Goal: Task Accomplishment & Management: Use online tool/utility

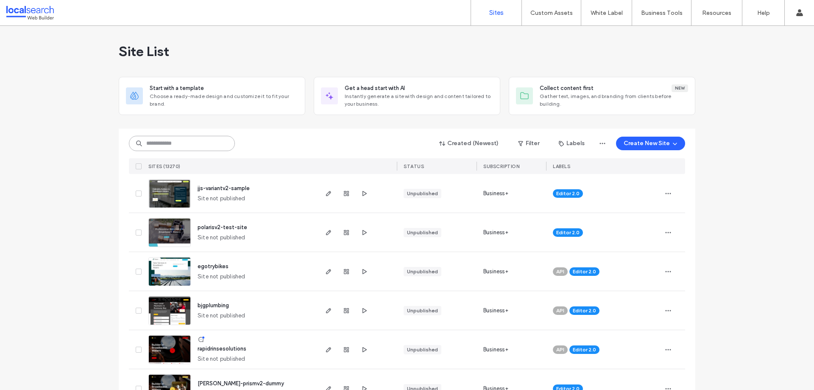
click at [186, 141] on input at bounding box center [182, 143] width 106 height 15
paste input "********"
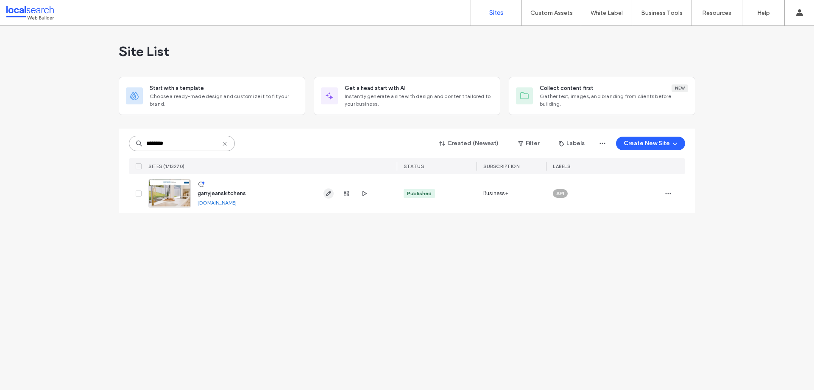
type input "********"
click at [327, 194] on use "button" at bounding box center [328, 193] width 5 height 5
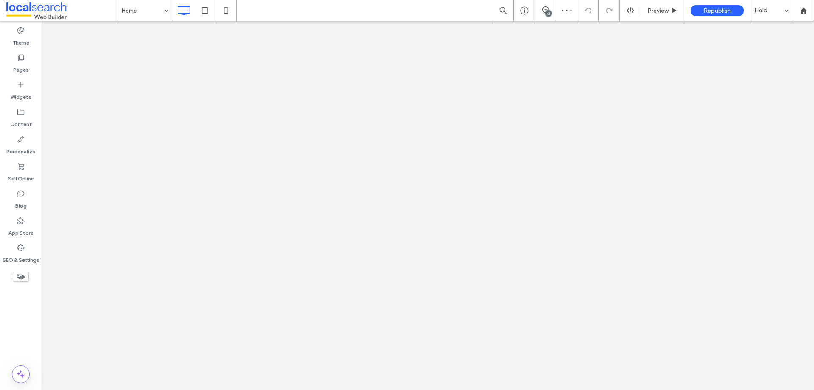
click at [545, 10] on icon at bounding box center [545, 9] width 7 height 7
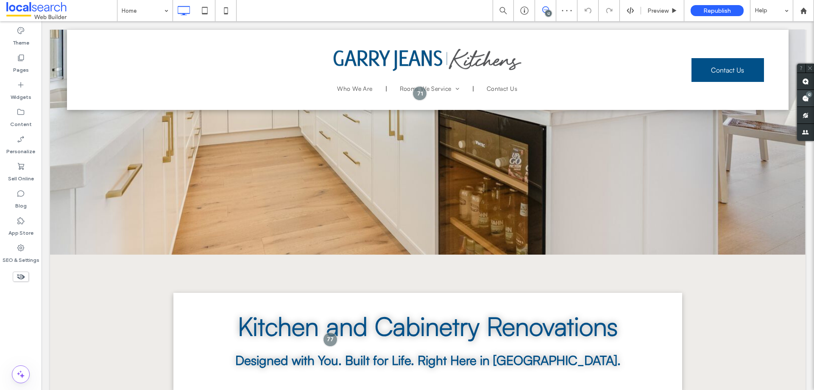
click at [812, 97] on span at bounding box center [805, 98] width 17 height 17
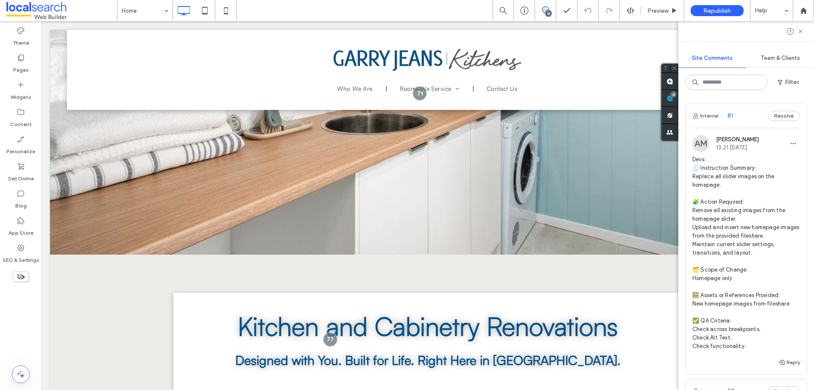
click at [758, 180] on span "Devs: 🧾 Instruction Summary: Replace all slider images on the homepage. 🧩 Actio…" at bounding box center [747, 252] width 108 height 195
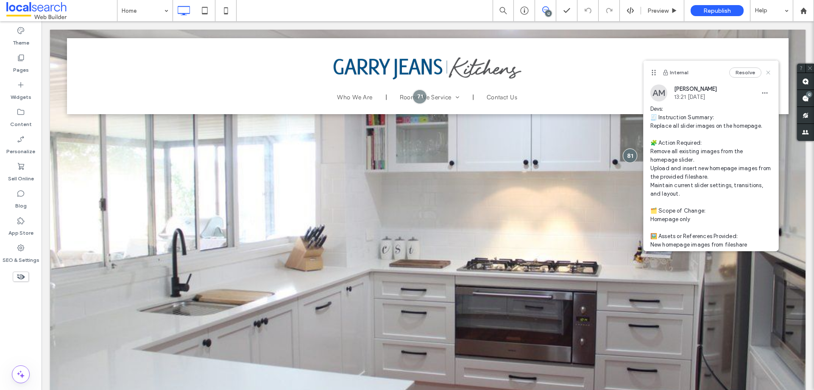
click at [765, 70] on icon at bounding box center [768, 72] width 7 height 7
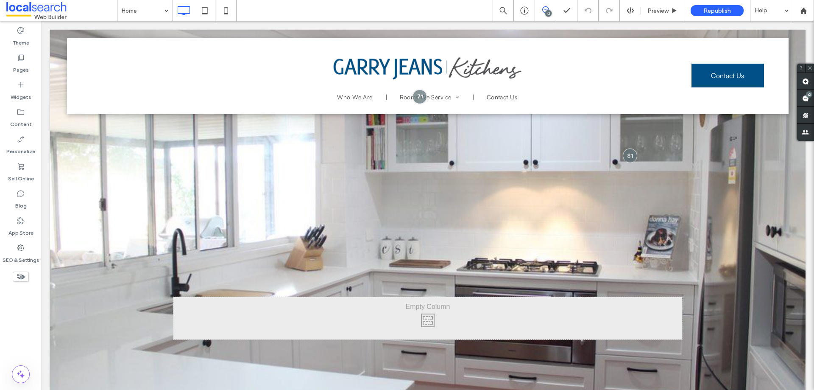
click at [504, 173] on div at bounding box center [428, 227] width 756 height 394
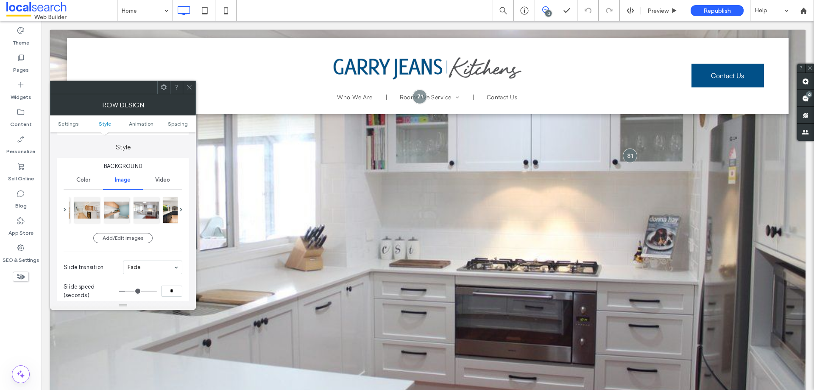
scroll to position [85, 0]
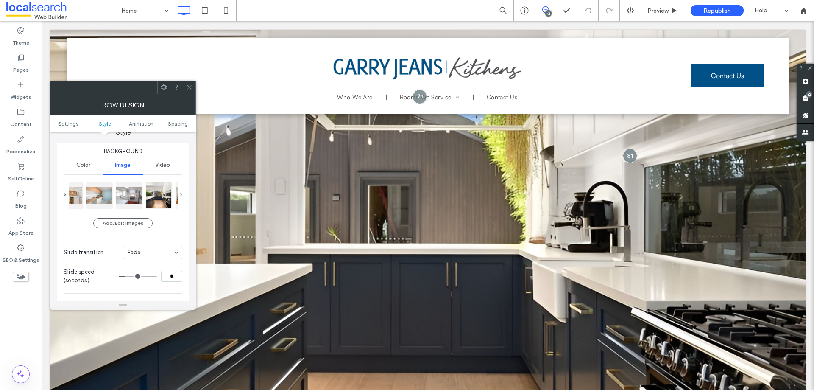
click at [181, 194] on span at bounding box center [181, 195] width 3 height 4
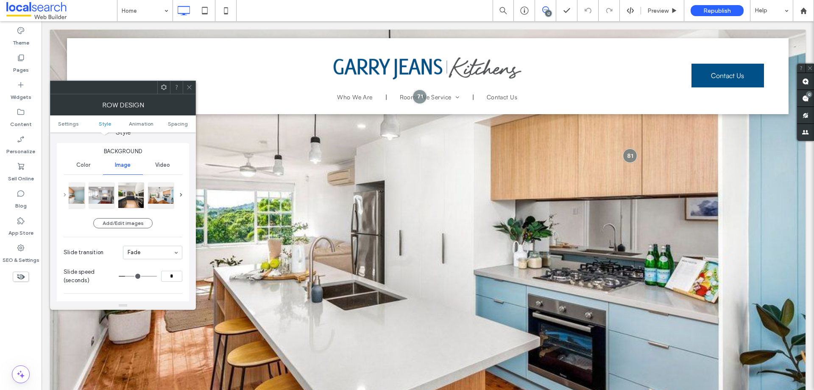
click at [65, 195] on span at bounding box center [65, 195] width 3 height 4
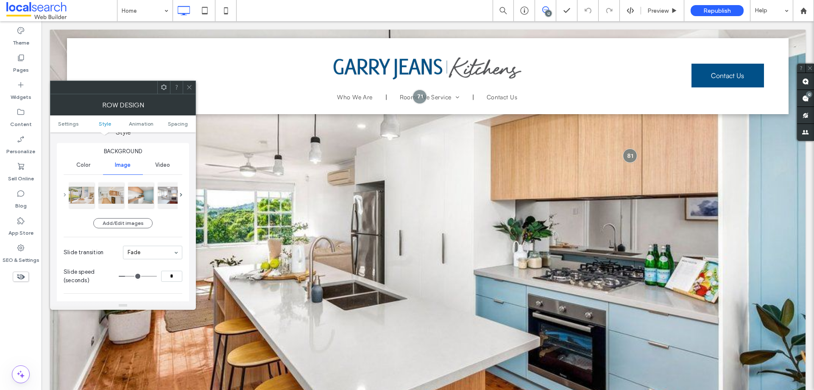
click at [65, 195] on span at bounding box center [65, 195] width 3 height 4
click at [194, 87] on div at bounding box center [189, 87] width 13 height 13
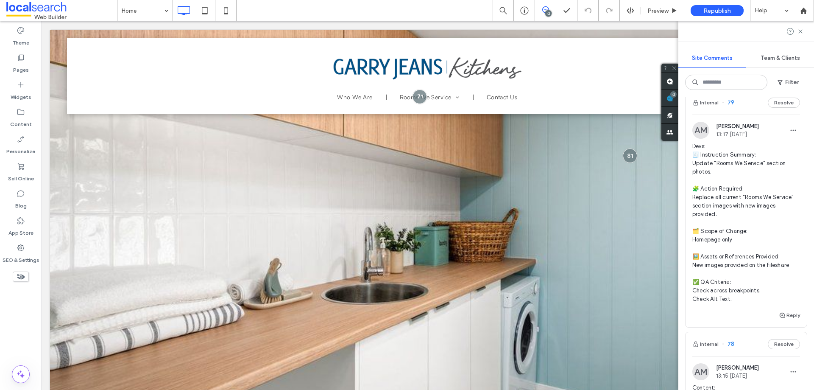
scroll to position [933, 0]
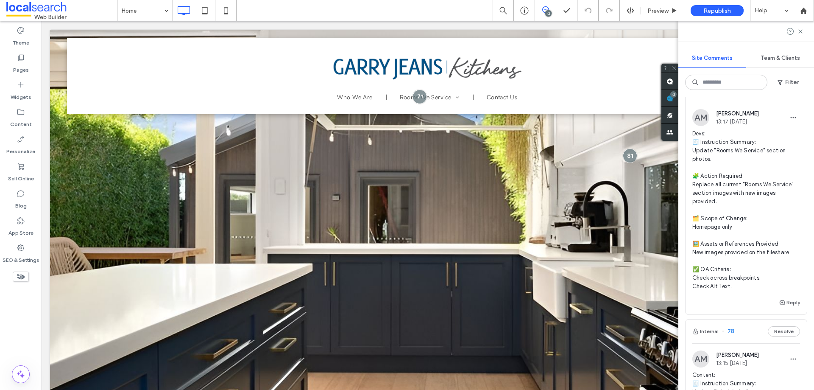
click at [782, 190] on span "Devs: 🧾 Instruction Summary: Update "Rooms We Service" section photos. 🧩 Action…" at bounding box center [747, 209] width 108 height 161
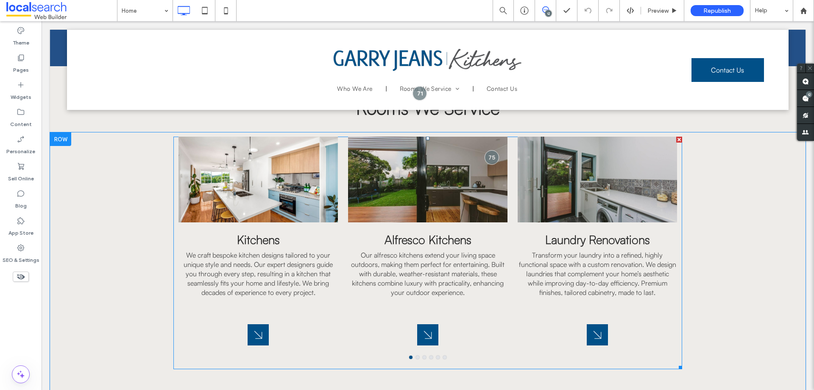
scroll to position [909, 0]
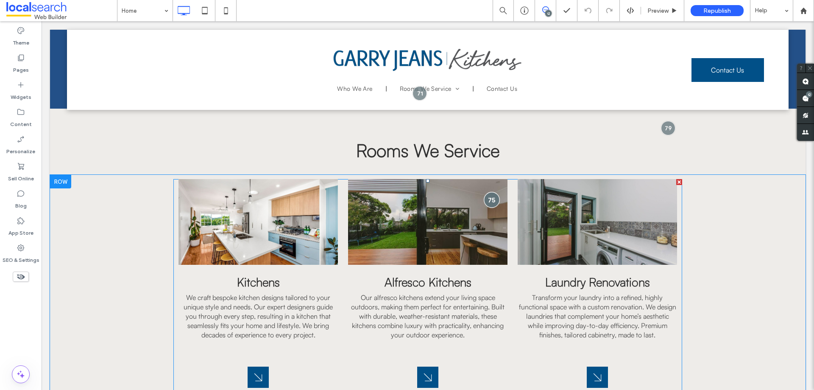
click at [489, 199] on div at bounding box center [492, 200] width 16 height 16
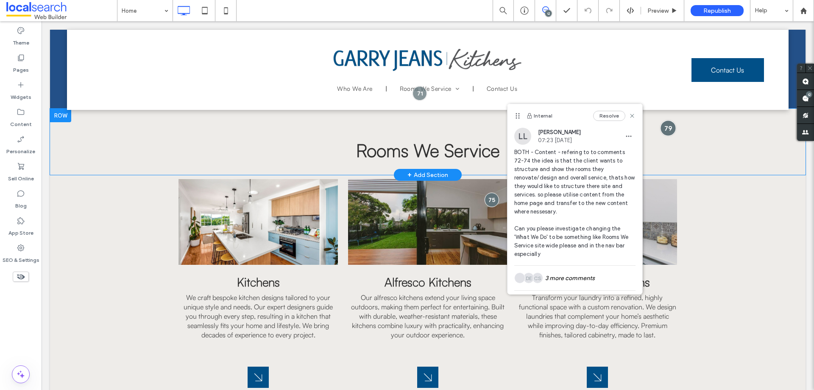
click at [663, 128] on div at bounding box center [669, 128] width 16 height 16
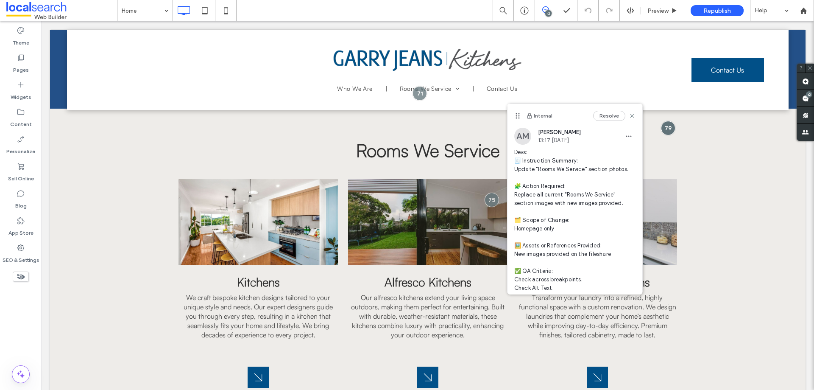
scroll to position [30, 0]
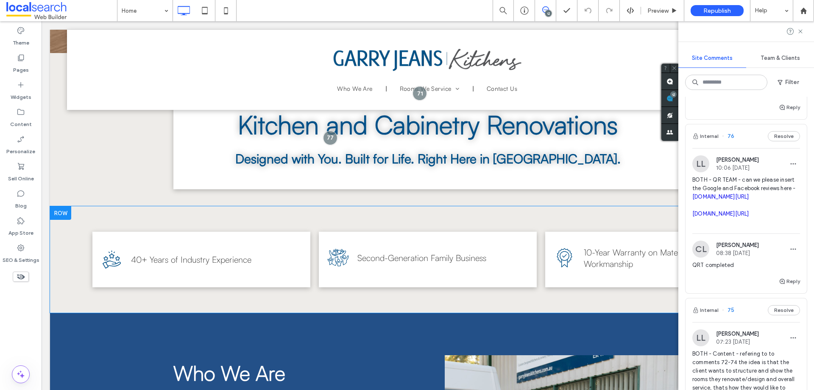
scroll to position [315, 0]
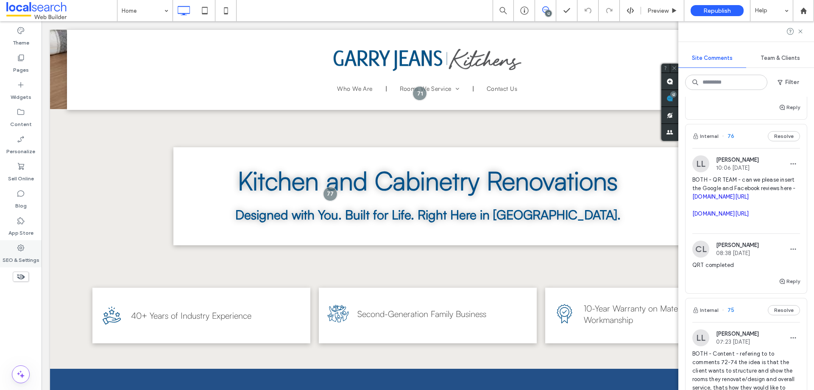
click at [28, 252] on label "SEO & Settings" at bounding box center [21, 258] width 37 height 12
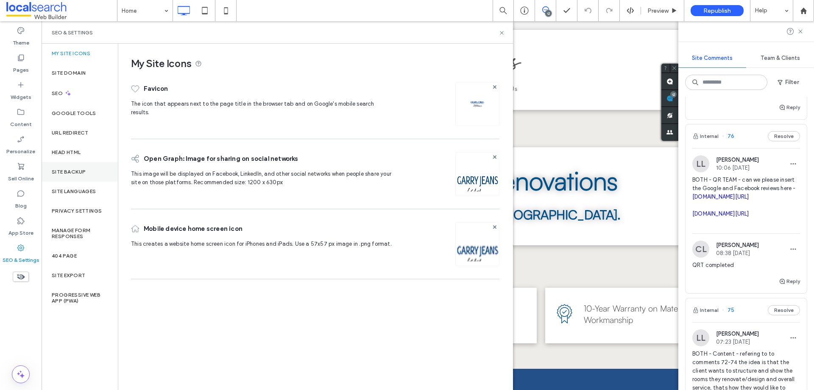
click at [87, 177] on div "Site Backup" at bounding box center [80, 172] width 76 height 20
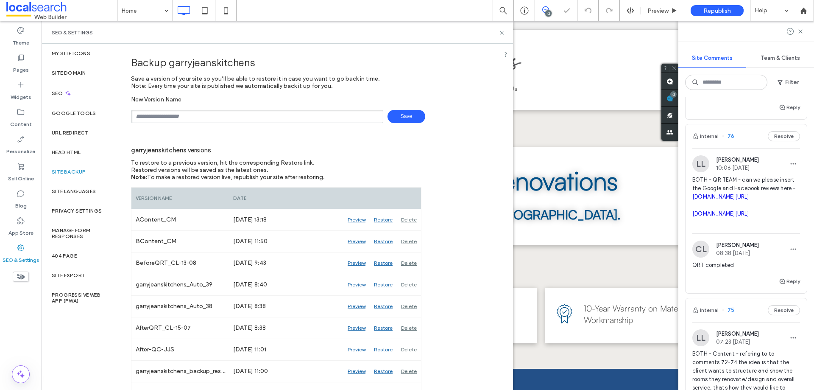
click at [217, 115] on input "text" at bounding box center [257, 116] width 252 height 13
click at [194, 117] on input "text" at bounding box center [257, 116] width 252 height 13
type input "**********"
click at [396, 111] on span "Save" at bounding box center [407, 116] width 38 height 13
click at [500, 33] on icon at bounding box center [502, 33] width 6 height 6
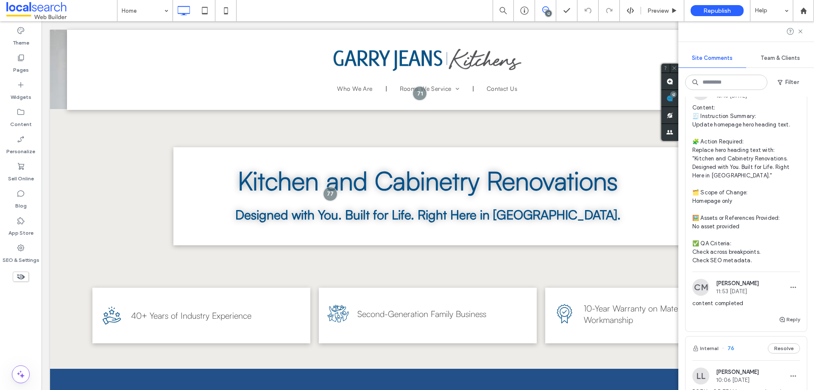
scroll to position [1697, 0]
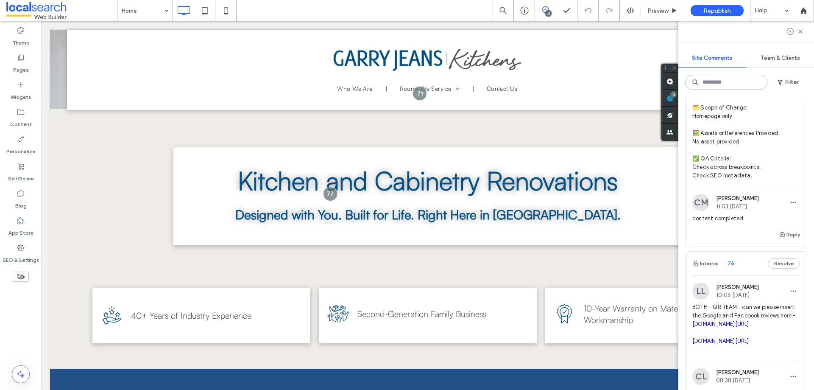
click at [730, 87] on input at bounding box center [726, 82] width 82 height 15
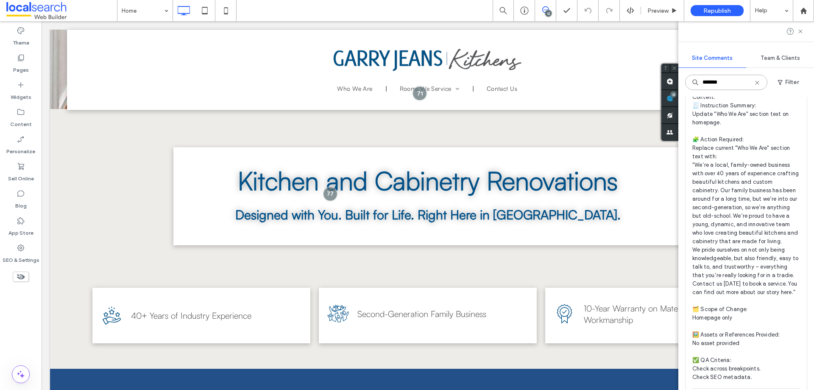
scroll to position [127, 0]
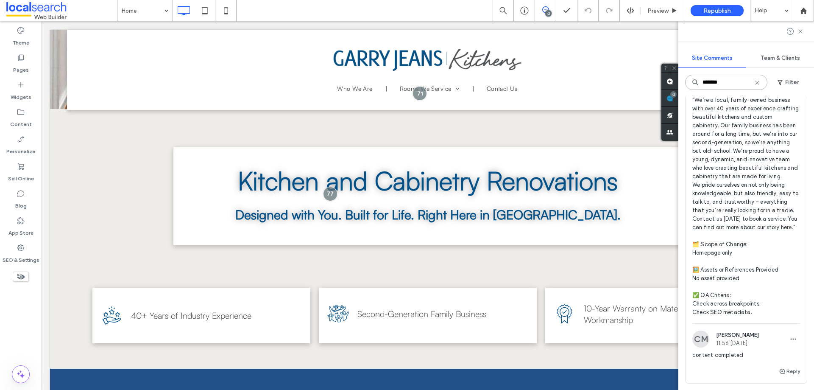
drag, startPoint x: 725, startPoint y: 79, endPoint x: 708, endPoint y: 79, distance: 17.4
click at [708, 79] on input "*******" at bounding box center [726, 82] width 82 height 15
type input "*"
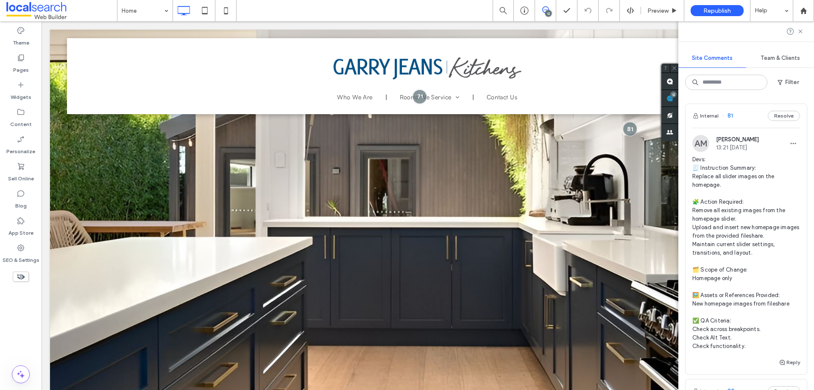
scroll to position [0, 0]
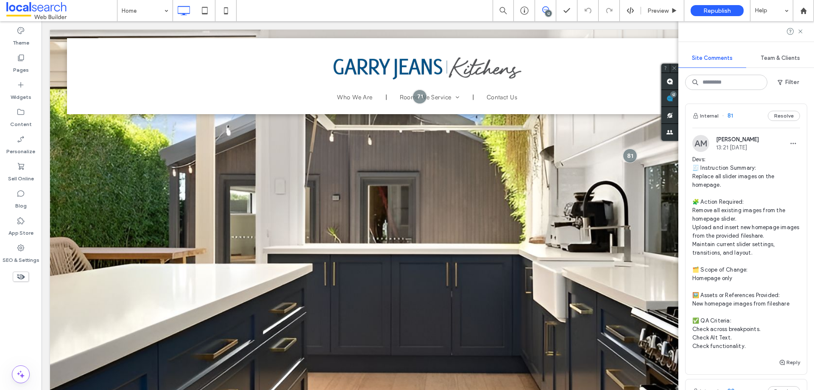
click at [802, 31] on use at bounding box center [801, 31] width 4 height 4
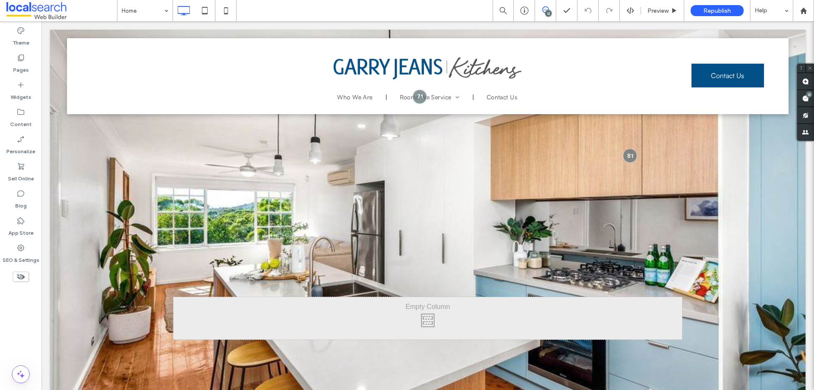
click at [157, 204] on div at bounding box center [428, 227] width 756 height 394
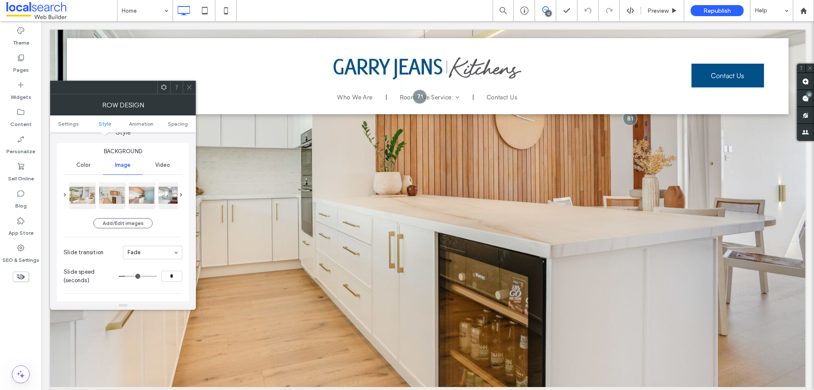
scroll to position [42, 0]
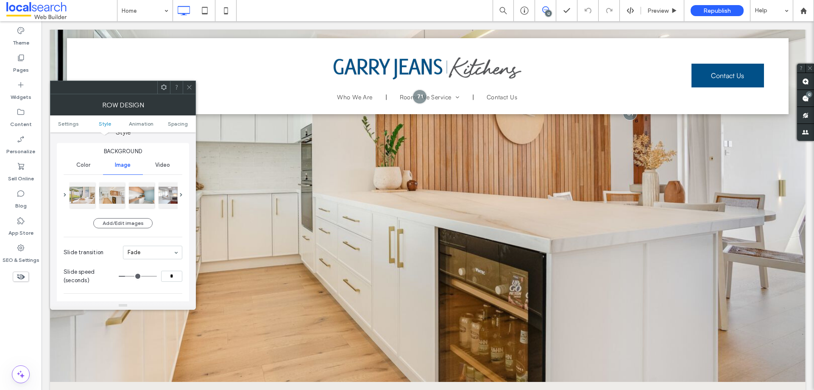
click at [190, 87] on use at bounding box center [189, 87] width 4 height 4
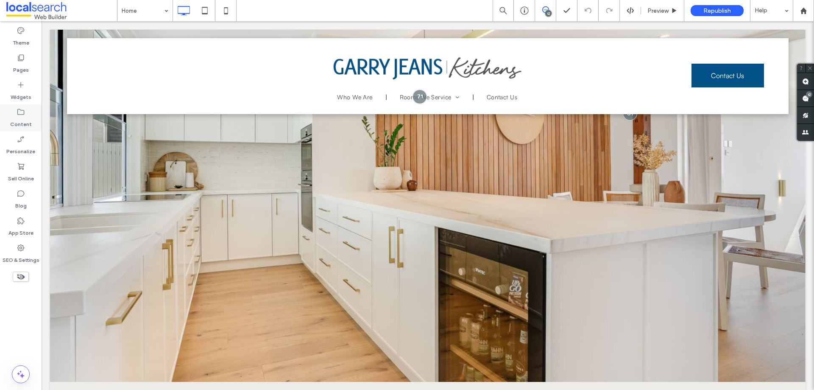
click at [25, 109] on div "Content" at bounding box center [21, 117] width 42 height 27
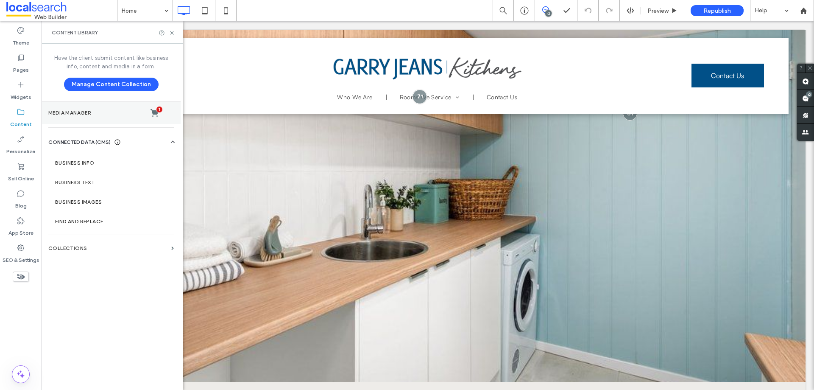
click at [105, 109] on label "Media Manager 1" at bounding box center [111, 113] width 126 height 8
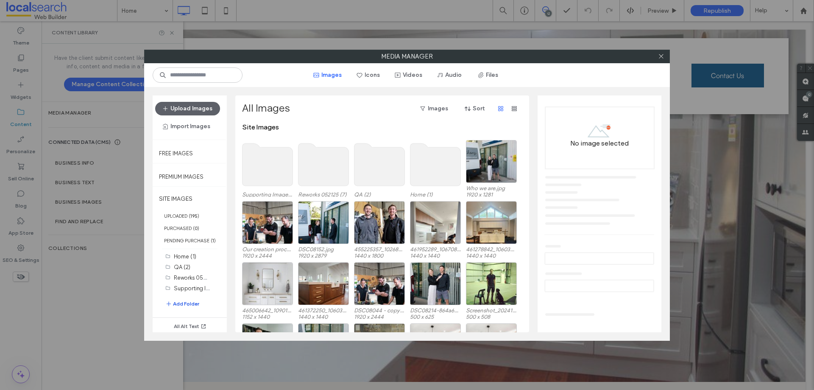
click at [190, 302] on button "Add Folder" at bounding box center [182, 304] width 34 height 10
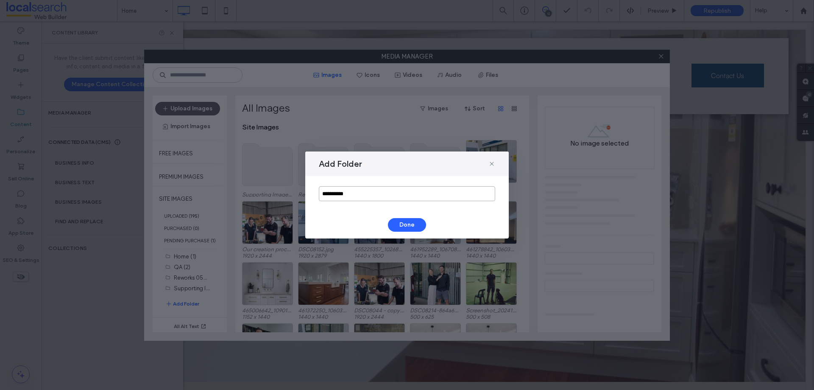
drag, startPoint x: 365, startPoint y: 197, endPoint x: 300, endPoint y: 182, distance: 66.7
click at [299, 184] on div "**********" at bounding box center [407, 195] width 814 height 390
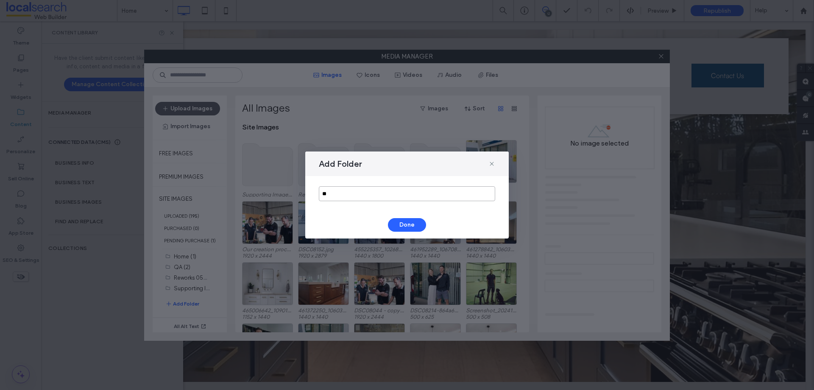
type input "*"
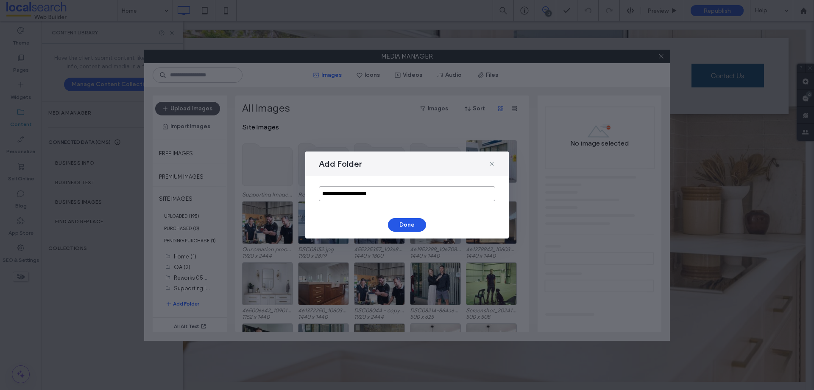
type input "**********"
click at [405, 224] on button "Done" at bounding box center [407, 225] width 38 height 14
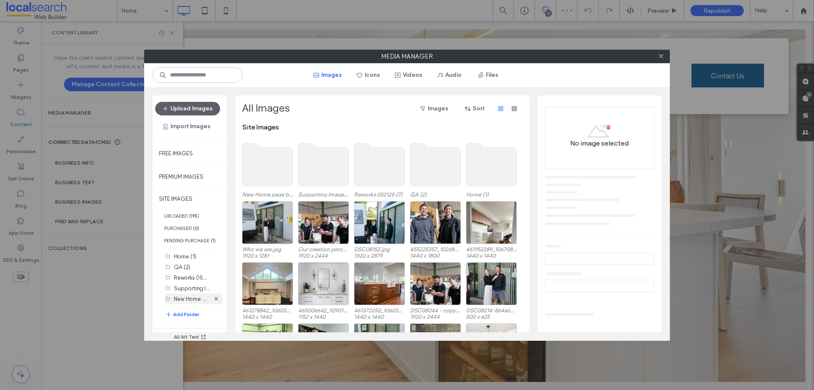
click at [193, 298] on label "New Home page banners (0)" at bounding box center [210, 298] width 73 height 8
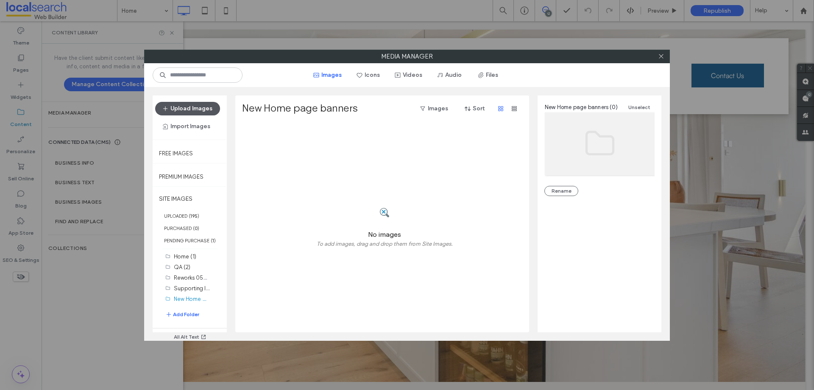
click at [193, 103] on button "Upload Images" at bounding box center [187, 109] width 65 height 14
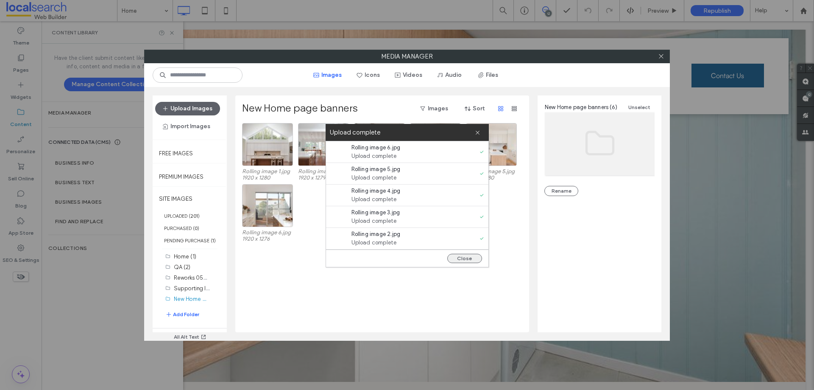
click at [467, 258] on button "Close" at bounding box center [464, 258] width 35 height 9
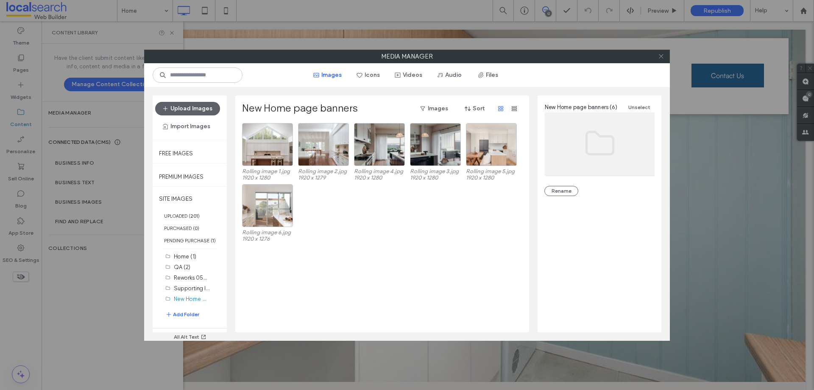
click at [664, 54] on icon at bounding box center [661, 56] width 6 height 6
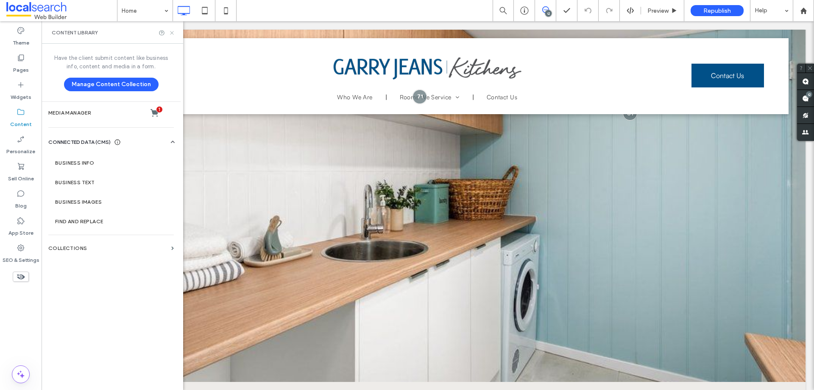
drag, startPoint x: 171, startPoint y: 32, endPoint x: 129, endPoint y: 11, distance: 47.0
click at [171, 32] on icon at bounding box center [172, 33] width 6 height 6
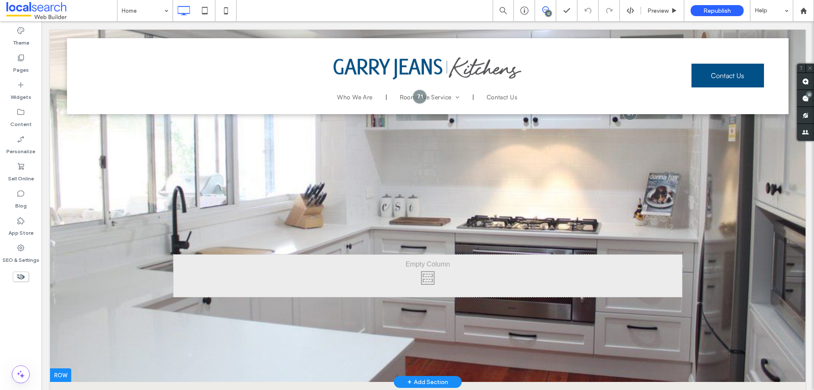
click at [89, 180] on div at bounding box center [428, 184] width 756 height 394
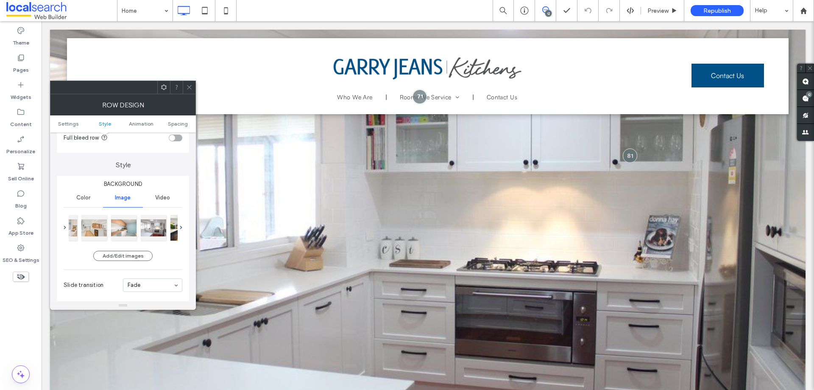
scroll to position [127, 0]
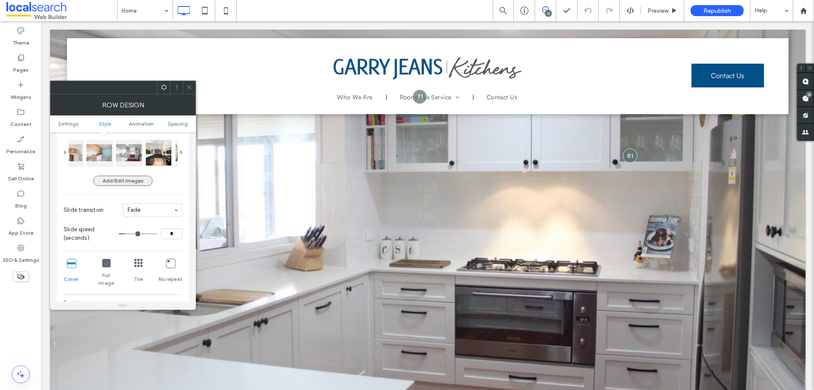
click at [140, 180] on button "Add/Edit images" at bounding box center [122, 181] width 59 height 10
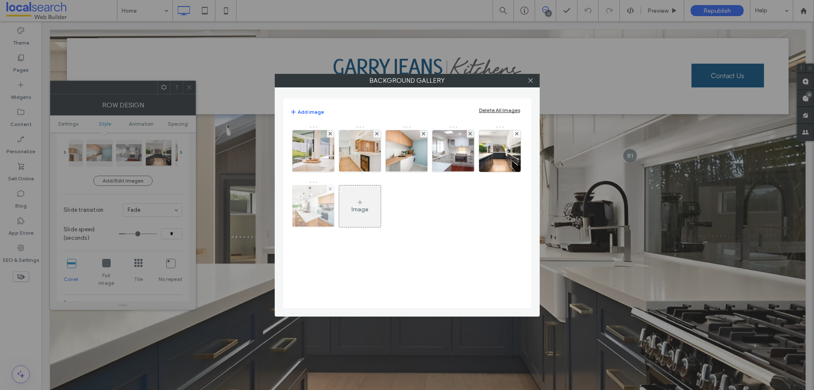
click at [328, 187] on div at bounding box center [330, 188] width 7 height 7
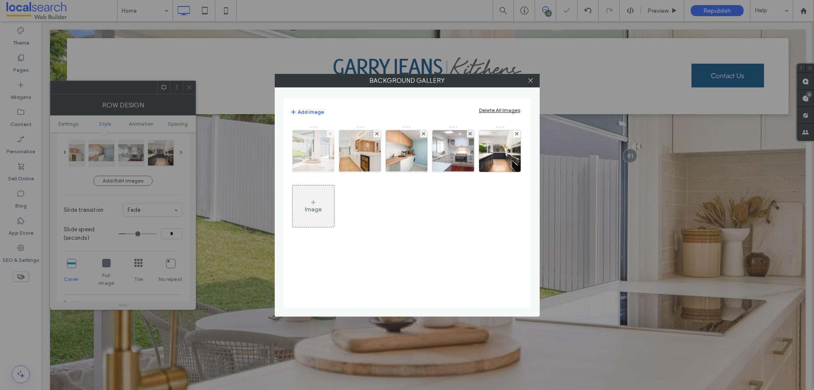
click at [330, 133] on use at bounding box center [330, 133] width 3 height 3
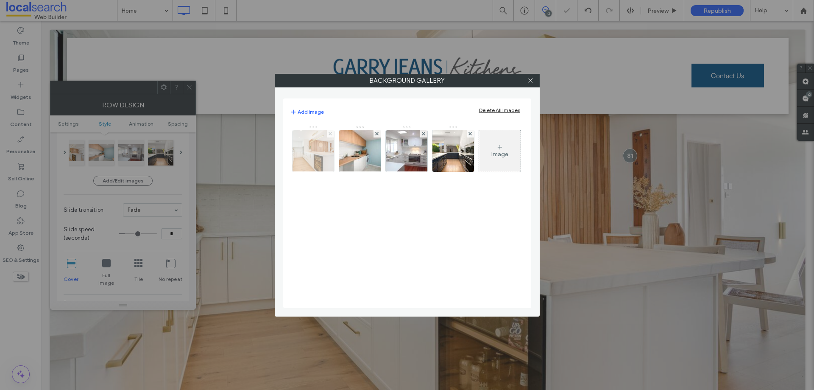
click at [329, 132] on icon at bounding box center [330, 133] width 3 height 3
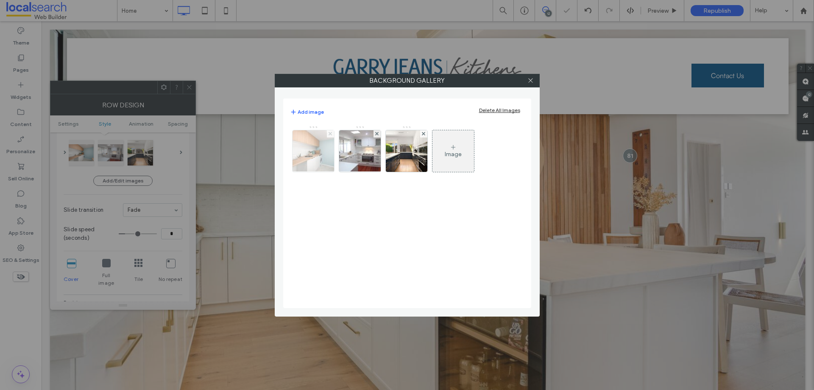
click at [329, 133] on icon at bounding box center [330, 133] width 3 height 3
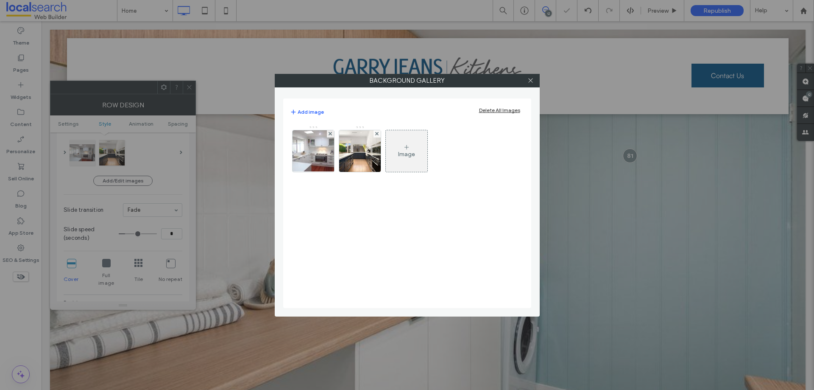
click at [329, 133] on icon at bounding box center [330, 133] width 3 height 3
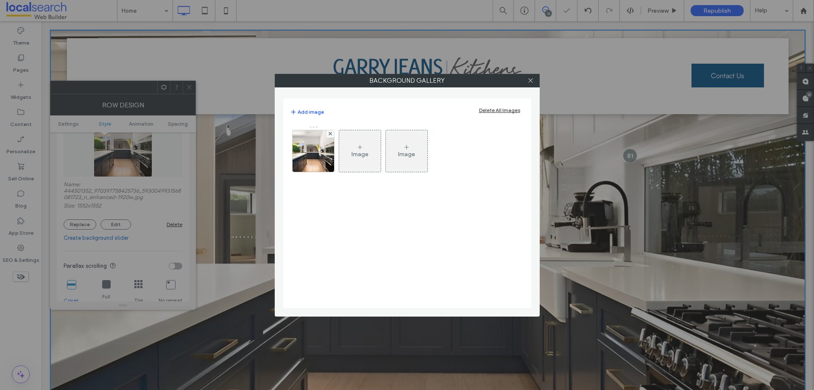
click at [329, 133] on icon at bounding box center [330, 133] width 3 height 3
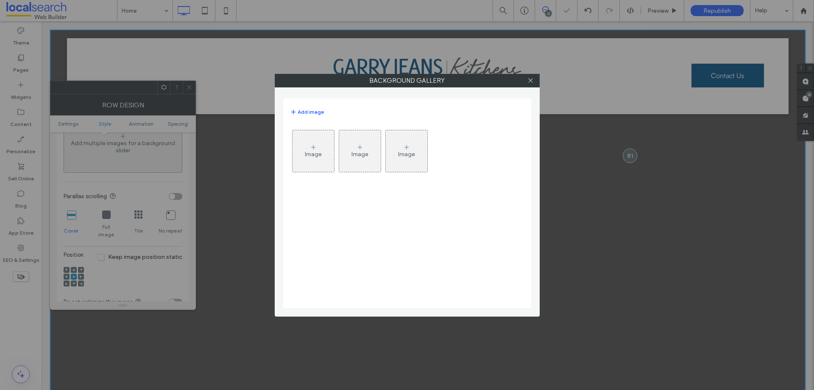
scroll to position [82, 0]
click at [323, 154] on div "Image" at bounding box center [314, 151] width 42 height 40
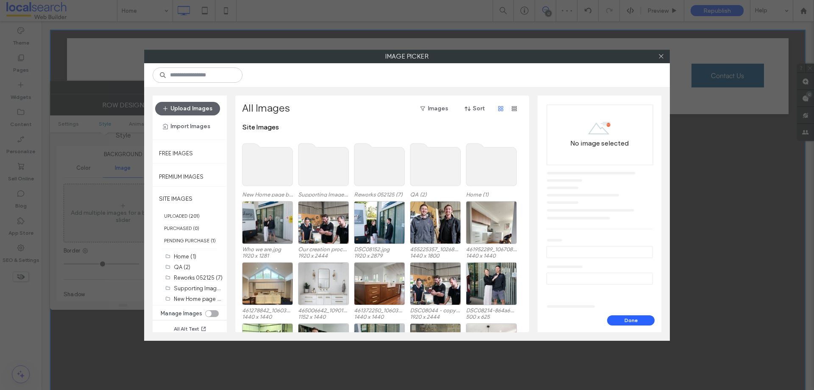
click at [280, 162] on use at bounding box center [268, 164] width 50 height 42
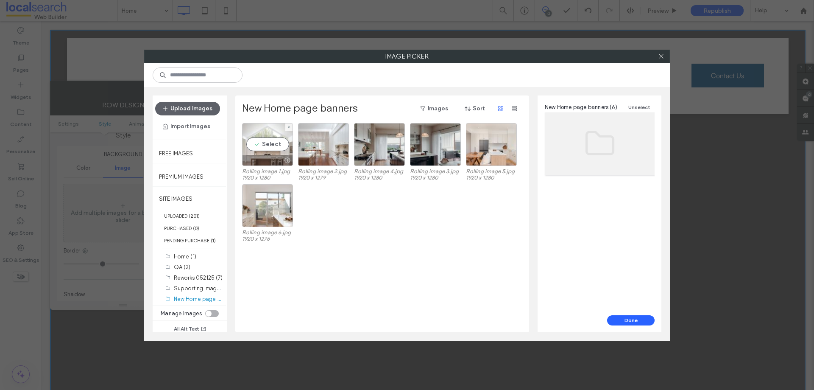
click at [279, 142] on div "Select" at bounding box center [267, 144] width 51 height 43
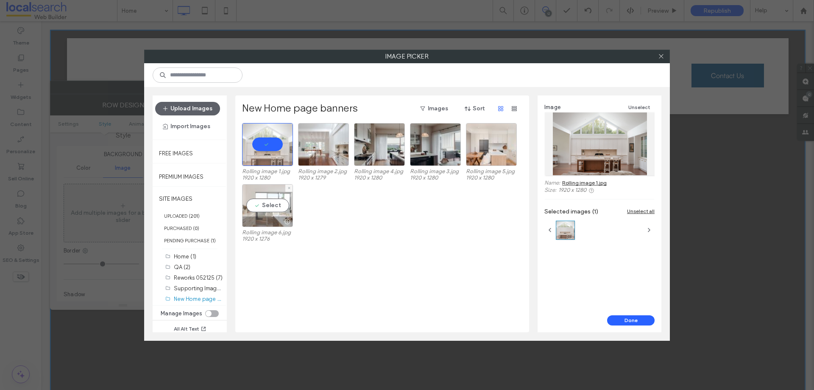
click at [269, 204] on div "Select" at bounding box center [267, 205] width 51 height 43
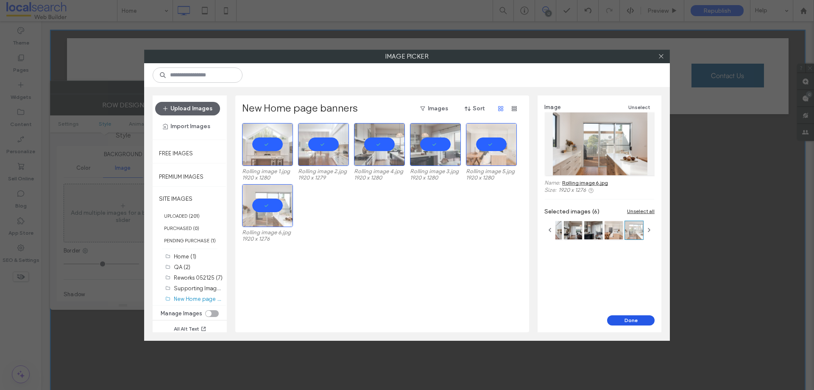
click at [646, 321] on button "Done" at bounding box center [631, 320] width 48 height 10
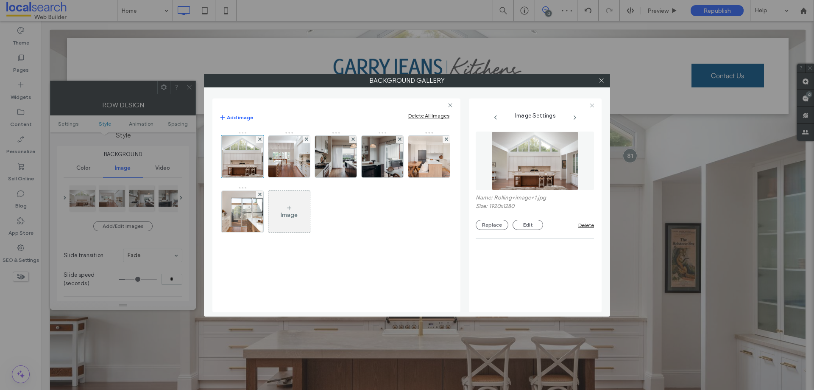
click at [372, 239] on div "Image" at bounding box center [336, 186] width 234 height 110
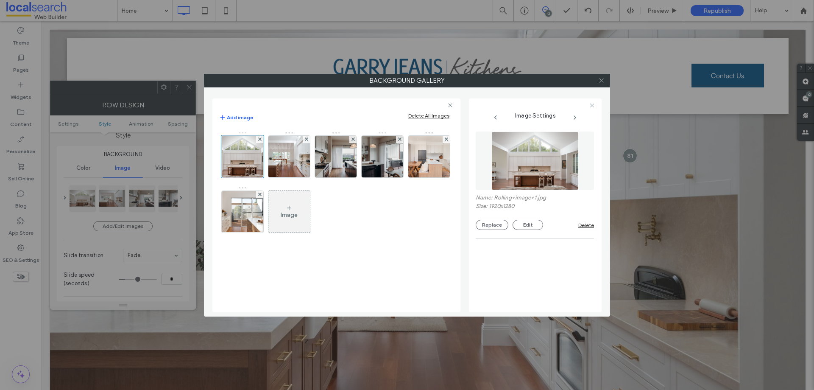
click at [601, 78] on icon at bounding box center [601, 80] width 6 height 6
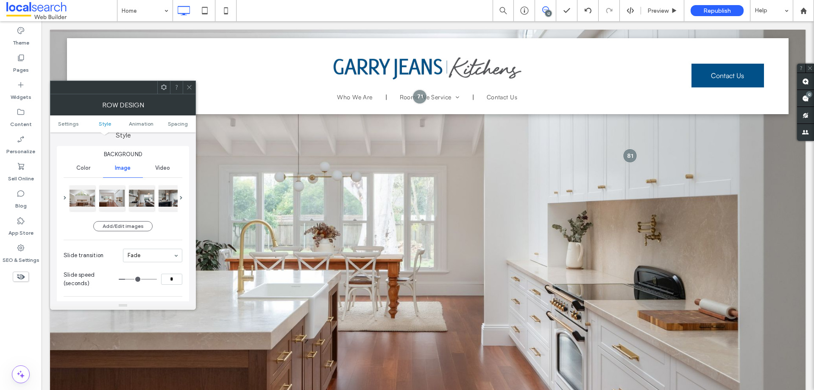
click at [190, 86] on icon at bounding box center [189, 87] width 6 height 6
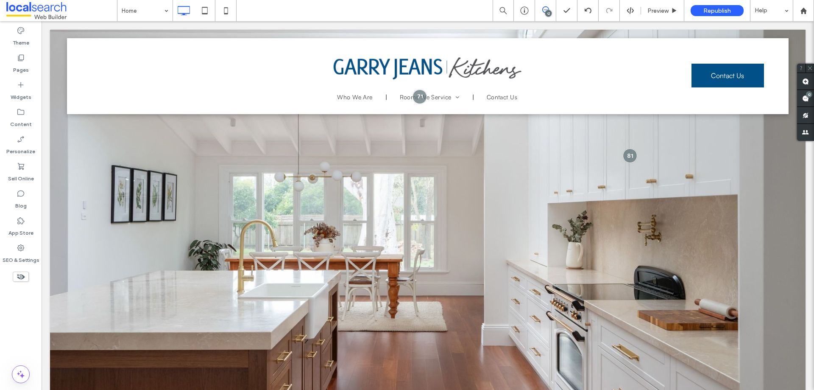
click at [548, 14] on div "12" at bounding box center [548, 13] width 6 height 6
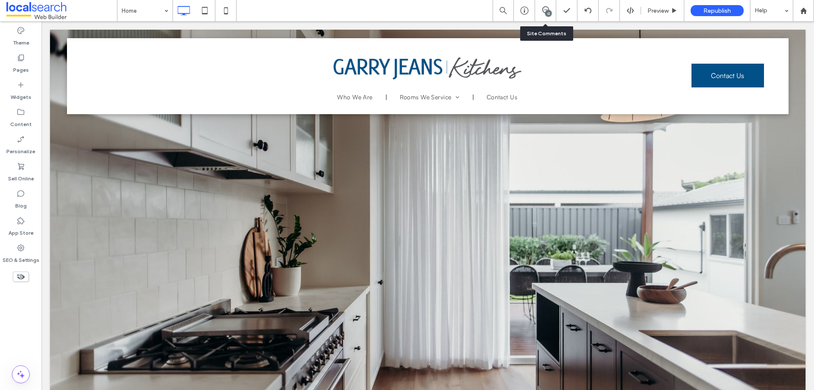
click at [548, 3] on div "12" at bounding box center [545, 10] width 21 height 21
click at [546, 4] on div "12" at bounding box center [545, 10] width 21 height 21
click at [541, 6] on span at bounding box center [545, 9] width 21 height 7
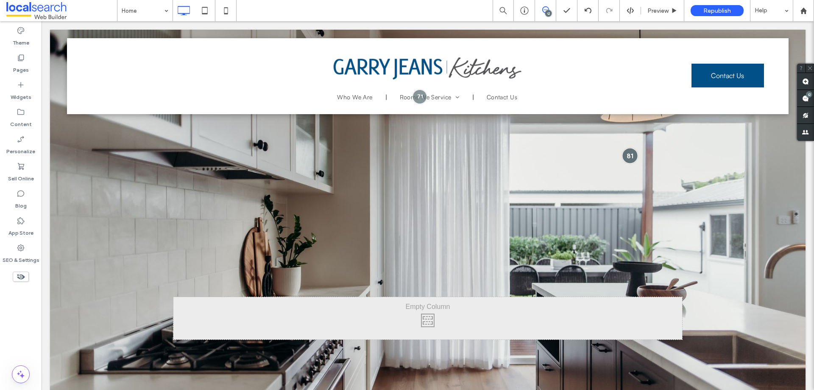
click at [629, 151] on div at bounding box center [630, 156] width 16 height 16
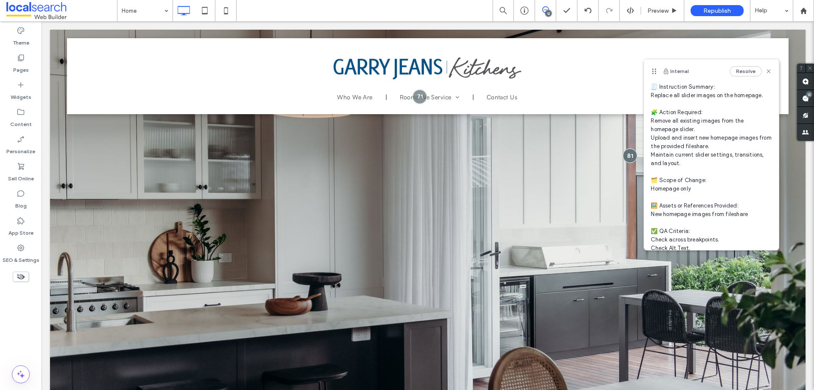
scroll to position [73, 0]
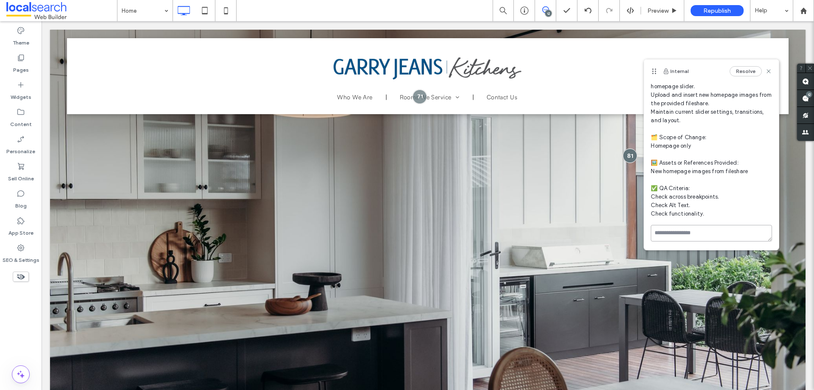
click at [713, 232] on textarea at bounding box center [711, 233] width 121 height 17
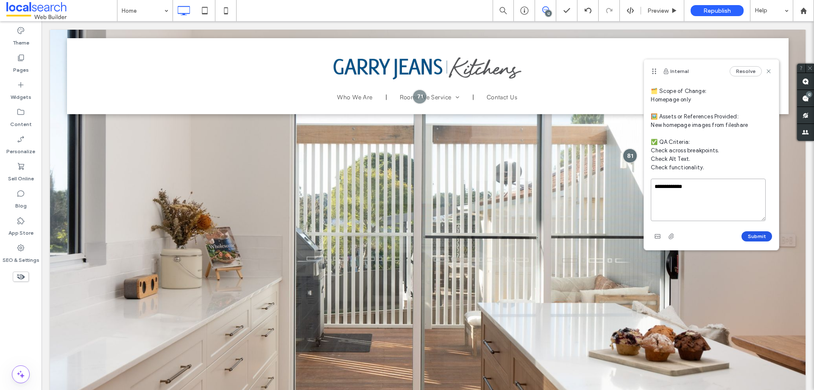
type textarea "**********"
click at [755, 233] on button "Submit" at bounding box center [757, 236] width 31 height 10
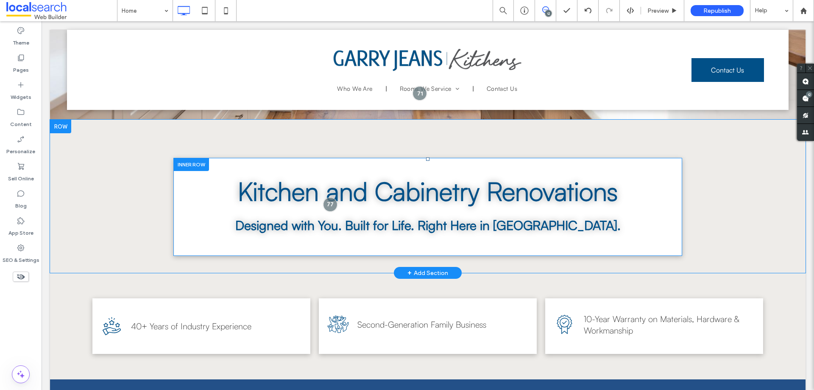
scroll to position [297, 0]
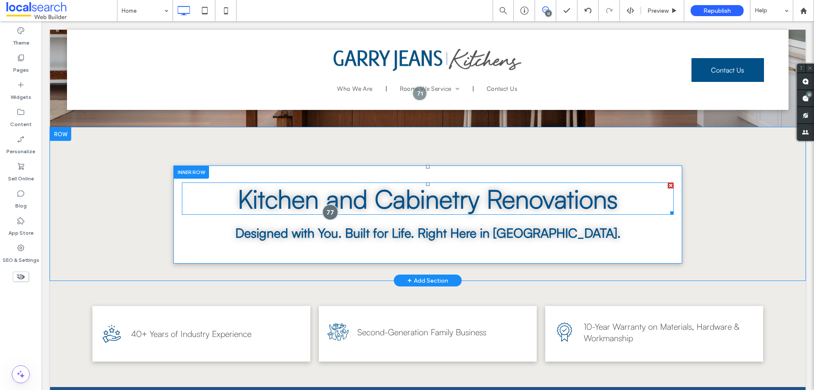
click at [326, 212] on div at bounding box center [331, 212] width 16 height 16
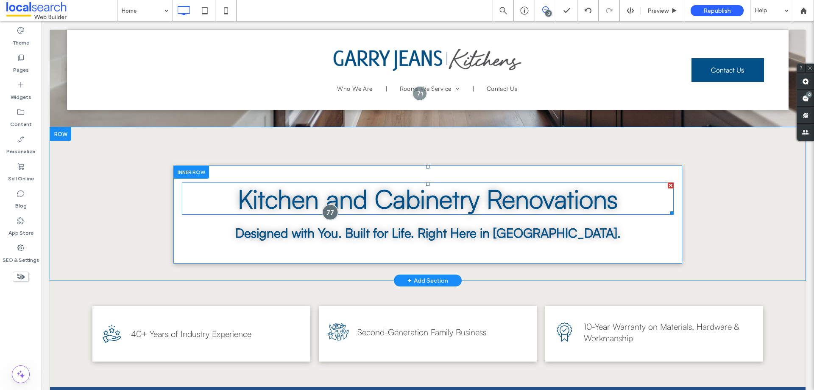
click at [330, 209] on div at bounding box center [331, 212] width 16 height 16
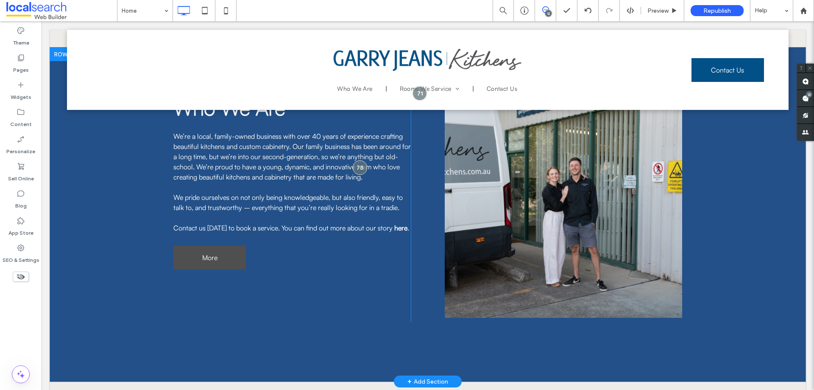
scroll to position [594, 0]
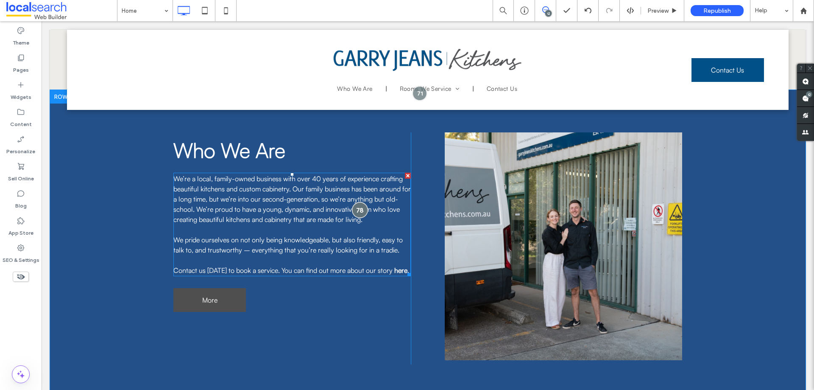
click at [355, 212] on div at bounding box center [360, 210] width 16 height 16
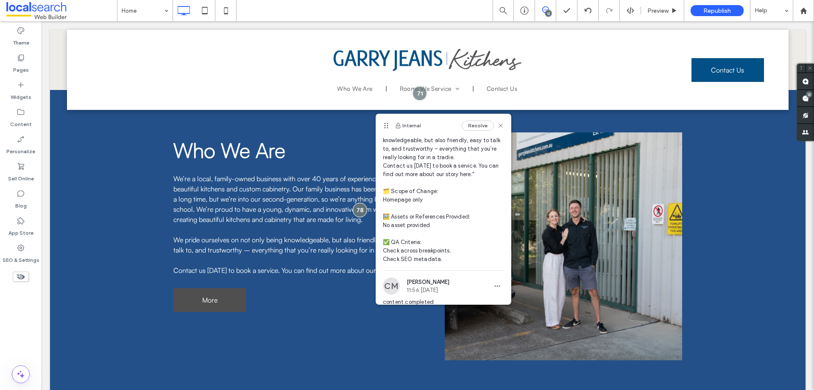
scroll to position [132, 0]
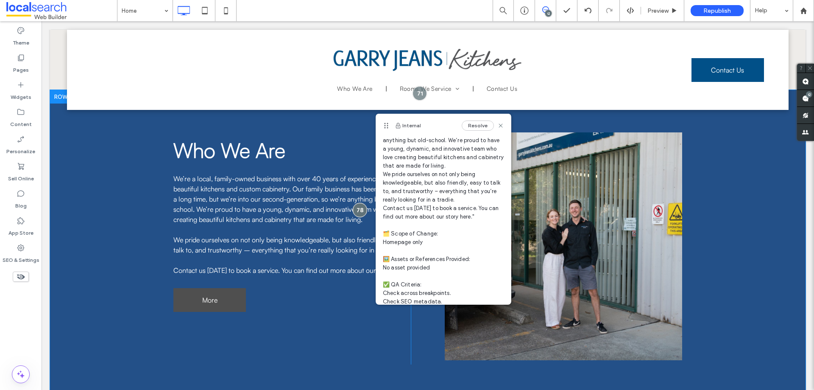
click at [756, 215] on div "Who We Are We’re a local, family-owned business with over 40 years of experienc…" at bounding box center [428, 257] width 756 height 334
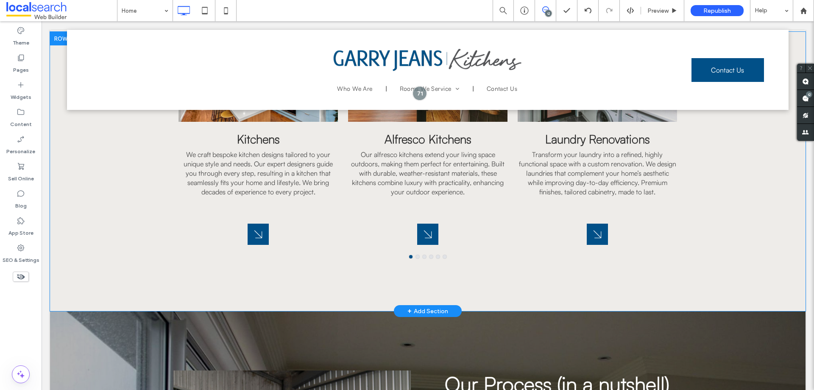
scroll to position [891, 0]
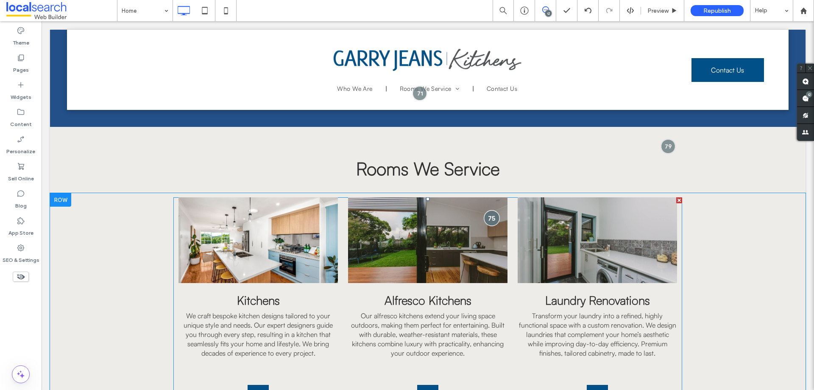
click at [489, 214] on div at bounding box center [492, 218] width 16 height 16
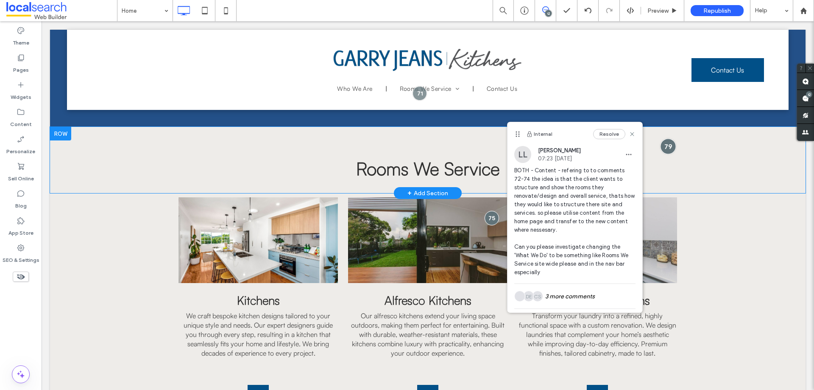
click at [663, 142] on div at bounding box center [669, 146] width 16 height 16
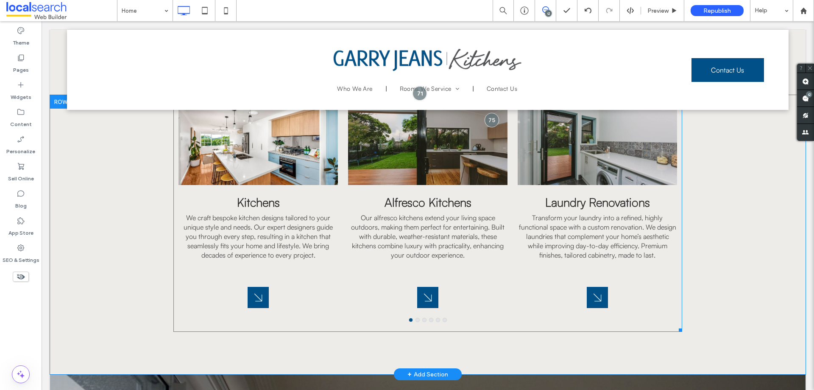
scroll to position [1018, 0]
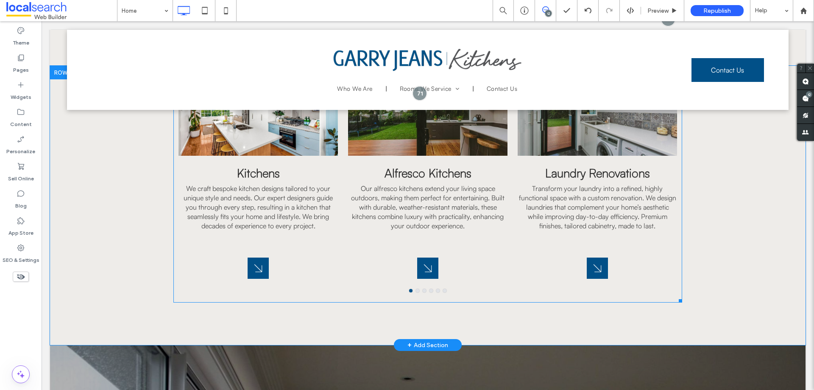
click at [416, 289] on button "go to slide 2" at bounding box center [417, 290] width 3 height 3
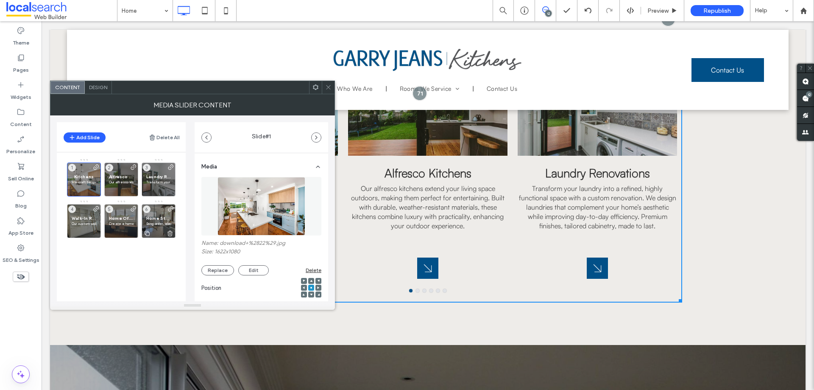
click at [161, 214] on div "Home Storage Bring order, elegance and function into every space with custom jo…" at bounding box center [159, 221] width 34 height 34
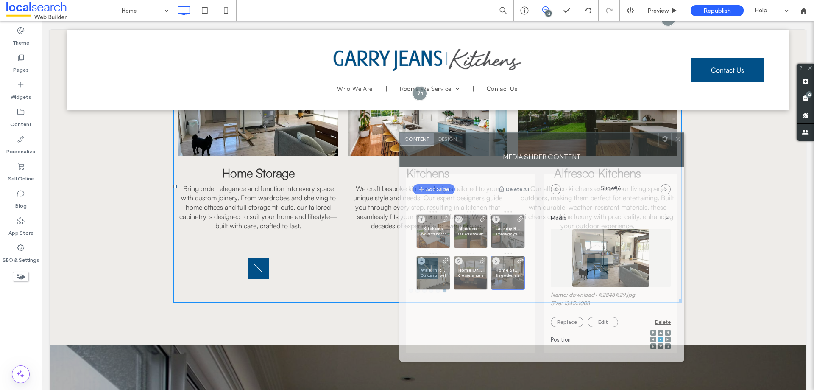
drag, startPoint x: 224, startPoint y: 94, endPoint x: 573, endPoint y: 146, distance: 353.3
click at [573, 146] on div "MEDIA SLIDER CONTENT" at bounding box center [542, 156] width 285 height 21
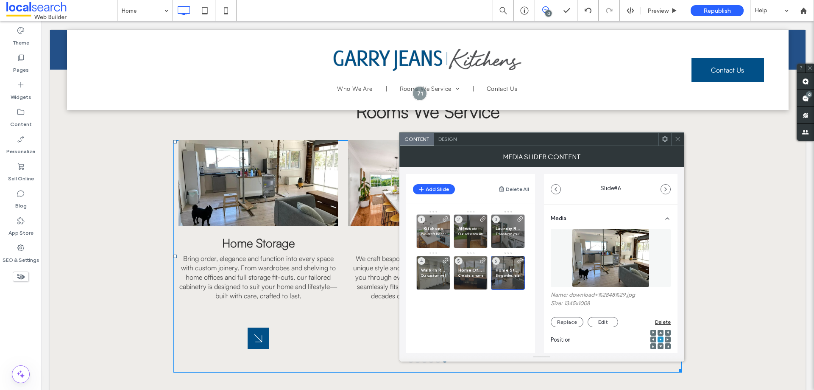
scroll to position [933, 0]
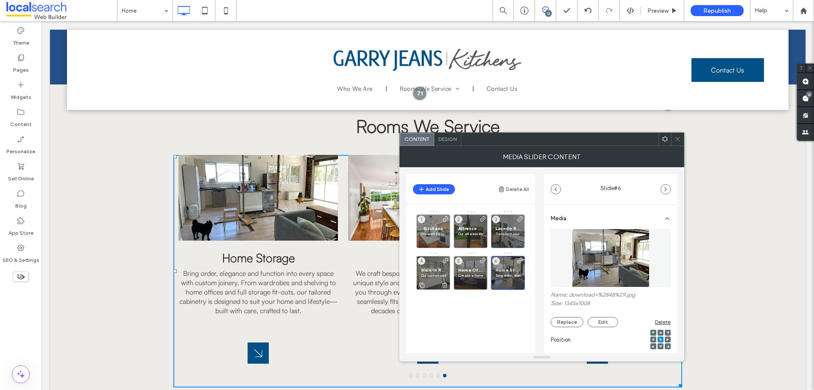
click at [430, 268] on span "Walk-In Robes" at bounding box center [433, 270] width 25 height 6
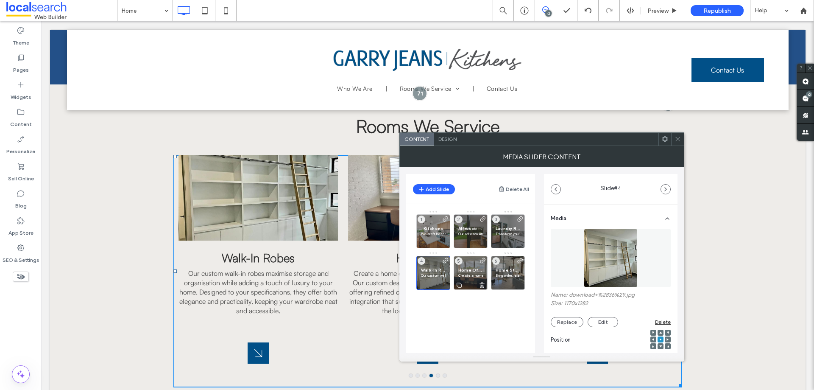
click at [469, 262] on div "Home Office Create a home office that works as hard as you do. Our custom desig…" at bounding box center [471, 273] width 34 height 34
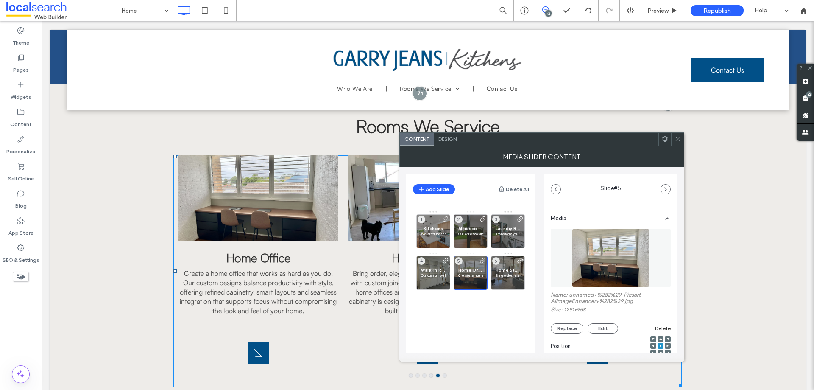
click at [267, 282] on p "Create a home office that works as hard as you do. Our custom designs balance p…" at bounding box center [258, 300] width 159 height 64
click at [29, 115] on div "Content" at bounding box center [21, 117] width 42 height 27
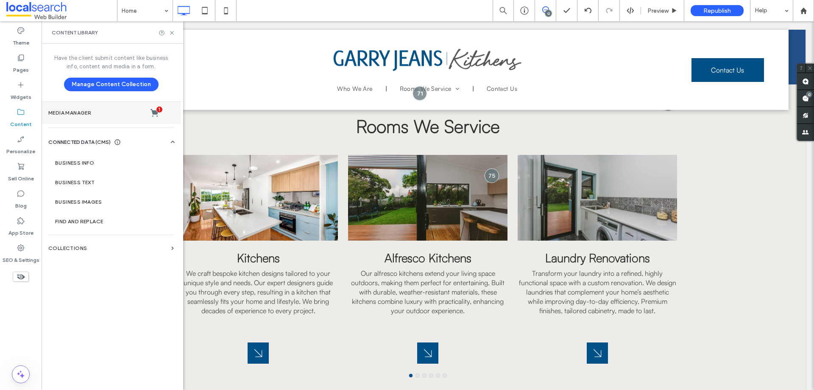
click at [101, 105] on section "Media Manager 1" at bounding box center [111, 113] width 139 height 22
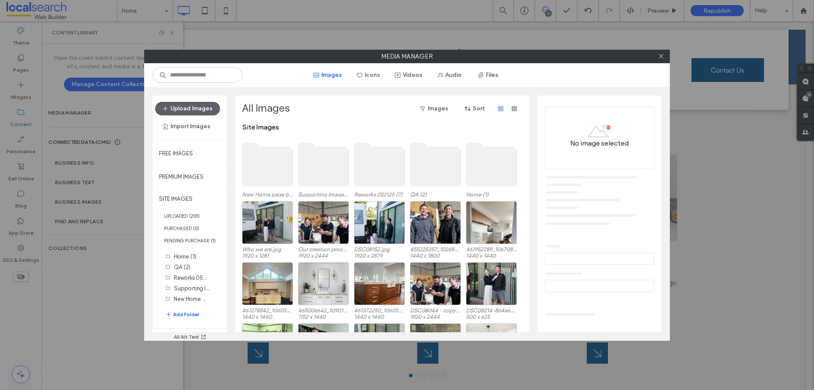
click at [187, 314] on button "Add Folder" at bounding box center [182, 314] width 34 height 10
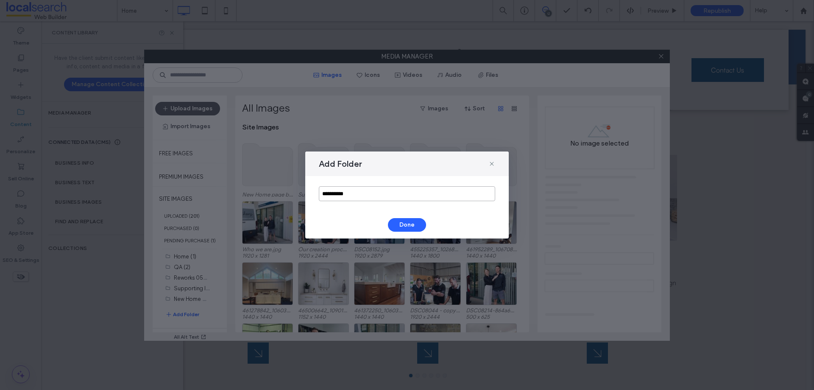
drag, startPoint x: 363, startPoint y: 195, endPoint x: 307, endPoint y: 190, distance: 55.8
click at [307, 190] on div "**********" at bounding box center [407, 193] width 204 height 35
type input "**********"
click at [408, 221] on button "Done" at bounding box center [407, 225] width 38 height 14
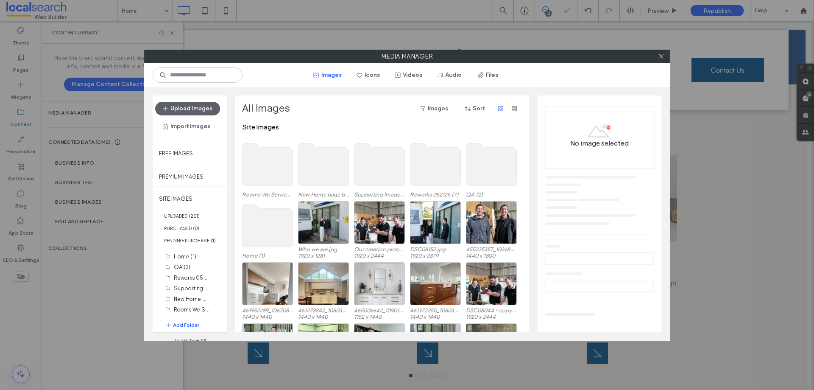
click at [268, 156] on use at bounding box center [268, 164] width 50 height 42
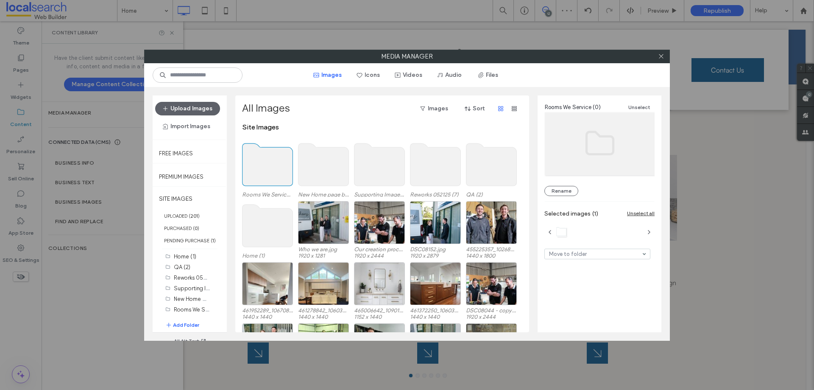
click at [269, 156] on use at bounding box center [268, 164] width 50 height 42
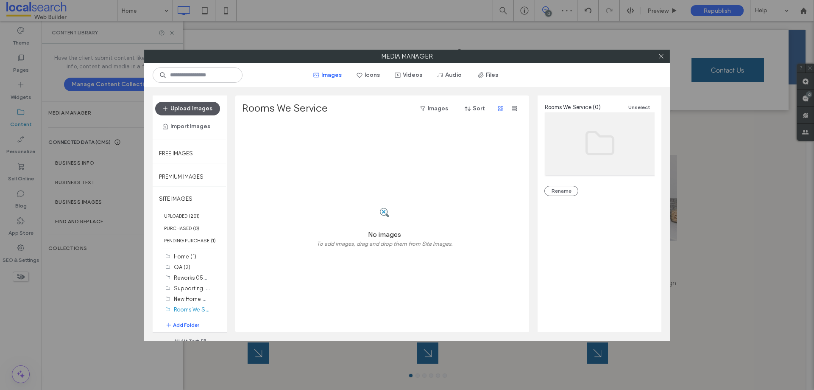
click at [182, 109] on button "Upload Images" at bounding box center [187, 109] width 65 height 14
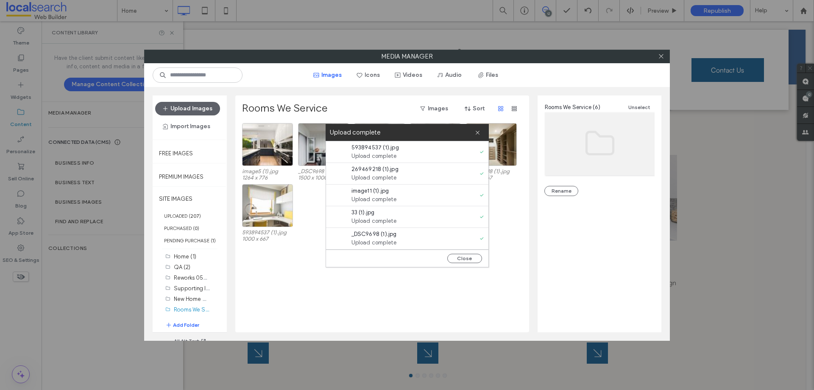
click at [459, 253] on div "Close" at bounding box center [407, 257] width 162 height 17
click at [467, 261] on button "Close" at bounding box center [464, 258] width 35 height 9
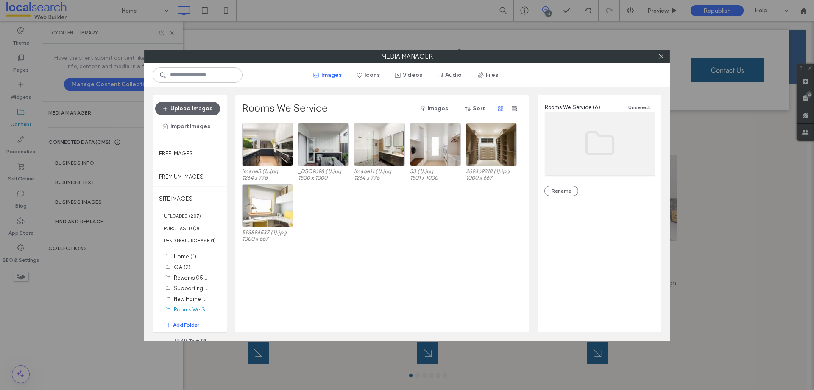
click at [474, 265] on div "image5 (1).jpg 1264 x 776 _DSC9698 (1).jpg 1500 x 1000 image11 (1).jpg 1264 x 7…" at bounding box center [384, 227] width 285 height 209
click at [661, 55] on icon at bounding box center [661, 56] width 6 height 6
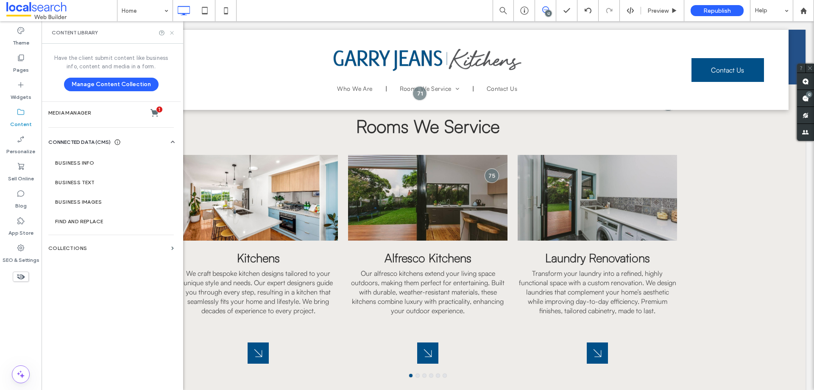
click at [171, 33] on icon at bounding box center [172, 33] width 6 height 6
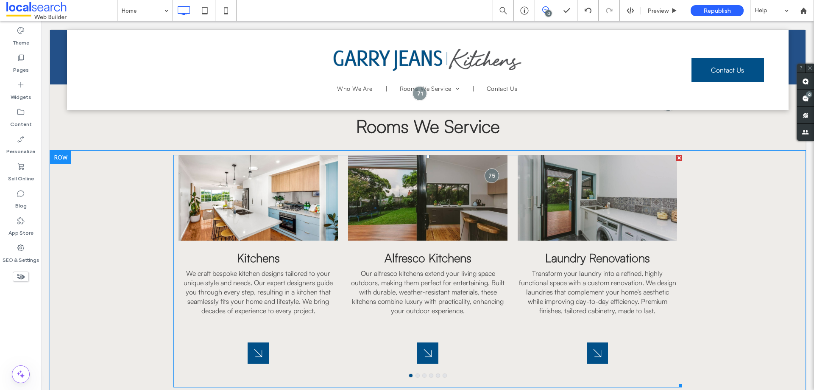
click at [237, 180] on div at bounding box center [258, 198] width 159 height 86
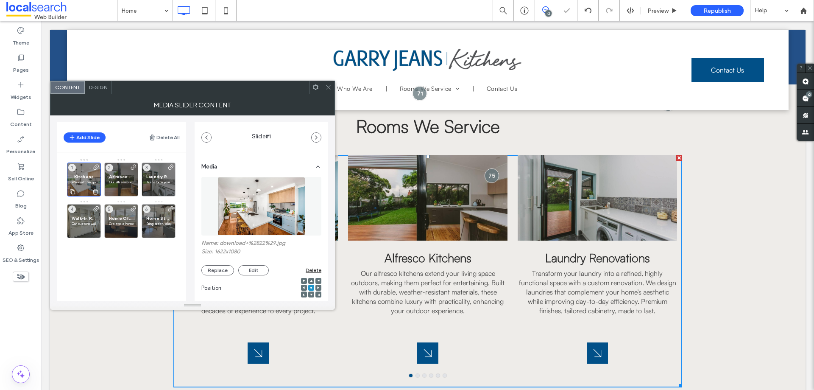
click at [78, 179] on span "Kitchens" at bounding box center [84, 177] width 25 height 6
click at [221, 268] on button "Replace" at bounding box center [217, 270] width 33 height 10
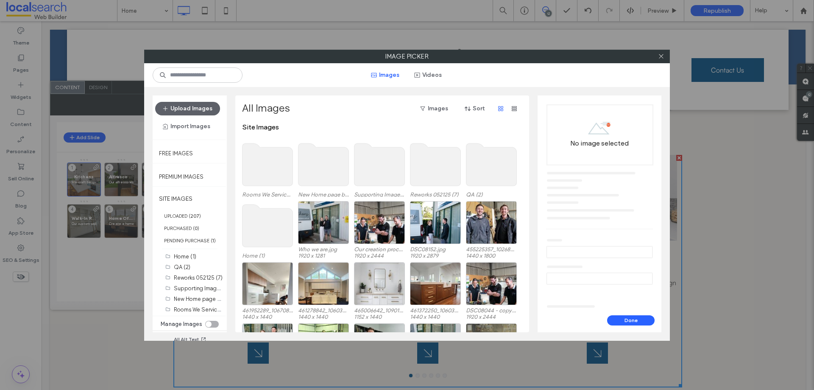
click at [267, 161] on use at bounding box center [268, 164] width 50 height 42
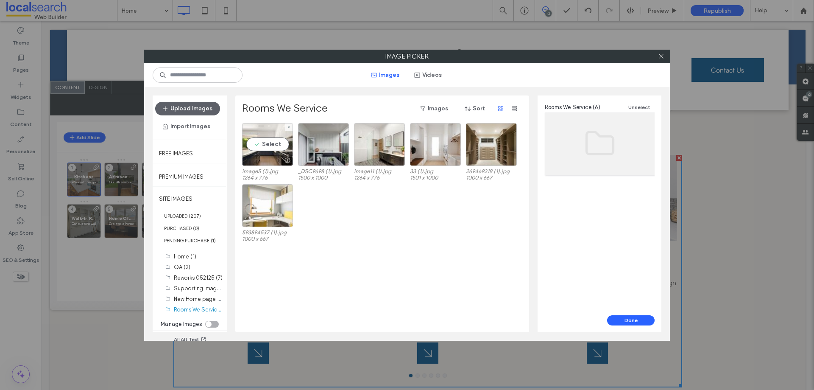
click at [266, 160] on div at bounding box center [268, 160] width 50 height 10
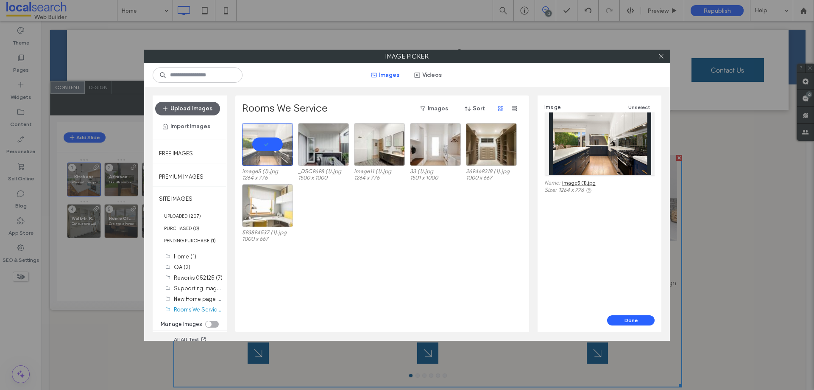
click at [333, 205] on div "593894537 (1).jpg 1000 x 667" at bounding box center [384, 214] width 285 height 61
drag, startPoint x: 637, startPoint y: 321, endPoint x: 595, endPoint y: 299, distance: 46.9
click at [637, 321] on button "Done" at bounding box center [631, 320] width 48 height 10
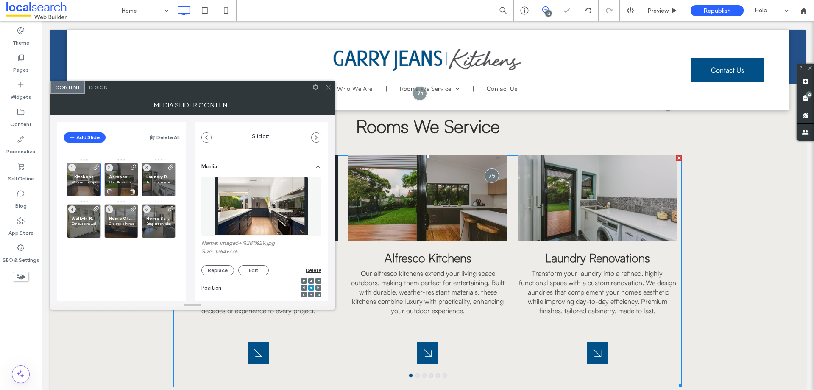
click at [120, 176] on span "Alfresco Kitchens" at bounding box center [121, 177] width 25 height 6
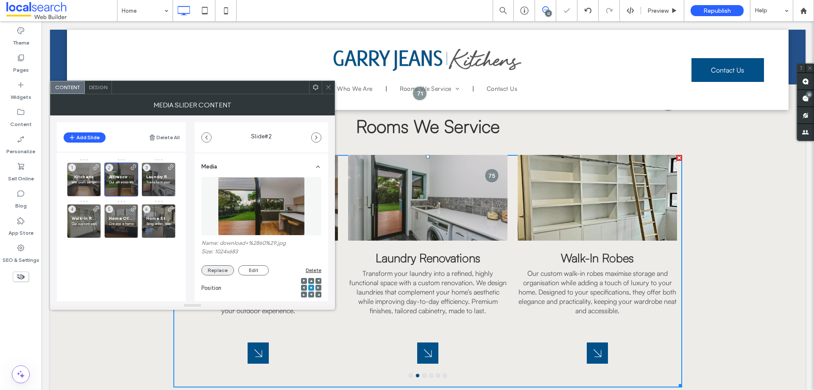
click at [223, 266] on button "Replace" at bounding box center [217, 270] width 33 height 10
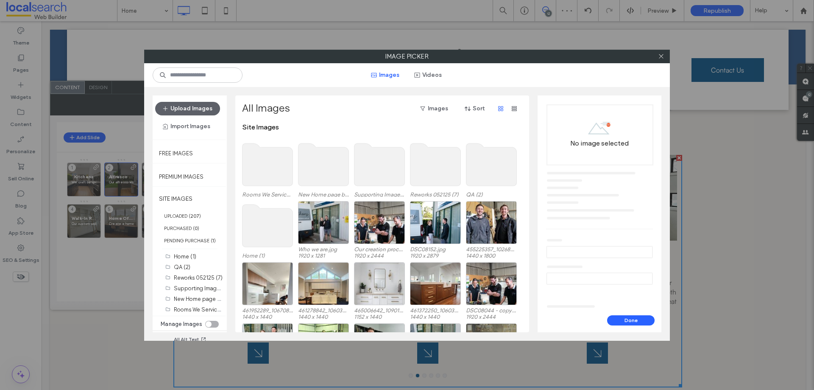
click at [280, 168] on use at bounding box center [268, 164] width 50 height 42
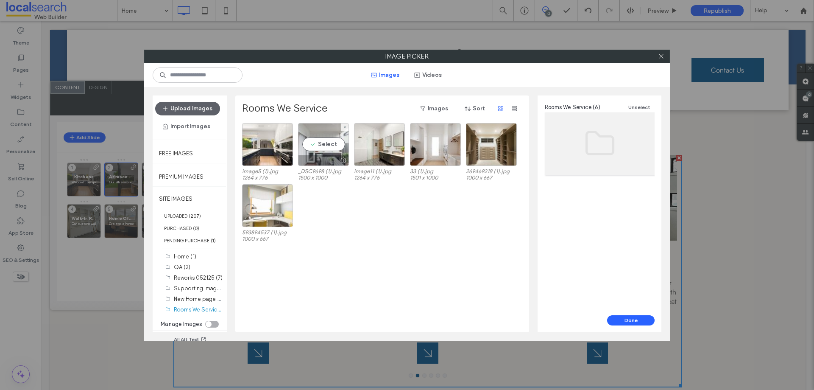
click at [331, 138] on div "Select" at bounding box center [323, 144] width 51 height 43
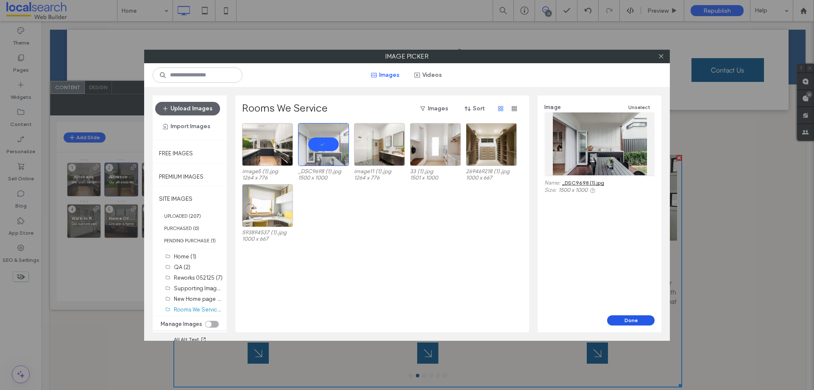
click at [621, 321] on button "Done" at bounding box center [631, 320] width 48 height 10
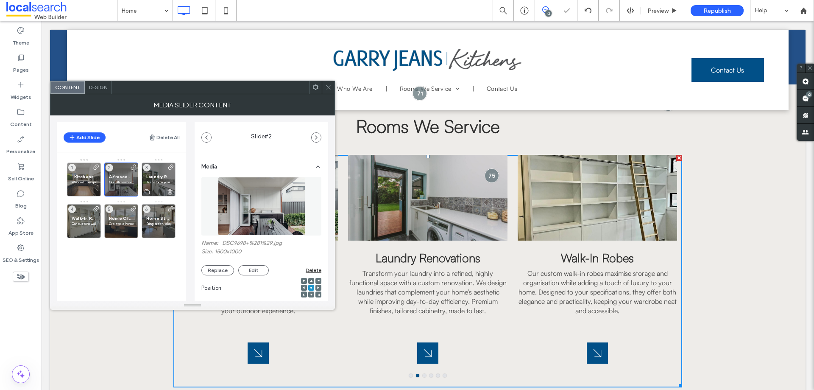
click at [159, 172] on div "Laundry Renovations Transform your laundry into a refined, highly functional sp…" at bounding box center [159, 179] width 34 height 34
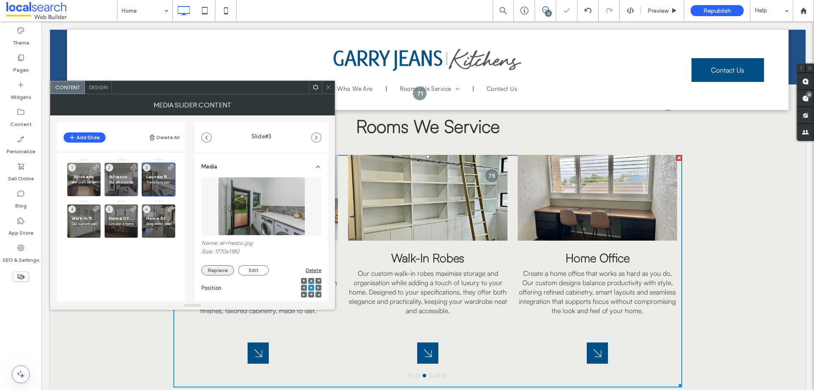
click at [214, 268] on button "Replace" at bounding box center [217, 270] width 33 height 10
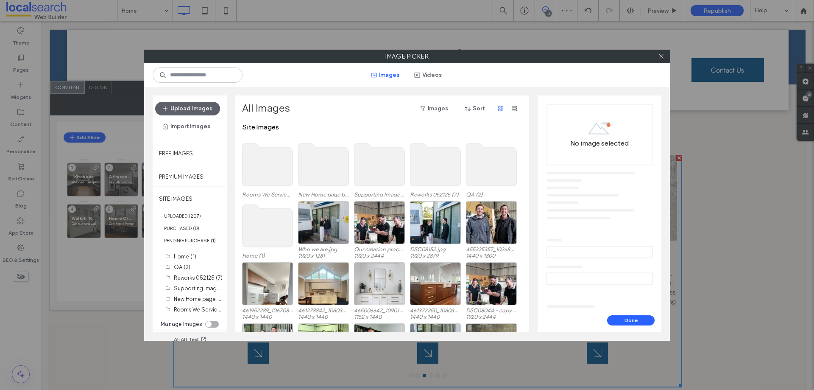
click at [263, 164] on use at bounding box center [268, 164] width 50 height 42
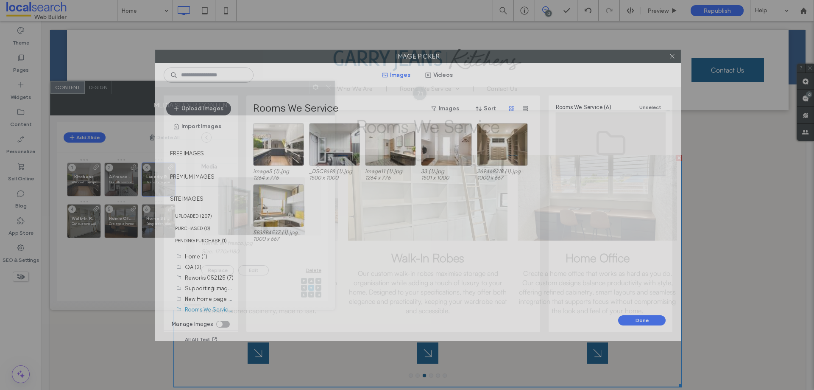
drag, startPoint x: 425, startPoint y: 58, endPoint x: 458, endPoint y: 58, distance: 33.5
click at [458, 58] on label "Image Picker" at bounding box center [418, 56] width 525 height 13
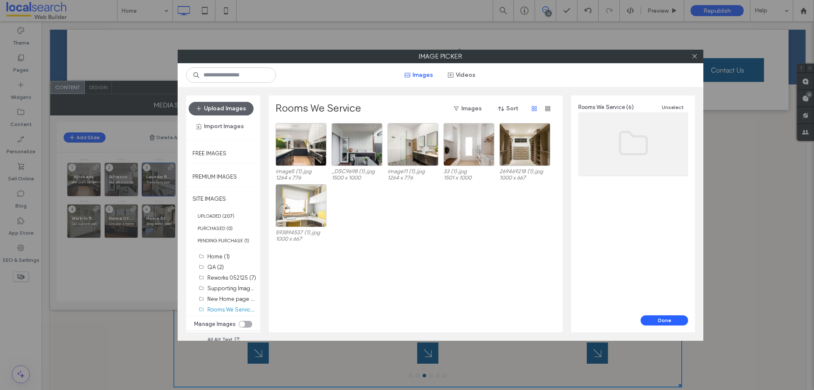
click at [471, 58] on label "Image Picker" at bounding box center [440, 56] width 525 height 13
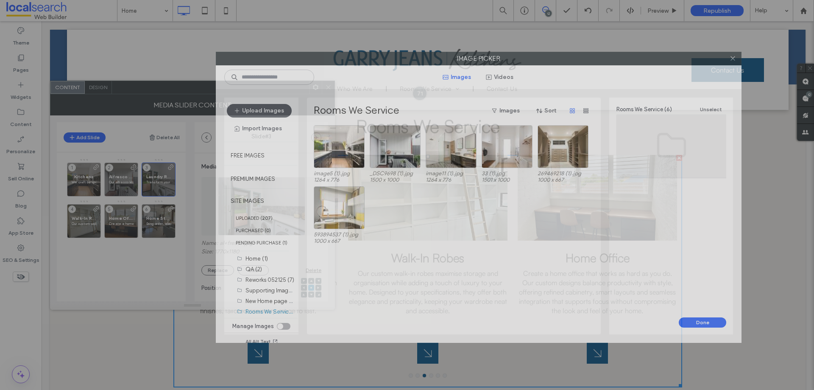
drag, startPoint x: 479, startPoint y: 57, endPoint x: 508, endPoint y: 66, distance: 30.7
click at [508, 65] on label "Image Picker" at bounding box center [478, 58] width 525 height 13
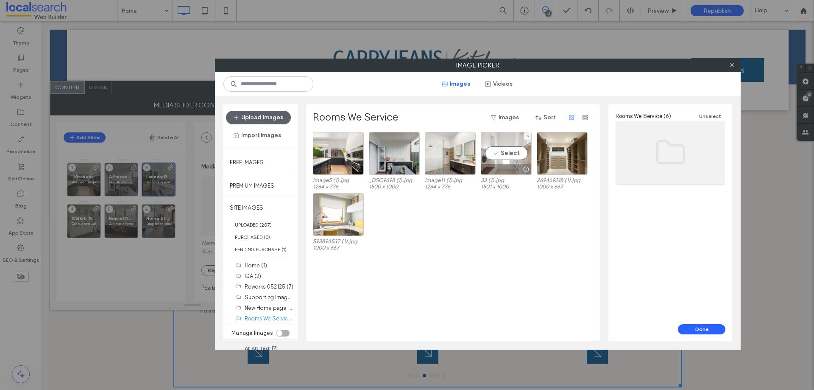
click at [512, 152] on div "Select" at bounding box center [506, 153] width 51 height 43
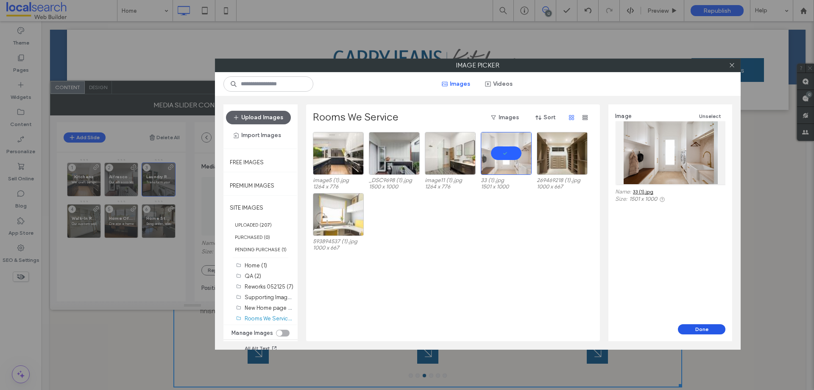
click at [703, 332] on button "Done" at bounding box center [702, 329] width 48 height 10
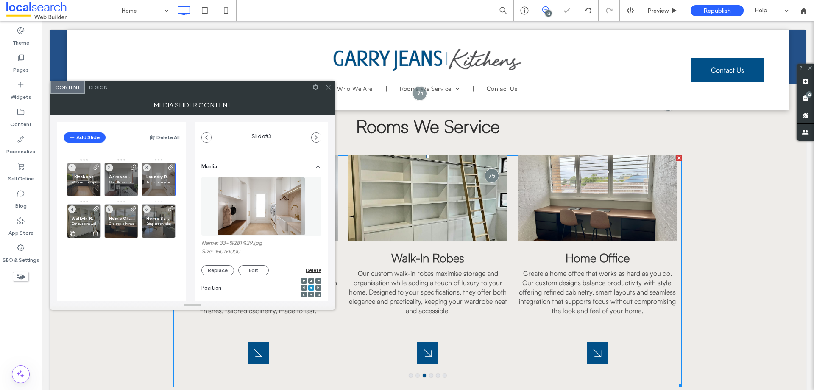
click at [75, 213] on div "Walk-In Robes Our custom walk-in robes maximise storage and organisation while …" at bounding box center [84, 221] width 34 height 34
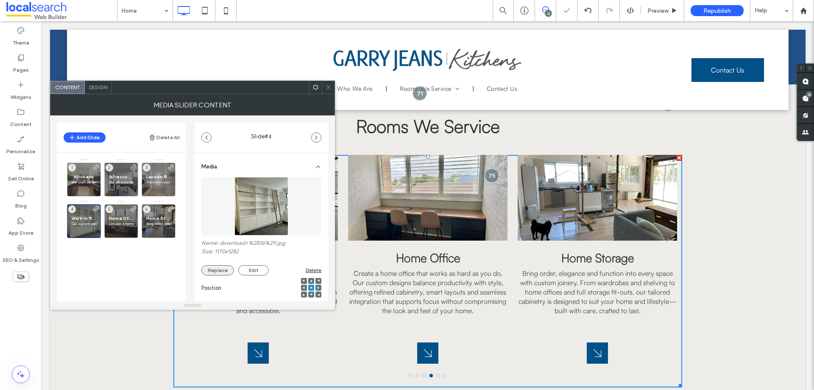
click at [211, 267] on button "Replace" at bounding box center [217, 270] width 33 height 10
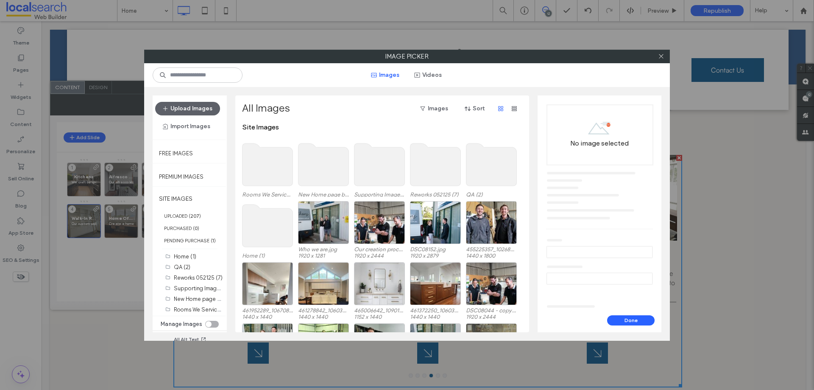
click at [265, 169] on use at bounding box center [268, 164] width 50 height 42
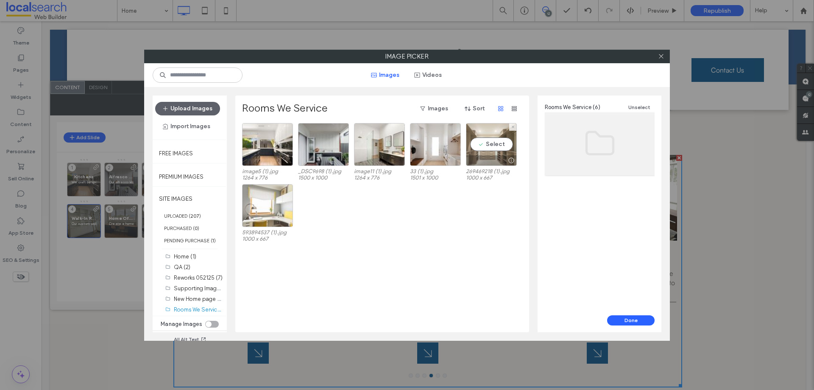
click at [498, 142] on div "Select" at bounding box center [491, 144] width 51 height 43
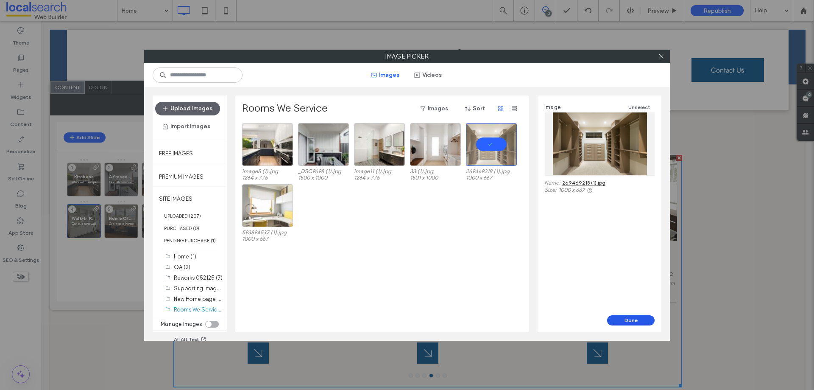
drag, startPoint x: 587, startPoint y: 299, endPoint x: 629, endPoint y: 321, distance: 47.8
click at [630, 321] on button "Done" at bounding box center [631, 320] width 48 height 10
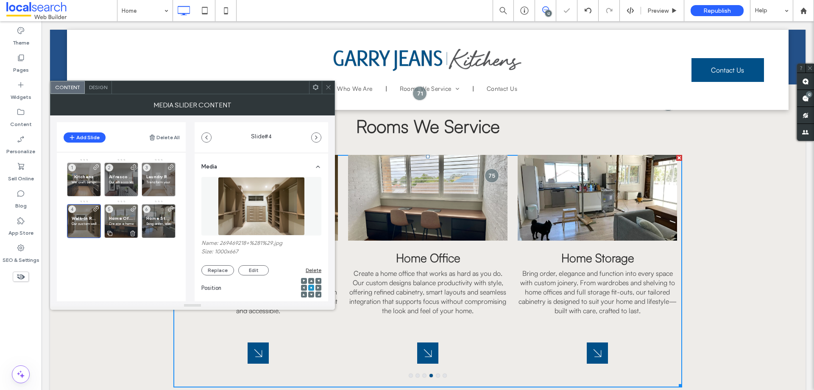
click at [124, 214] on div "Home Office Create a home office that works as hard as you do. Our custom desig…" at bounding box center [121, 221] width 34 height 34
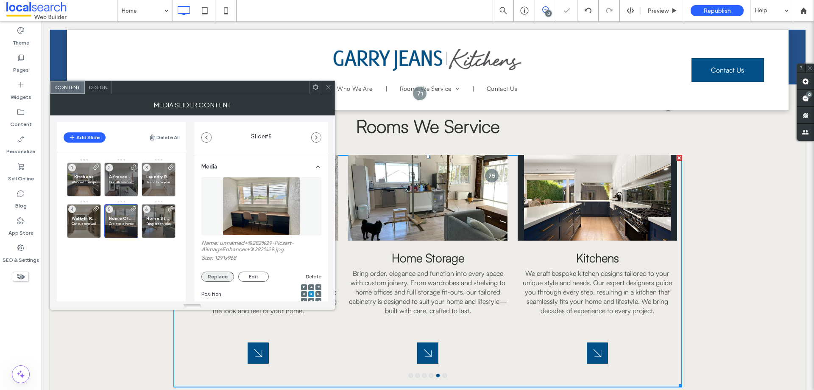
click at [211, 277] on button "Replace" at bounding box center [217, 276] width 33 height 10
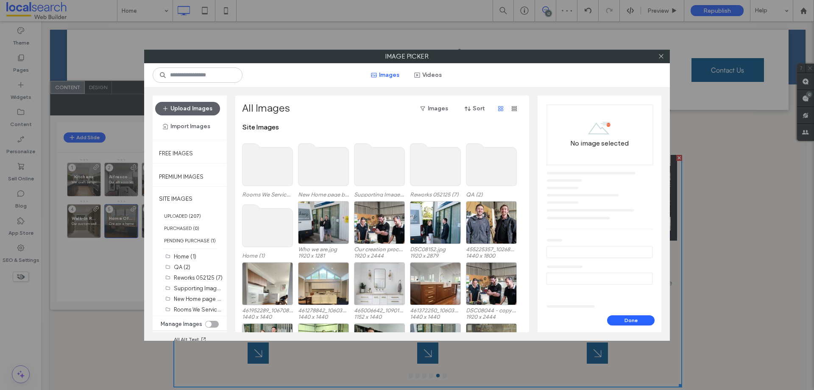
click at [261, 165] on use at bounding box center [268, 164] width 50 height 42
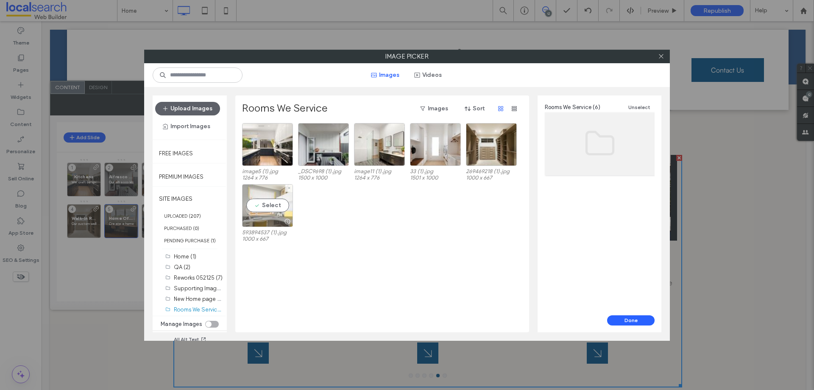
click at [278, 206] on div "Select" at bounding box center [267, 205] width 51 height 43
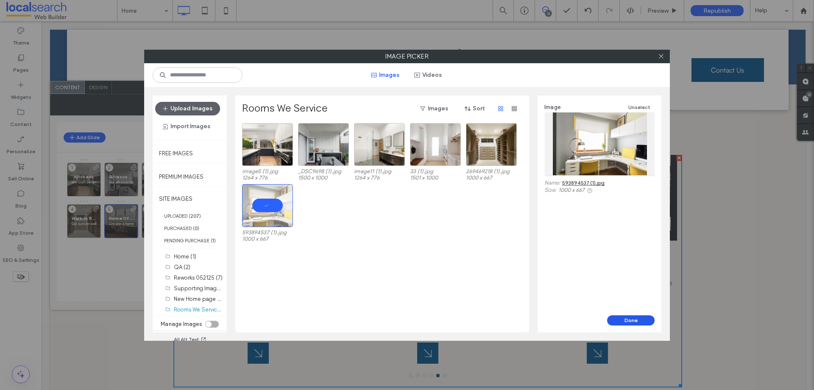
click at [637, 322] on button "Done" at bounding box center [631, 320] width 48 height 10
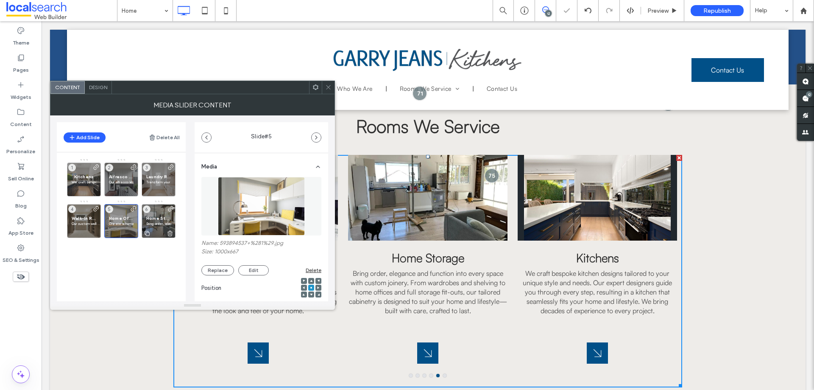
click at [150, 212] on div "Home Storage Bring order, elegance and function into every space with custom jo…" at bounding box center [159, 221] width 34 height 34
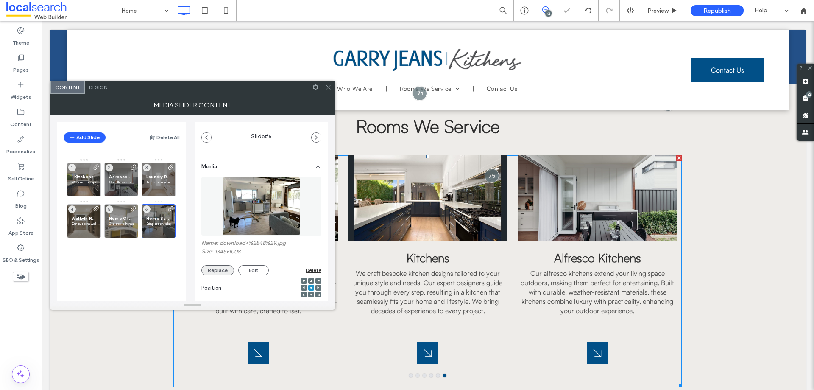
click at [215, 268] on button "Replace" at bounding box center [217, 270] width 33 height 10
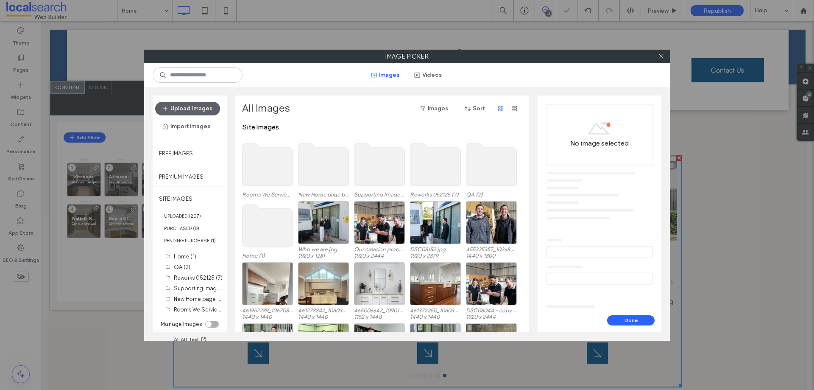
click at [274, 170] on use at bounding box center [268, 164] width 50 height 42
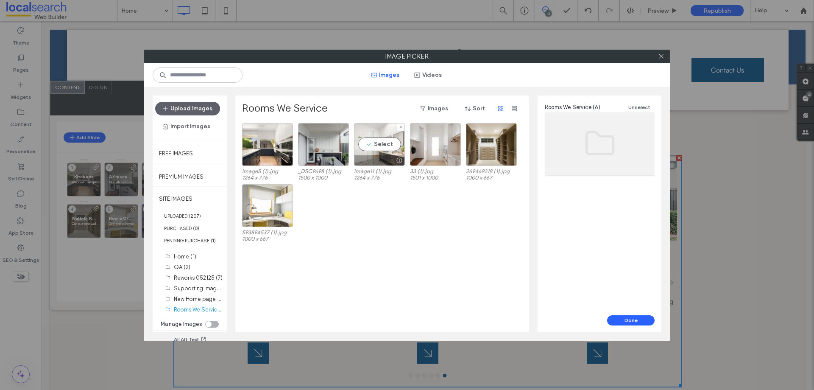
click at [370, 142] on div "Select" at bounding box center [379, 144] width 51 height 43
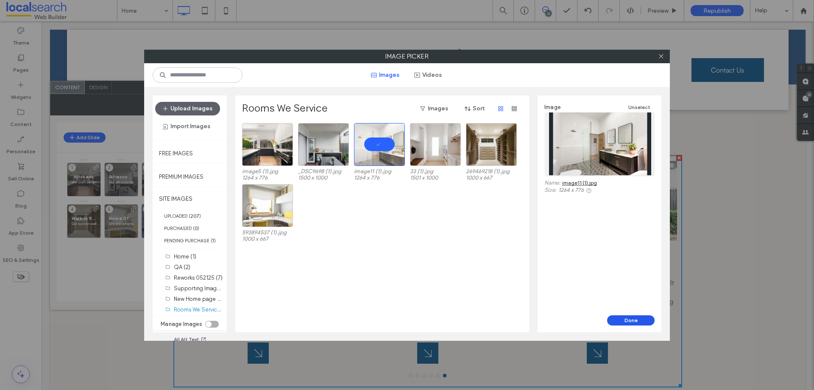
drag, startPoint x: 640, startPoint y: 320, endPoint x: 598, endPoint y: 299, distance: 47.2
click at [640, 320] on button "Done" at bounding box center [631, 320] width 48 height 10
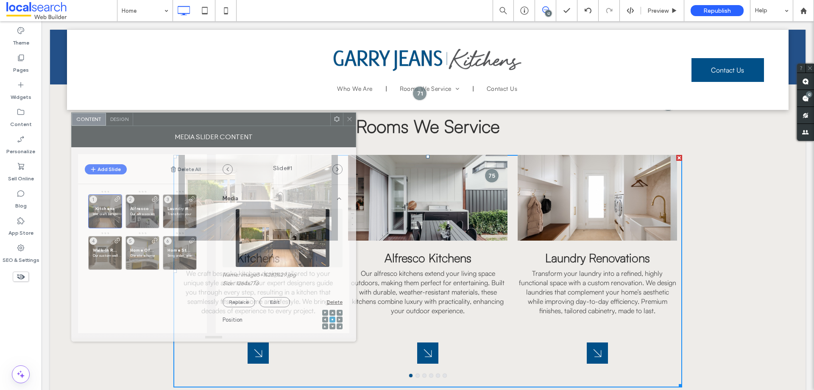
drag, startPoint x: 224, startPoint y: 95, endPoint x: 245, endPoint y: 126, distance: 38.2
click at [245, 126] on div "MEDIA SLIDER CONTENT" at bounding box center [213, 136] width 285 height 21
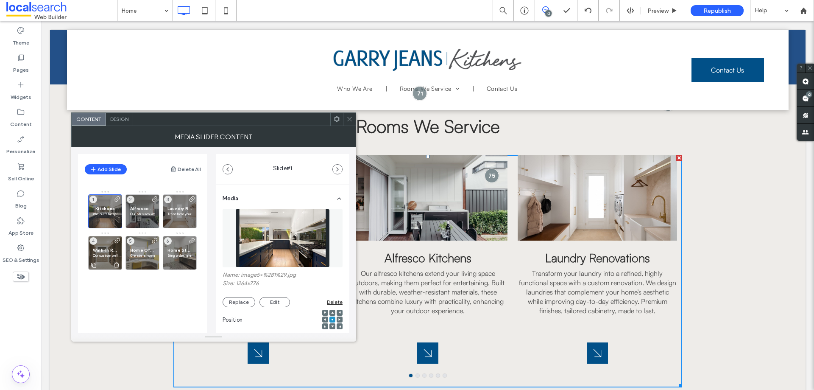
click at [101, 246] on div "Walk-In Robes Our custom walk-in robes maximise storage and organisation while …" at bounding box center [105, 253] width 34 height 34
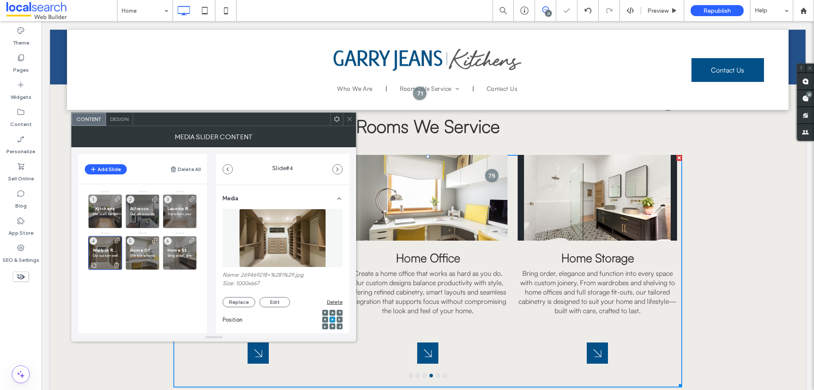
click at [101, 246] on div "Walk-In Robes Our custom walk-in robes maximise storage and organisation while …" at bounding box center [105, 253] width 34 height 34
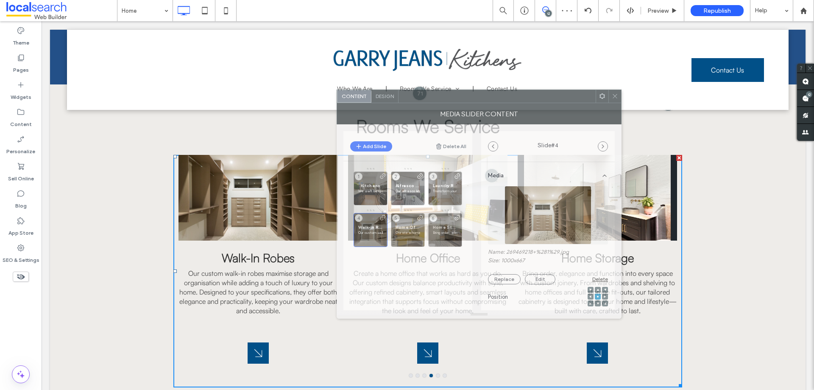
drag, startPoint x: 326, startPoint y: 134, endPoint x: 515, endPoint y: 102, distance: 191.9
click at [515, 102] on div at bounding box center [497, 96] width 197 height 13
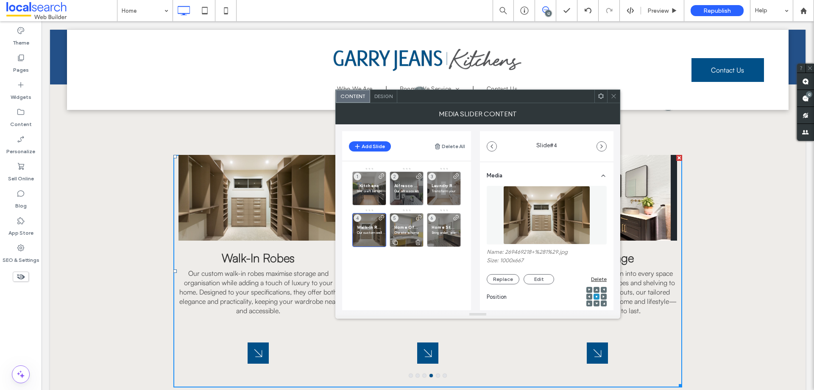
click at [403, 221] on div "Home Office Create a home office that works as hard as you do. Our custom desig…" at bounding box center [407, 230] width 34 height 34
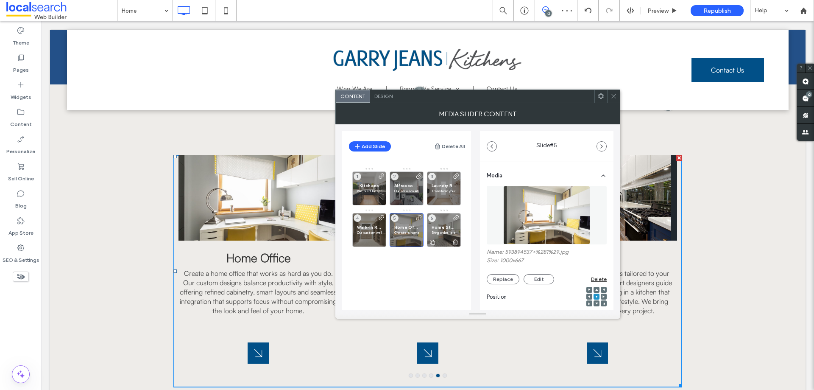
click at [442, 219] on div "Home Storage Bring order, elegance and function into every space with custom jo…" at bounding box center [444, 230] width 34 height 34
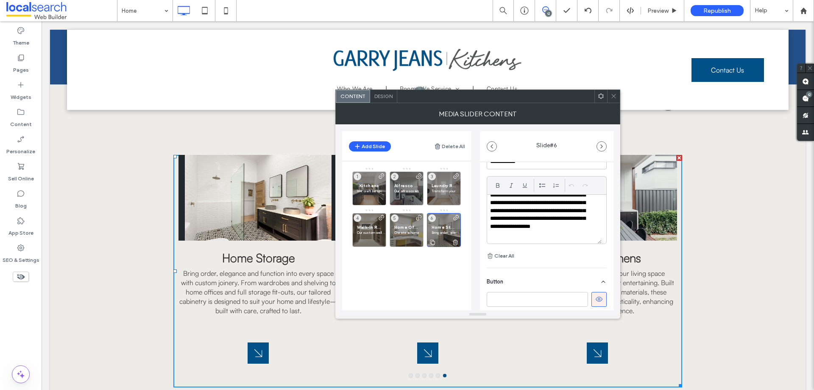
scroll to position [254, 0]
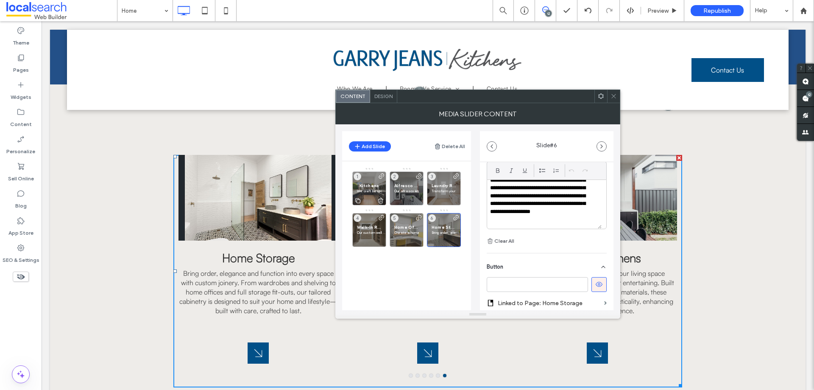
click at [360, 182] on div "Kitchens We craft bespoke kitchen designs tailored to your unique style and nee…" at bounding box center [369, 188] width 34 height 34
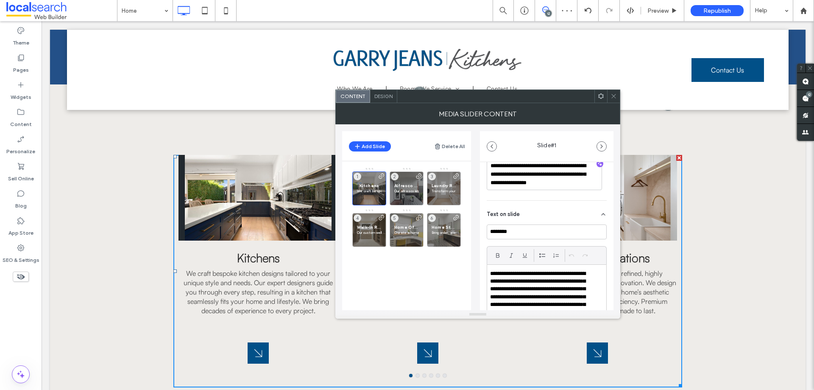
scroll to position [127, 0]
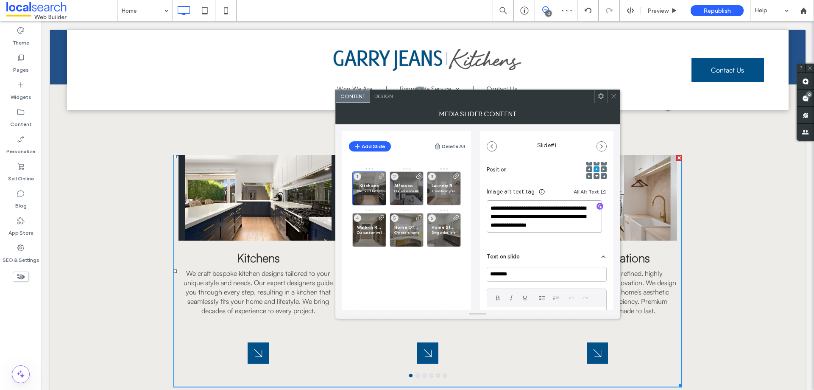
drag, startPoint x: 586, startPoint y: 225, endPoint x: 590, endPoint y: 230, distance: 6.6
click at [590, 230] on textarea "**********" at bounding box center [544, 216] width 115 height 32
click at [597, 205] on icon "button" at bounding box center [600, 206] width 6 height 6
drag, startPoint x: 525, startPoint y: 224, endPoint x: 505, endPoint y: 208, distance: 25.9
click at [505, 208] on textarea "**********" at bounding box center [544, 216] width 115 height 32
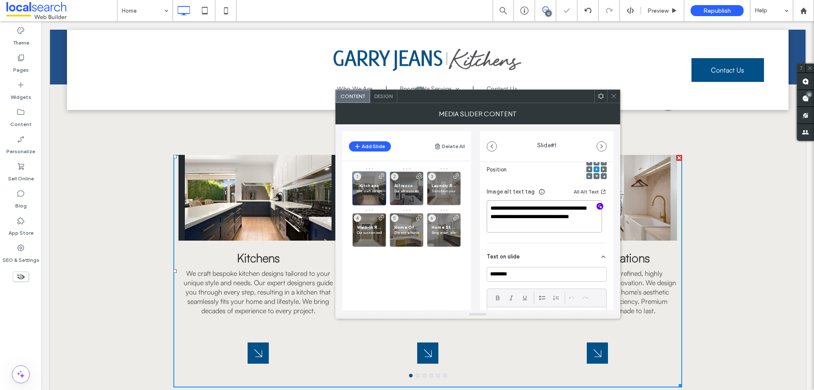
paste textarea "**********"
type textarea "**********"
click at [451, 259] on div "Kitchens We craft bespoke kitchen designs tailored to your unique style and nee…" at bounding box center [411, 232] width 119 height 131
click at [451, 260] on div "Kitchens We craft bespoke kitchen designs tailored to your unique style and nee…" at bounding box center [411, 232] width 119 height 131
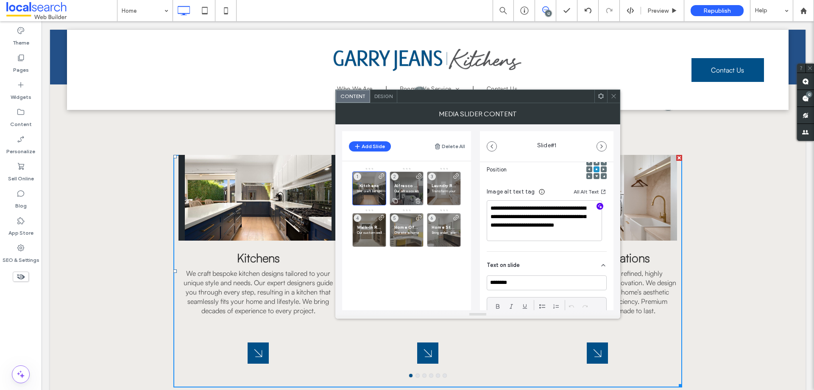
click at [403, 184] on span "Alfresco Kitchens" at bounding box center [406, 186] width 25 height 6
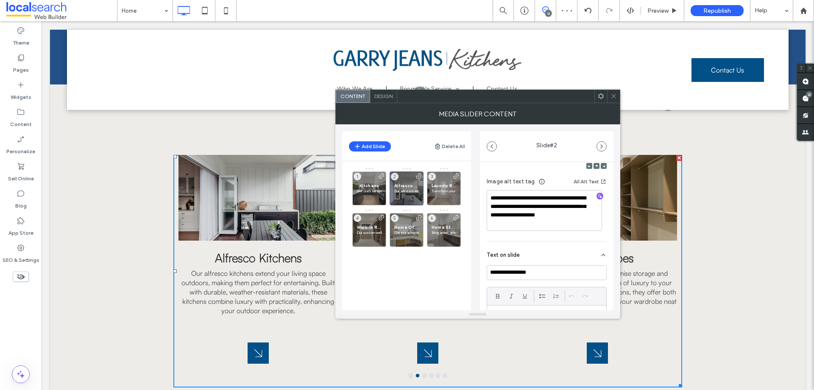
scroll to position [127, 0]
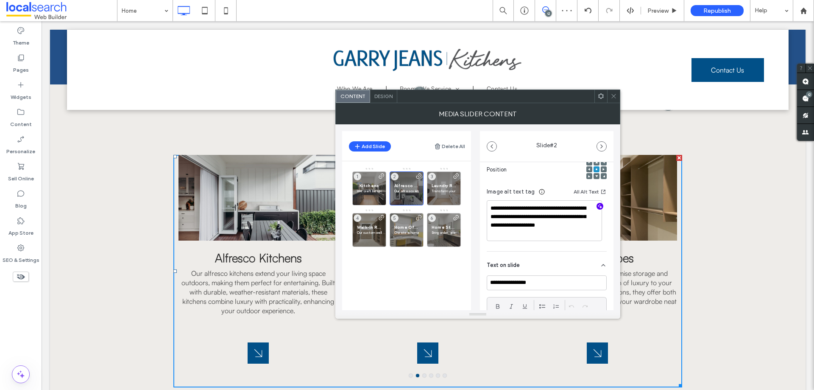
click at [597, 207] on icon "button" at bounding box center [600, 206] width 6 height 6
drag, startPoint x: 567, startPoint y: 220, endPoint x: 513, endPoint y: 207, distance: 55.0
click at [513, 207] on textarea "**********" at bounding box center [544, 220] width 115 height 40
paste textarea "**********"
type textarea "**********"
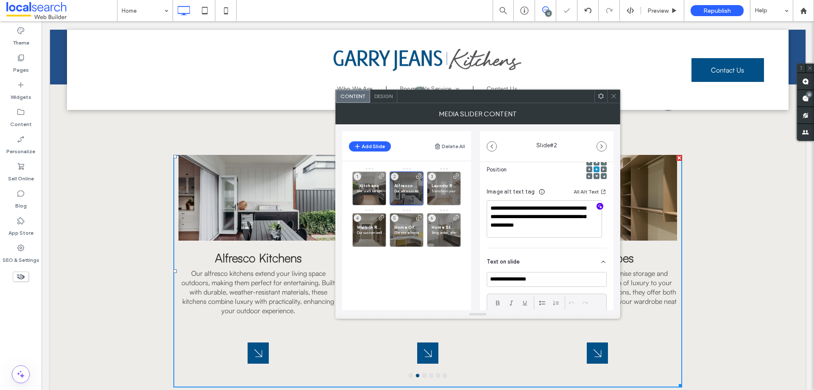
click at [418, 281] on div "Kitchens We craft bespoke kitchen designs tailored to your unique style and nee…" at bounding box center [411, 232] width 119 height 131
click at [445, 182] on div "Laundry Renovations Transform your laundry into a refined, highly functional sp…" at bounding box center [444, 188] width 34 height 34
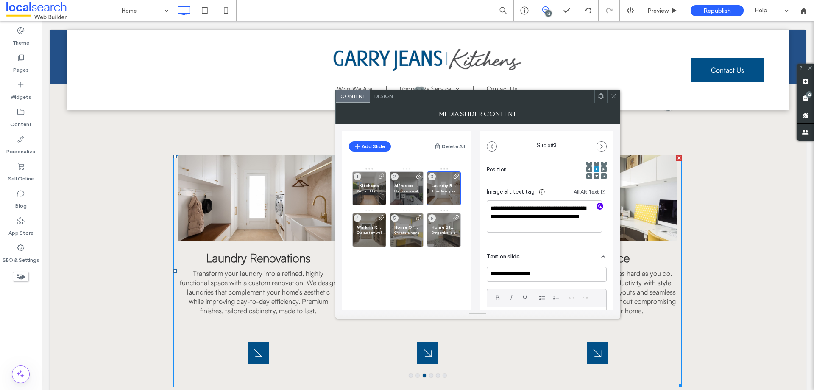
click at [597, 203] on icon "button" at bounding box center [600, 206] width 6 height 6
drag, startPoint x: 524, startPoint y: 223, endPoint x: 511, endPoint y: 208, distance: 20.1
click at [511, 208] on textarea "**********" at bounding box center [544, 216] width 115 height 32
paste textarea "**********"
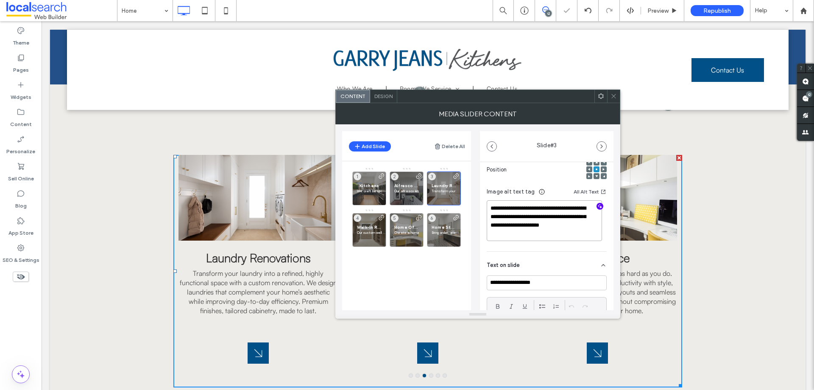
type textarea "**********"
click at [405, 267] on div "Kitchens We craft bespoke kitchen designs tailored to your unique style and nee…" at bounding box center [411, 232] width 119 height 131
click at [411, 177] on div "Alfresco Kitchens Our alfresco kitchens extend your living space outdoors, maki…" at bounding box center [407, 188] width 34 height 34
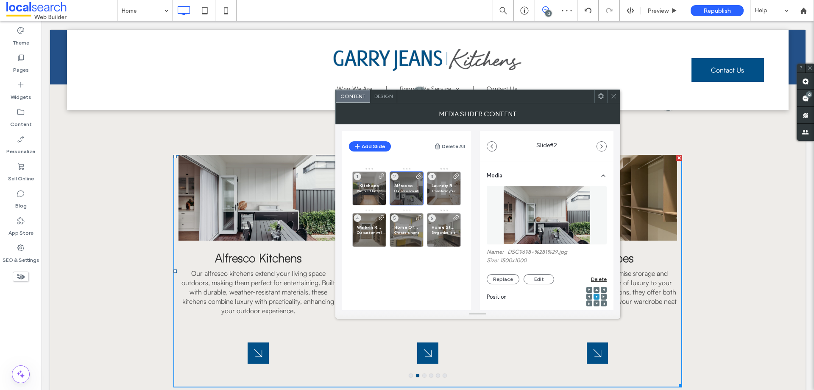
scroll to position [127, 0]
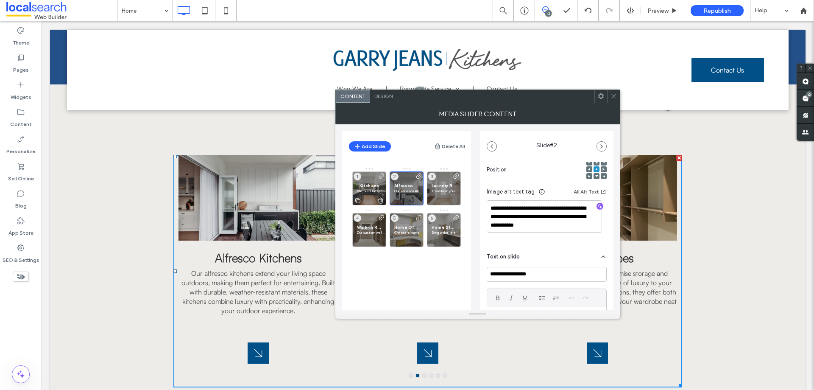
click at [372, 180] on div "Kitchens We craft bespoke kitchen designs tailored to your unique style and nee…" at bounding box center [369, 188] width 34 height 34
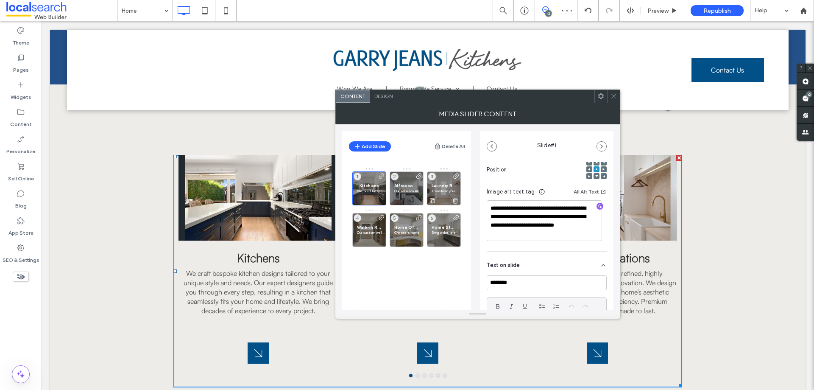
click at [444, 179] on div "Laundry Renovations Transform your laundry into a refined, highly functional sp…" at bounding box center [444, 188] width 34 height 34
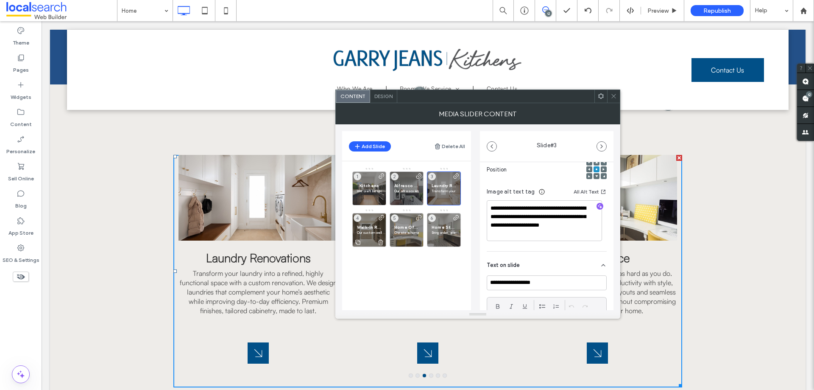
click at [369, 218] on div "Walk-In Robes Our custom walk-in robes maximise storage and organisation while …" at bounding box center [369, 230] width 34 height 34
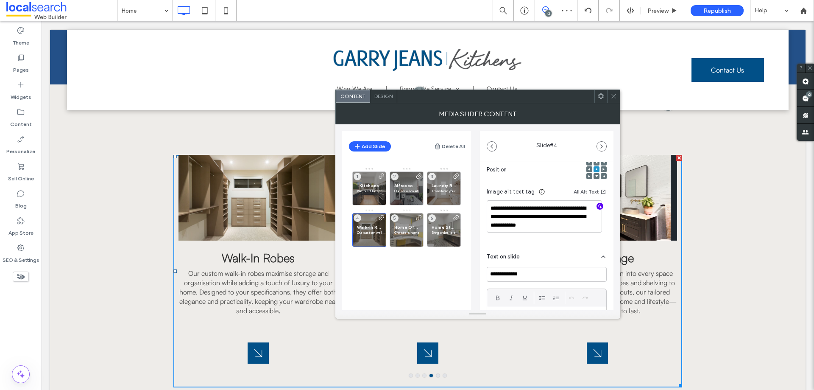
click at [597, 203] on span "button" at bounding box center [600, 206] width 7 height 7
drag, startPoint x: 587, startPoint y: 216, endPoint x: 511, endPoint y: 207, distance: 76.1
click at [511, 207] on textarea "**********" at bounding box center [544, 215] width 115 height 31
click at [508, 205] on textarea "**********" at bounding box center [544, 215] width 115 height 31
paste textarea "**********"
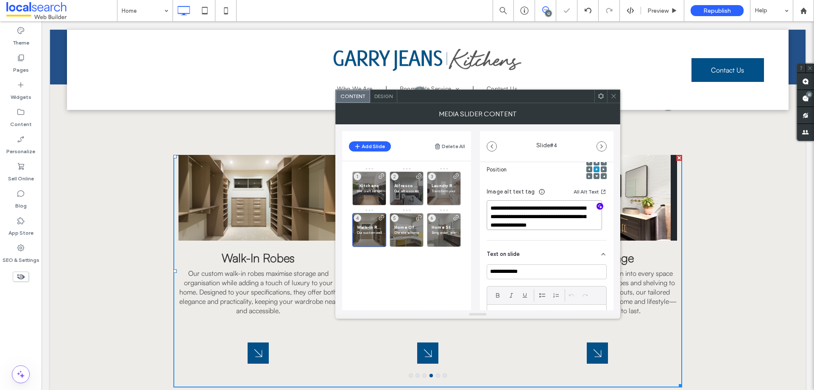
scroll to position [1, 0]
type textarea "**********"
click at [418, 281] on div "Kitchens We craft bespoke kitchen designs tailored to your unique style and nee…" at bounding box center [411, 232] width 119 height 131
click at [407, 219] on div "Home Office Create a home office that works as hard as you do. Our custom desig…" at bounding box center [407, 230] width 34 height 34
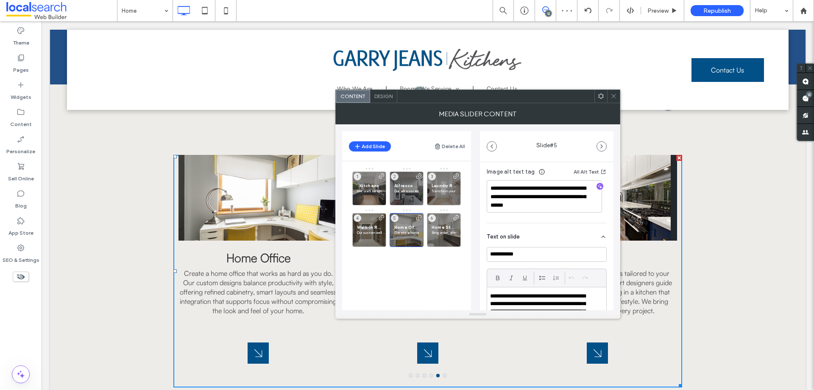
scroll to position [127, 0]
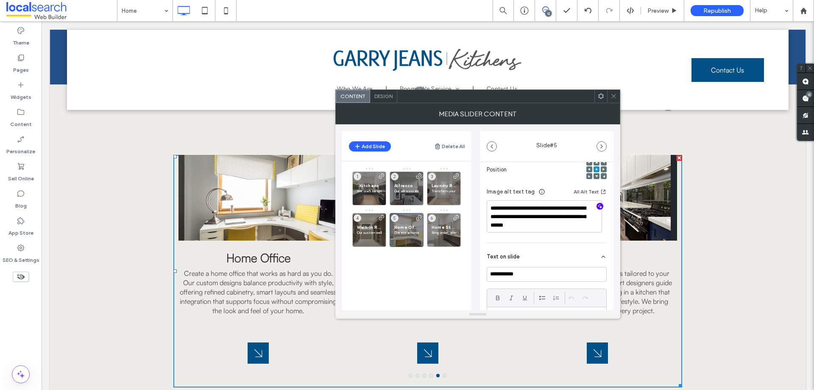
click at [597, 208] on icon "button" at bounding box center [600, 206] width 6 height 6
click at [560, 226] on textarea "**********" at bounding box center [544, 216] width 115 height 32
click at [510, 207] on textarea "**********" at bounding box center [544, 216] width 115 height 32
paste textarea "**********"
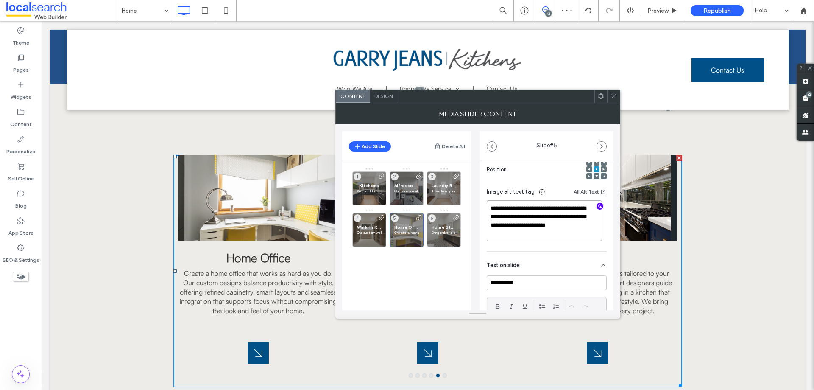
type textarea "**********"
click at [431, 267] on div "Kitchens We craft bespoke kitchen designs tailored to your unique style and nee…" at bounding box center [411, 232] width 119 height 131
click at [443, 218] on div "Home Storage Bring order, elegance and function into every space with custom jo…" at bounding box center [444, 230] width 34 height 34
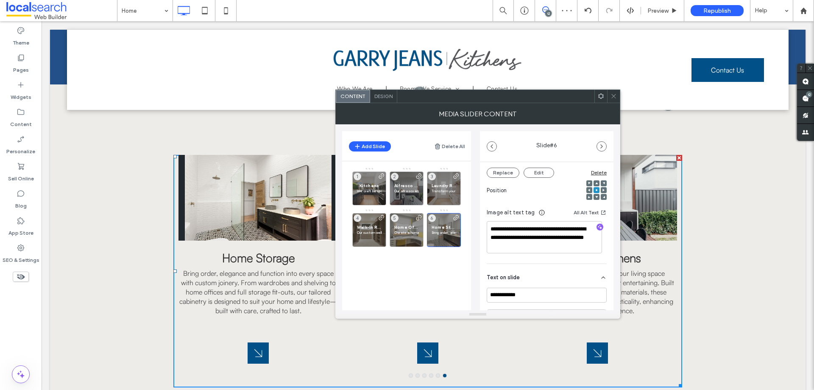
scroll to position [127, 0]
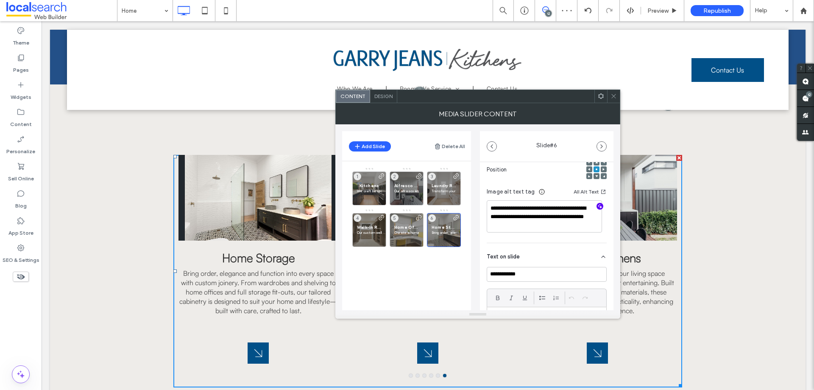
click at [598, 208] on use "button" at bounding box center [600, 206] width 5 height 5
click at [541, 225] on textarea "**********" at bounding box center [544, 216] width 115 height 32
click at [504, 206] on textarea "**********" at bounding box center [544, 216] width 115 height 32
paste textarea "**********"
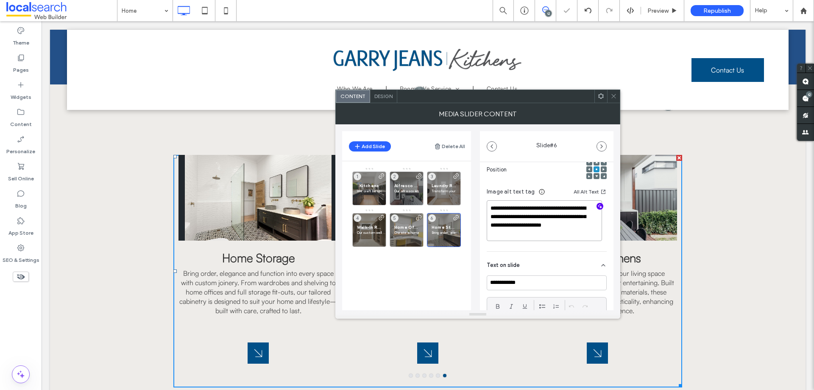
type textarea "**********"
click at [404, 275] on div "Kitchens We craft bespoke kitchen designs tailored to your unique style and nee…" at bounding box center [411, 232] width 119 height 131
click at [410, 219] on div "Home Office Create a home office that works as hard as you do. Our custom desig…" at bounding box center [407, 230] width 34 height 34
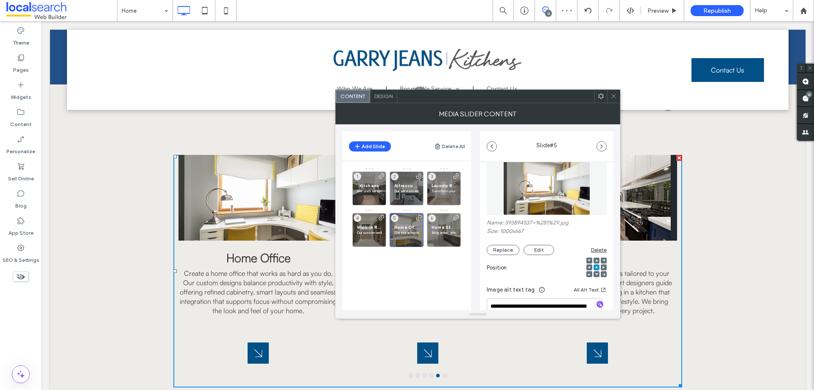
scroll to position [127, 0]
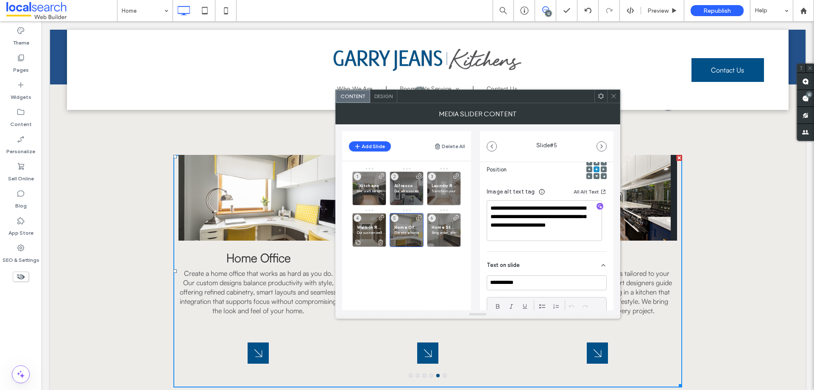
click at [375, 219] on div "Walk-In Robes Our custom walk-in robes maximise storage and organisation while …" at bounding box center [369, 230] width 34 height 34
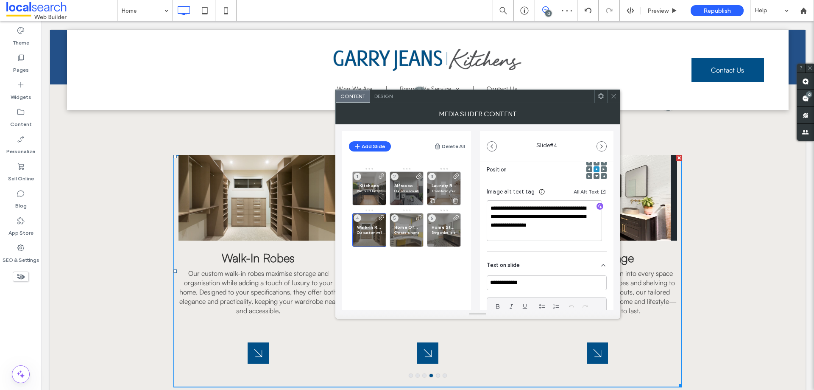
click at [444, 181] on div "Laundry Renovations Transform your laundry into a refined, highly functional sp…" at bounding box center [444, 188] width 34 height 34
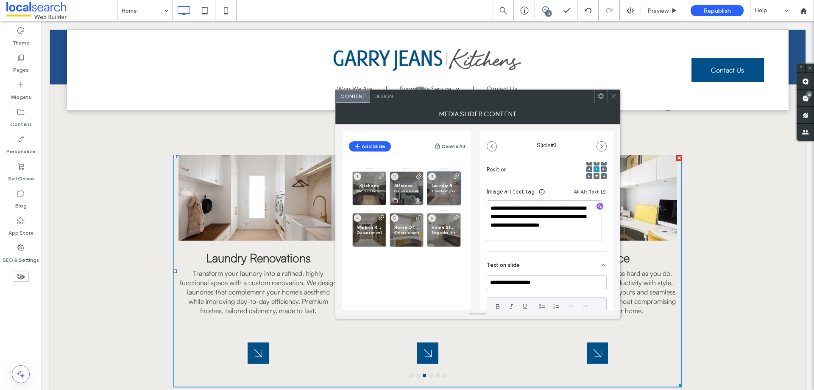
click at [406, 174] on div "Alfresco Kitchens Our alfresco kitchens extend your living space outdoors, maki…" at bounding box center [407, 188] width 34 height 34
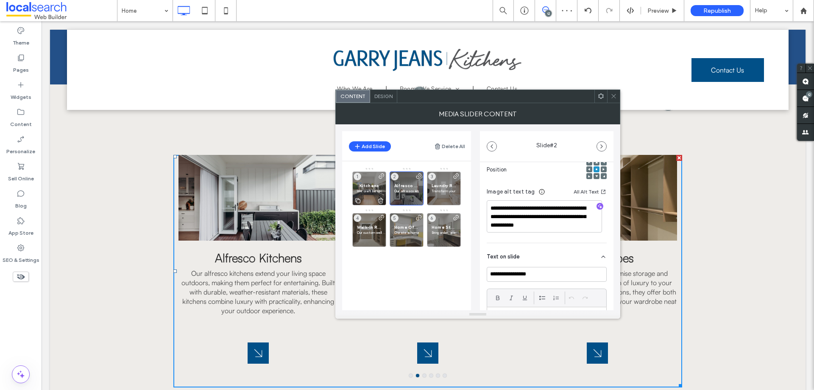
click at [372, 176] on div "Kitchens We craft bespoke kitchen designs tailored to your unique style and nee…" at bounding box center [369, 188] width 34 height 34
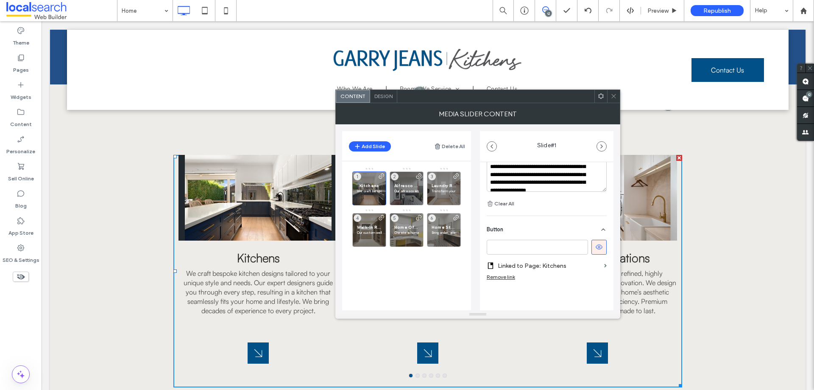
scroll to position [301, 0]
click at [392, 274] on div "Kitchens We craft bespoke kitchen designs tailored to your unique style and nee…" at bounding box center [411, 232] width 119 height 131
click at [595, 249] on icon at bounding box center [599, 246] width 8 height 8
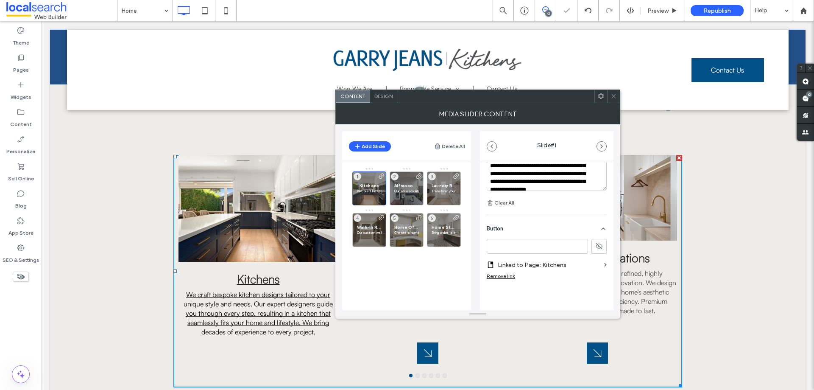
click at [595, 249] on icon at bounding box center [599, 246] width 8 height 8
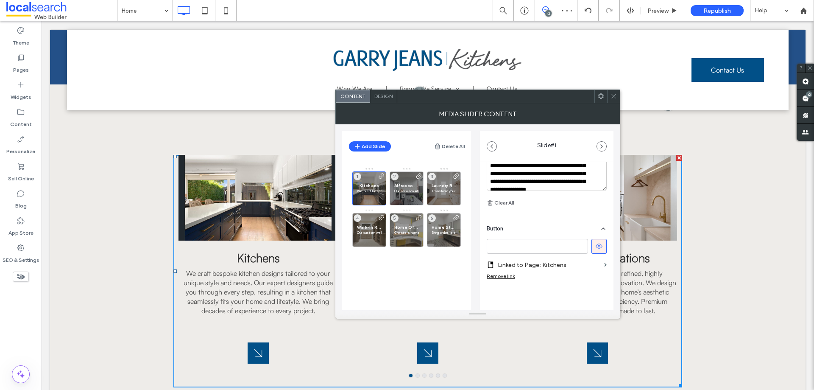
click at [615, 97] on use at bounding box center [614, 96] width 4 height 4
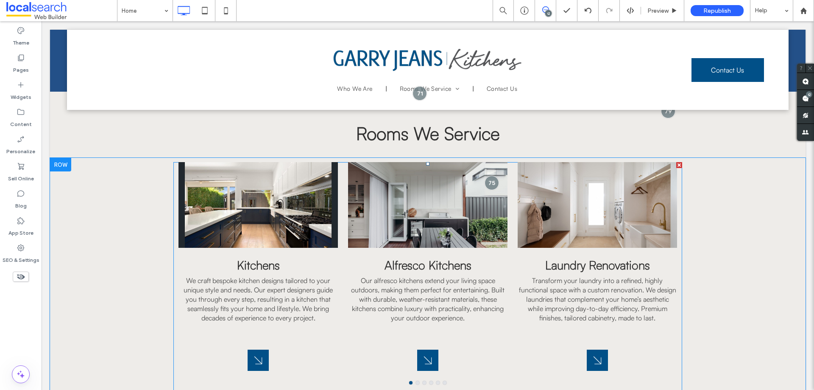
scroll to position [933, 0]
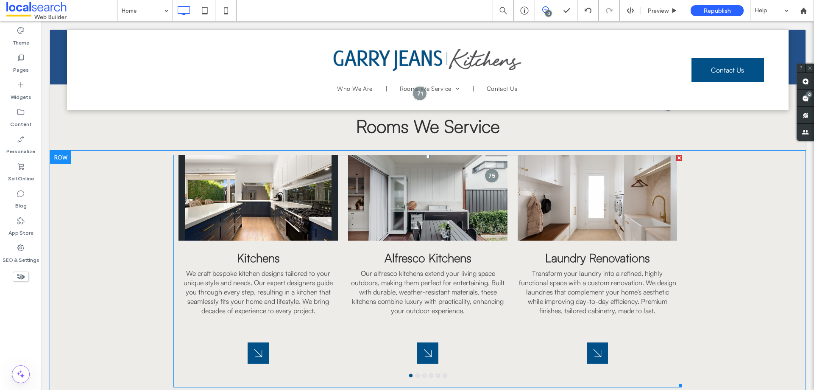
click at [283, 178] on div at bounding box center [258, 198] width 159 height 86
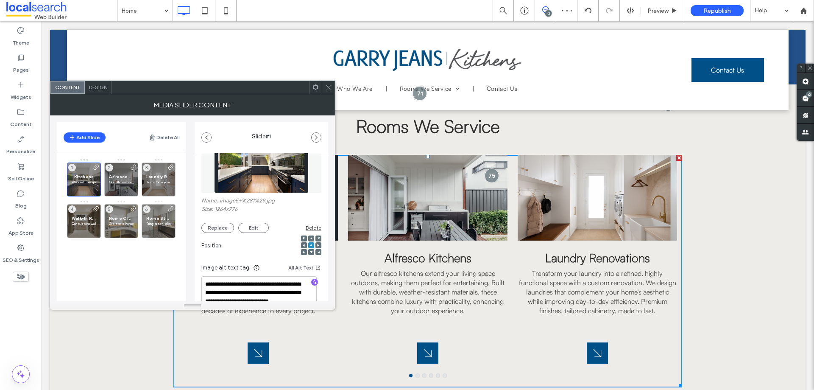
scroll to position [0, 0]
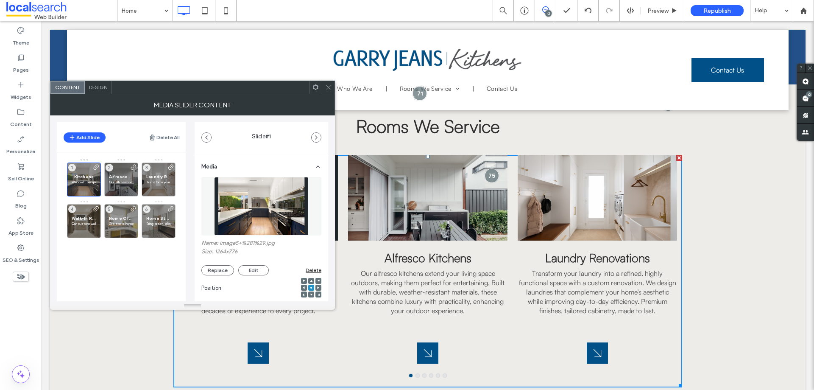
drag, startPoint x: 328, startPoint y: 87, endPoint x: 329, endPoint y: 81, distance: 5.6
click at [328, 87] on icon at bounding box center [328, 87] width 6 height 6
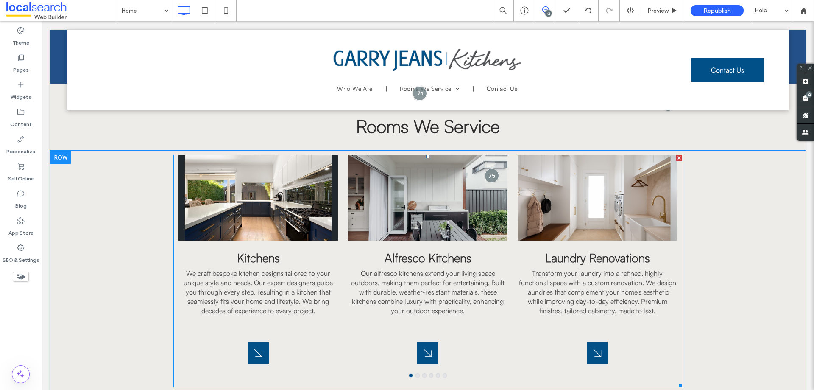
click at [309, 200] on div at bounding box center [258, 198] width 159 height 86
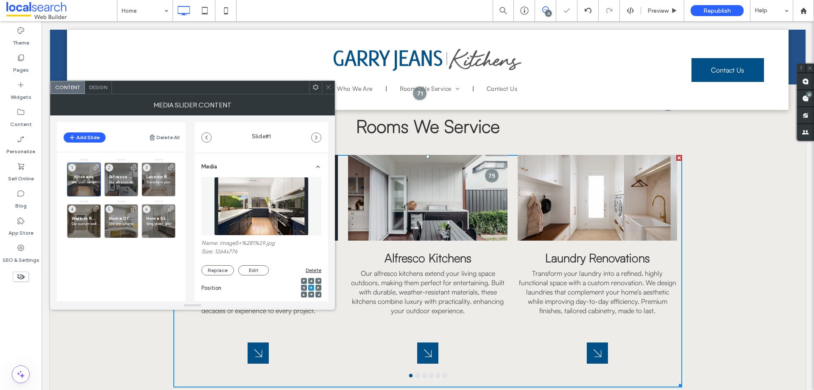
click at [268, 189] on img at bounding box center [261, 206] width 95 height 59
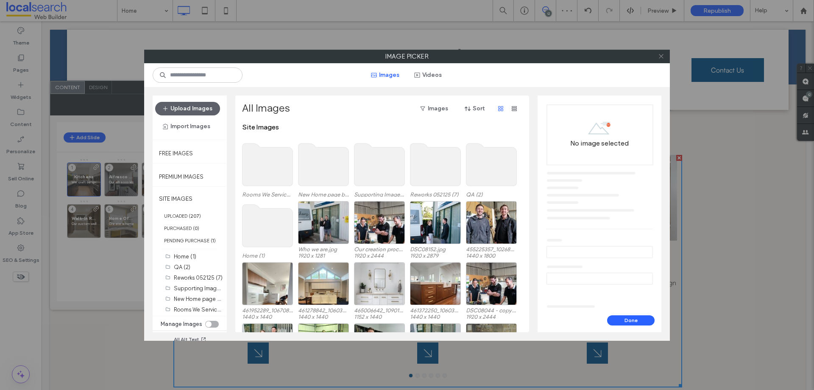
click at [660, 53] on icon at bounding box center [661, 56] width 6 height 6
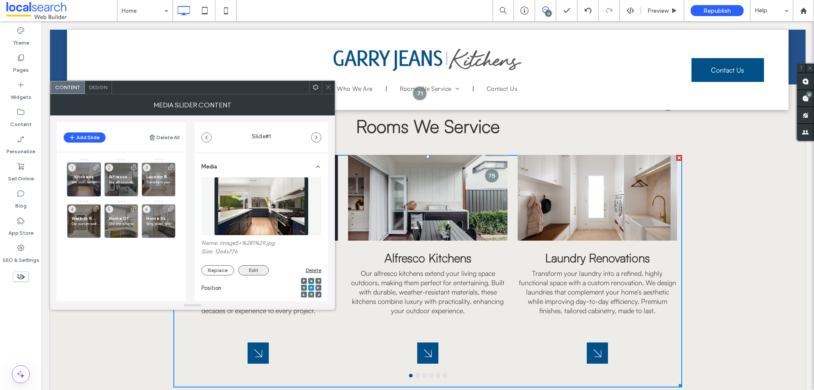
click at [261, 270] on button "Edit" at bounding box center [253, 270] width 31 height 10
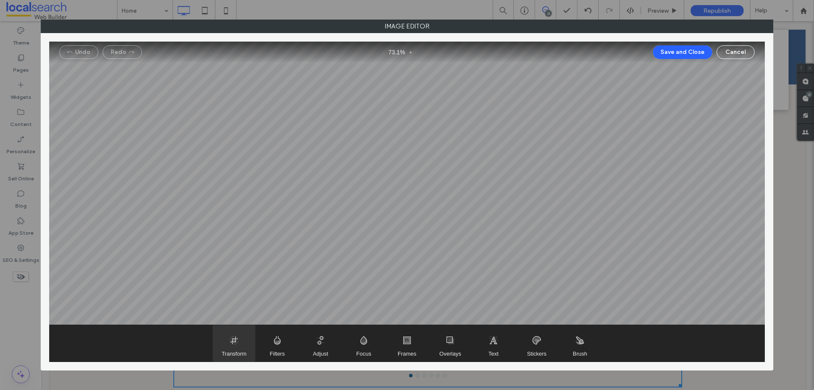
click at [225, 341] on span "Transform" at bounding box center [234, 343] width 42 height 36
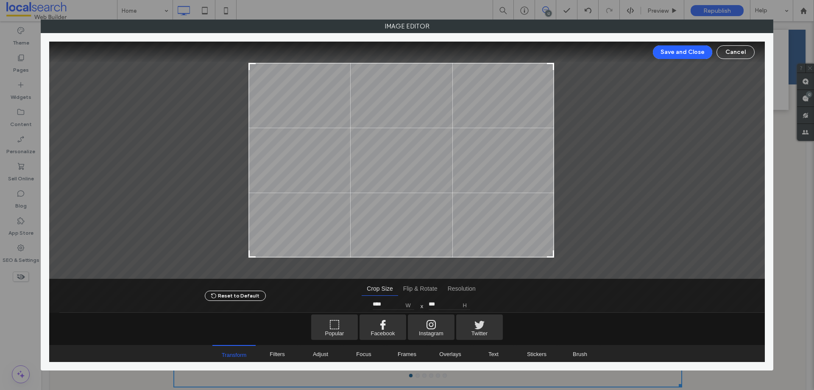
drag, startPoint x: 563, startPoint y: 255, endPoint x: 551, endPoint y: 256, distance: 11.5
click at [551, 256] on div at bounding box center [550, 254] width 10 height 10
click at [248, 255] on div at bounding box center [148, 160] width 199 height 195
type input "****"
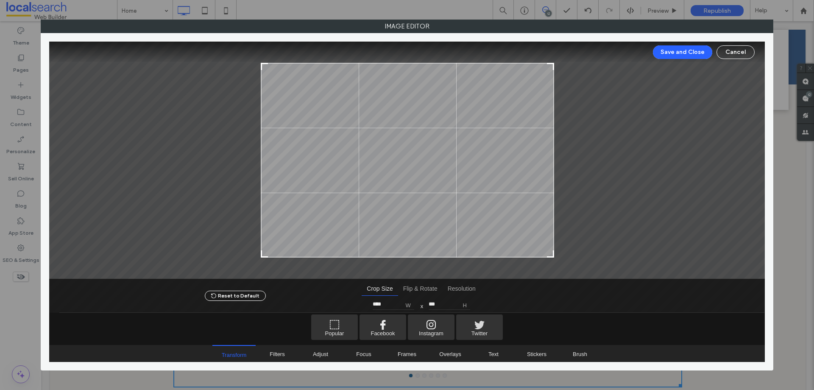
drag, startPoint x: 249, startPoint y: 255, endPoint x: 261, endPoint y: 255, distance: 12.3
click at [261, 255] on div at bounding box center [265, 254] width 10 height 10
click at [688, 56] on button "Save and Close" at bounding box center [682, 52] width 59 height 14
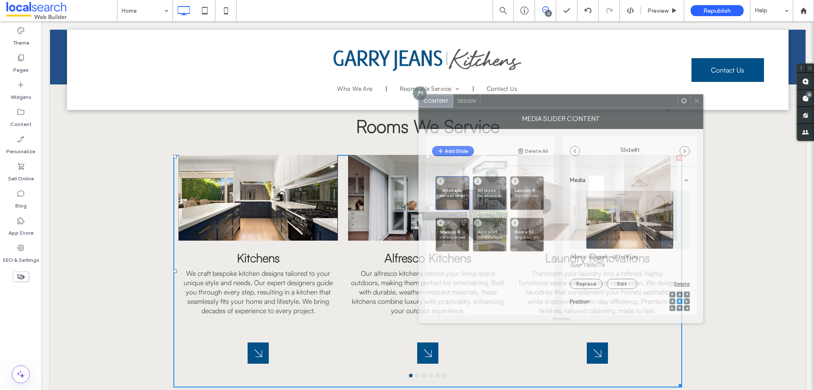
drag, startPoint x: 227, startPoint y: 92, endPoint x: 594, endPoint y: 104, distance: 366.7
click at [594, 104] on div at bounding box center [579, 101] width 197 height 13
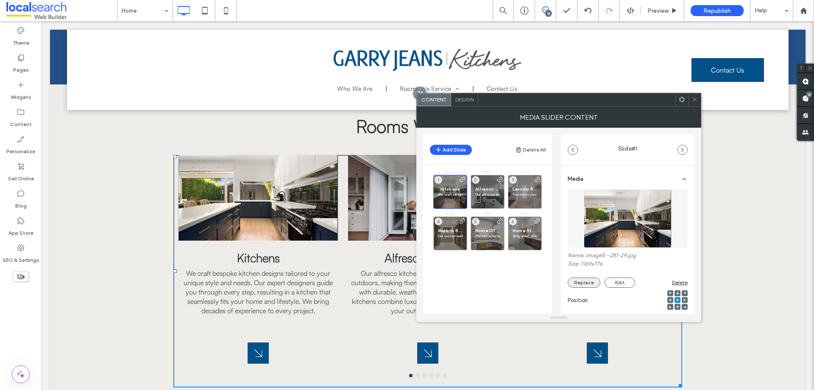
click at [590, 285] on button "Replace" at bounding box center [584, 282] width 33 height 10
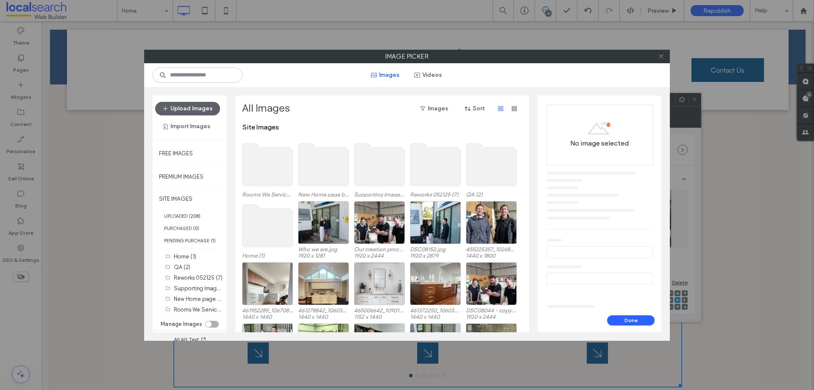
click at [662, 53] on icon at bounding box center [661, 56] width 6 height 6
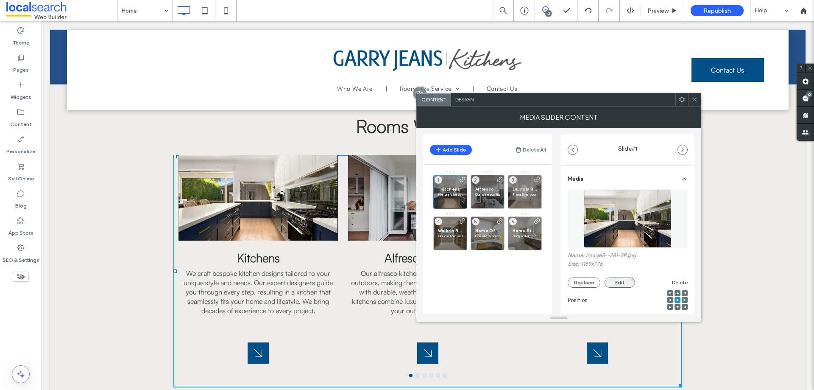
click at [621, 279] on button "Edit" at bounding box center [620, 282] width 31 height 10
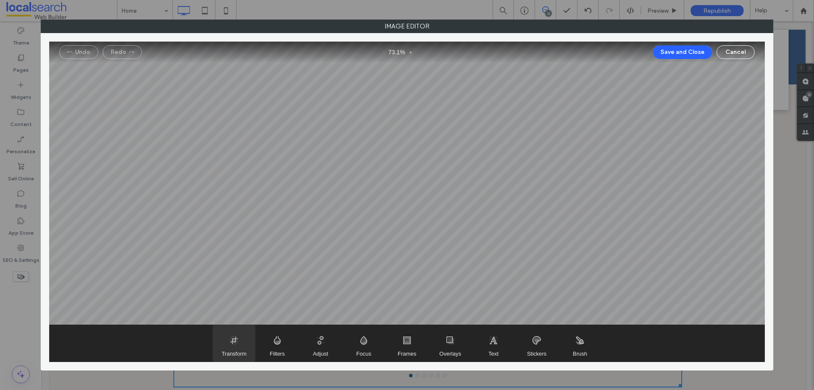
click at [240, 346] on span "Transform" at bounding box center [234, 343] width 42 height 36
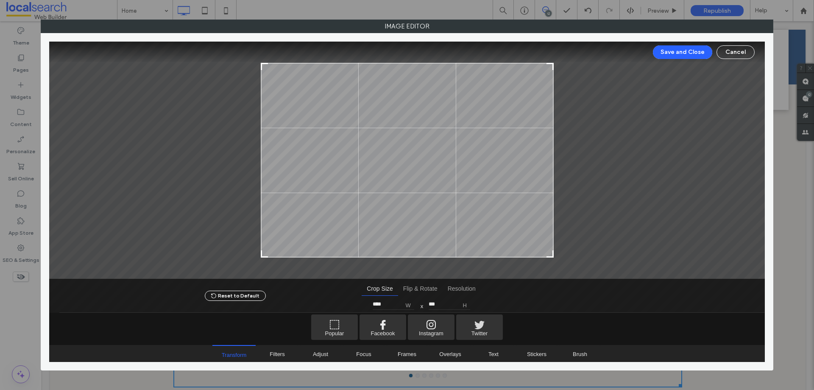
click at [551, 255] on div at bounding box center [550, 254] width 10 height 10
type input "***"
click at [551, 255] on div at bounding box center [550, 254] width 10 height 10
click at [551, 255] on div at bounding box center [550, 253] width 10 height 10
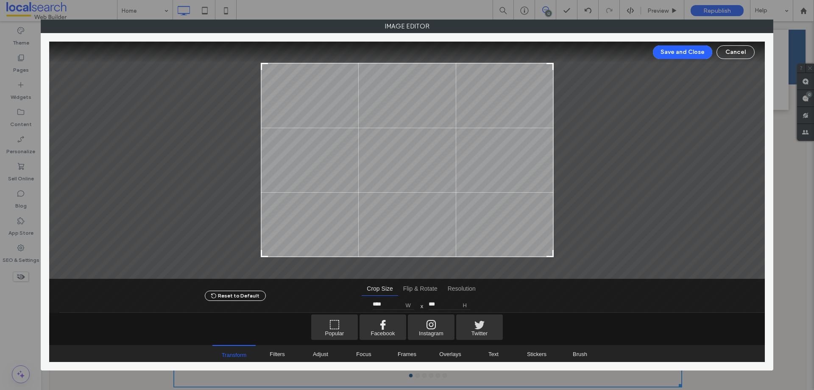
type input "****"
type input "***"
type input "****"
click at [550, 258] on div at bounding box center [407, 160] width 716 height 237
click at [550, 258] on div at bounding box center [407, 284] width 716 height 55
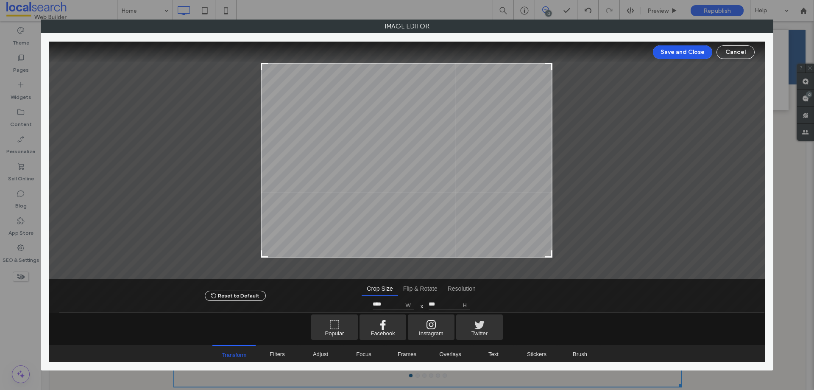
click at [684, 52] on button "Save and Close" at bounding box center [682, 52] width 59 height 14
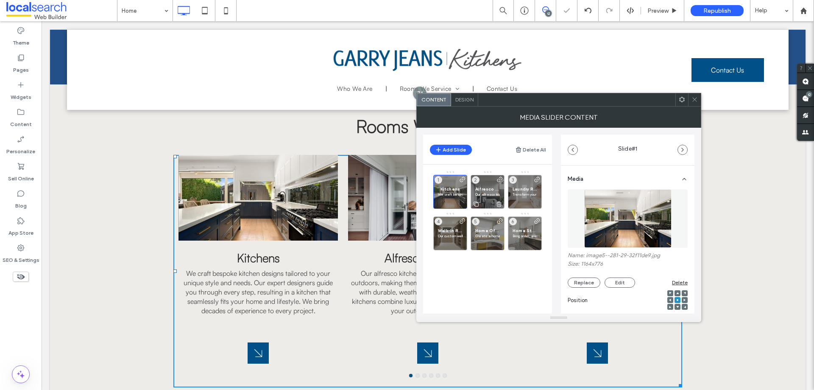
click at [486, 185] on div "Alfresco Kitchens Our alfresco kitchens extend your living space outdoors, maki…" at bounding box center [488, 192] width 34 height 34
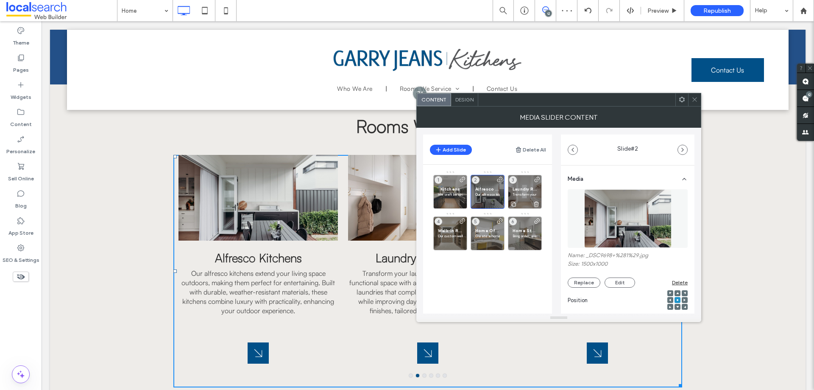
click at [522, 186] on div "Laundry Renovations Transform your laundry into a refined, highly functional sp…" at bounding box center [525, 192] width 34 height 34
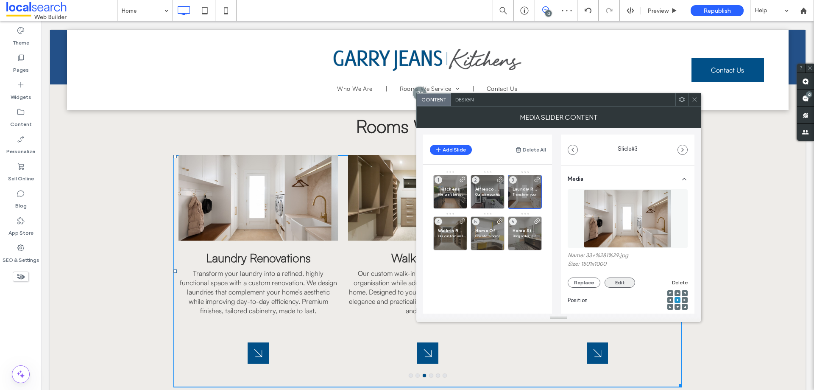
click at [623, 283] on button "Edit" at bounding box center [620, 282] width 31 height 10
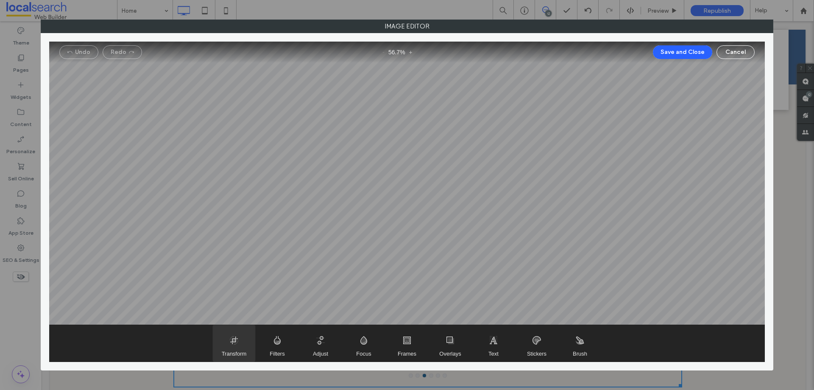
click at [240, 343] on span "Transform" at bounding box center [234, 343] width 42 height 36
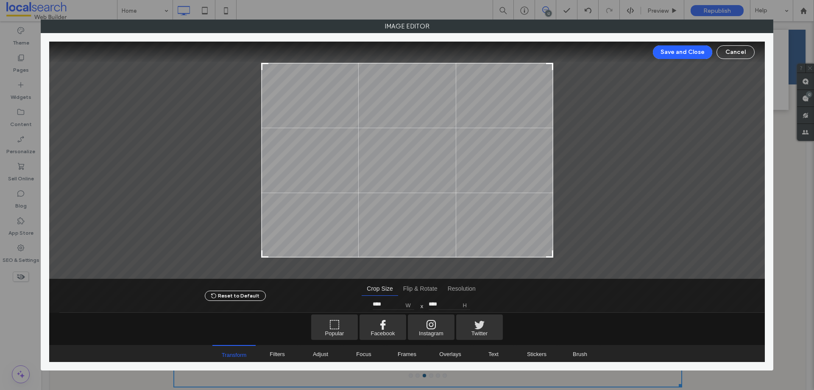
type input "***"
type input "****"
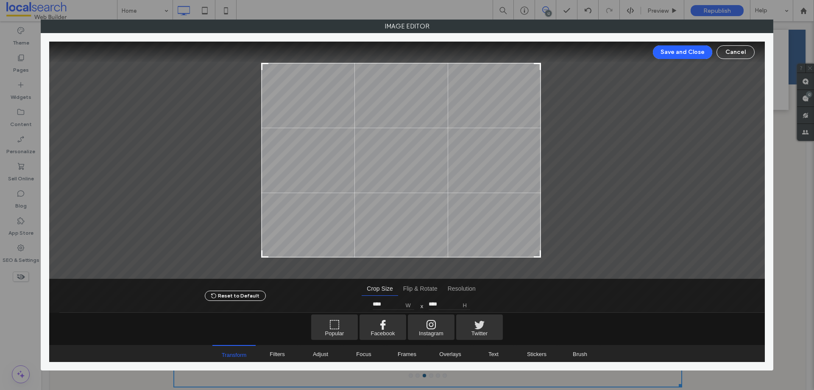
type input "****"
click at [539, 263] on div at bounding box center [407, 160] width 716 height 237
click at [699, 53] on button "Save and Close" at bounding box center [682, 52] width 59 height 14
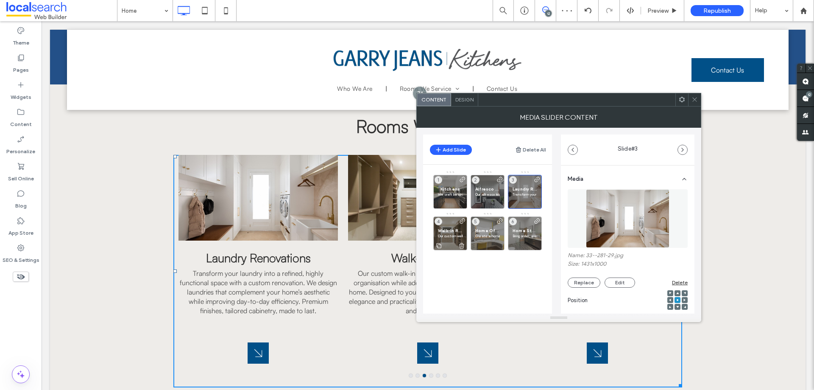
click at [448, 225] on div "Walk-In Robes Our custom walk-in robes maximise storage and organisation while …" at bounding box center [450, 233] width 34 height 34
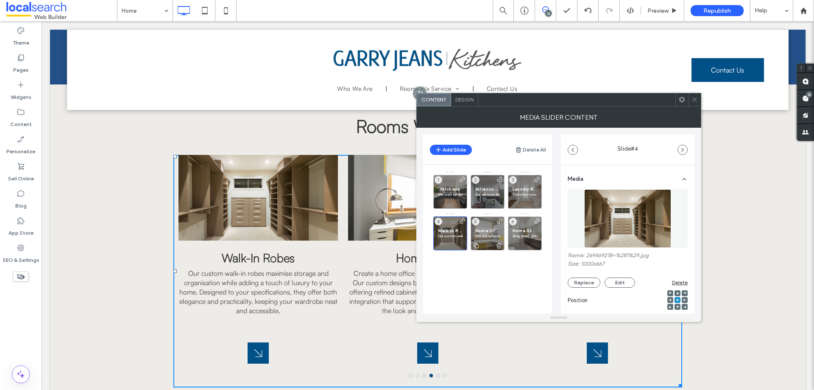
click at [494, 227] on div "Home Office Create a home office that works as hard as you do. Our custom desig…" at bounding box center [488, 233] width 34 height 34
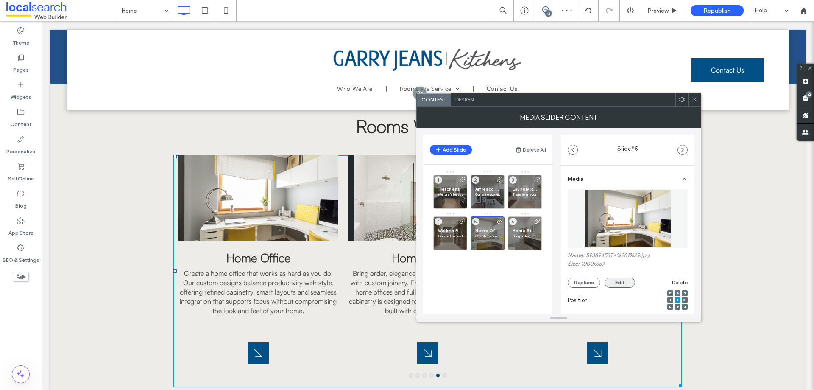
click at [619, 278] on button "Edit" at bounding box center [620, 282] width 31 height 10
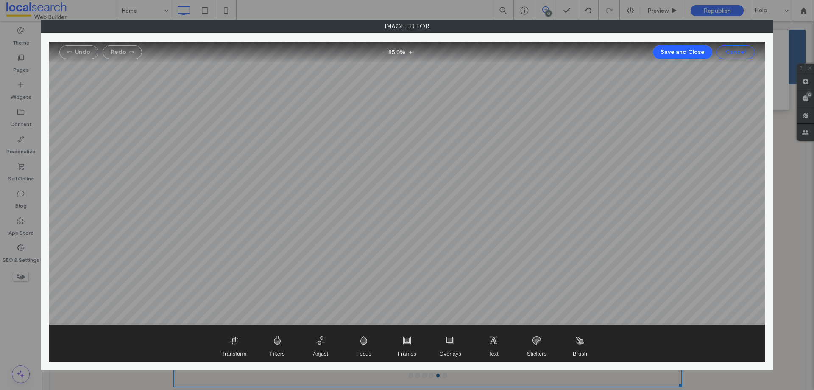
click at [749, 54] on button "Cancel" at bounding box center [736, 52] width 38 height 14
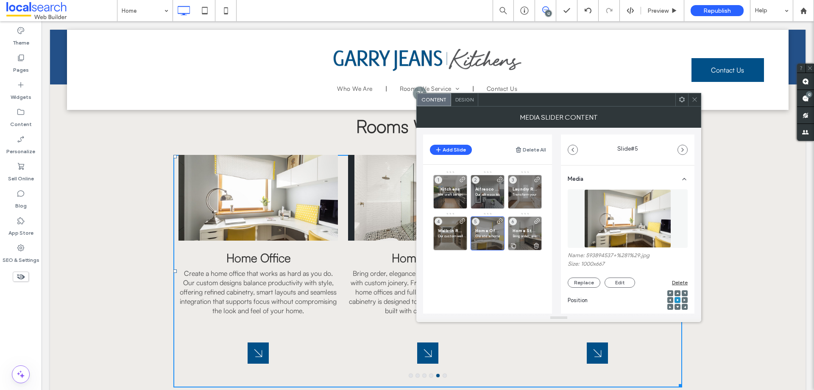
click at [520, 224] on div "Home Storage Bring order, elegance and function into every space with custom jo…" at bounding box center [525, 233] width 34 height 34
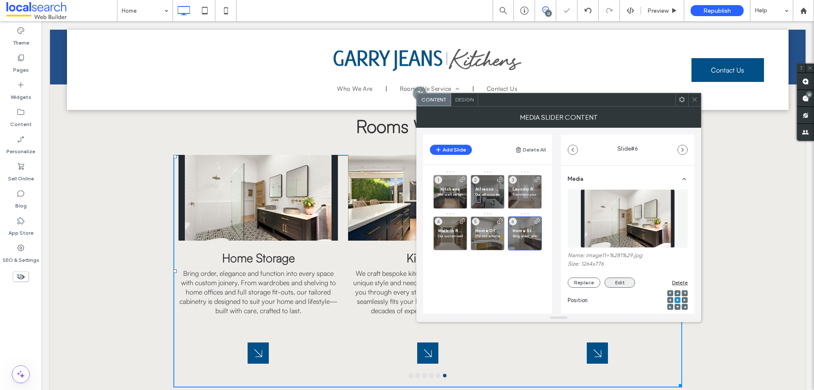
click at [607, 278] on button "Edit" at bounding box center [620, 282] width 31 height 10
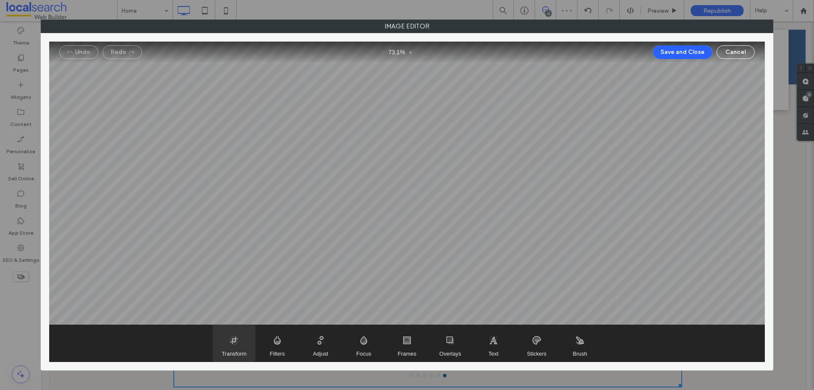
click at [222, 347] on span "Transform" at bounding box center [234, 343] width 42 height 36
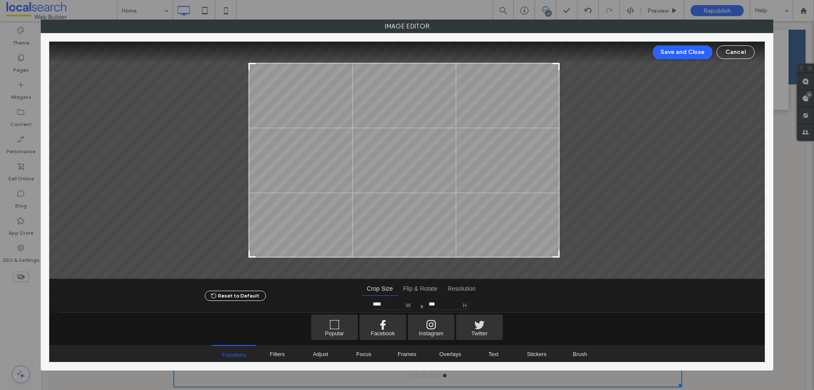
type input "****"
drag, startPoint x: 565, startPoint y: 257, endPoint x: 554, endPoint y: 264, distance: 12.8
click at [554, 264] on div at bounding box center [407, 160] width 716 height 237
click at [554, 264] on div at bounding box center [407, 284] width 716 height 55
click at [551, 265] on div at bounding box center [407, 284] width 716 height 55
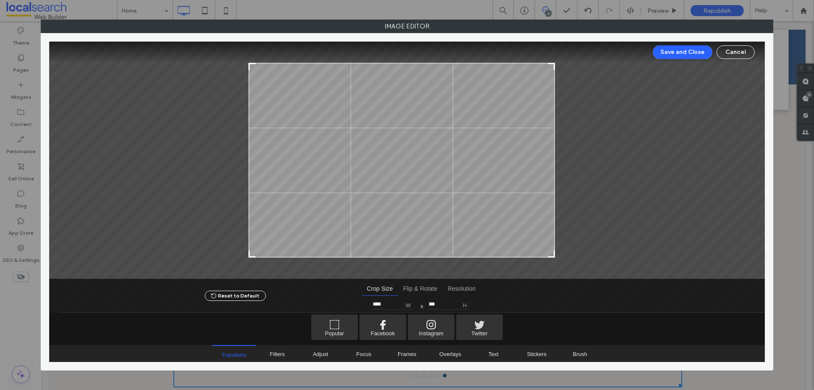
click at [551, 265] on div at bounding box center [407, 284] width 716 height 55
click at [550, 266] on div at bounding box center [407, 284] width 716 height 55
type input "***"
type input "****"
type input "***"
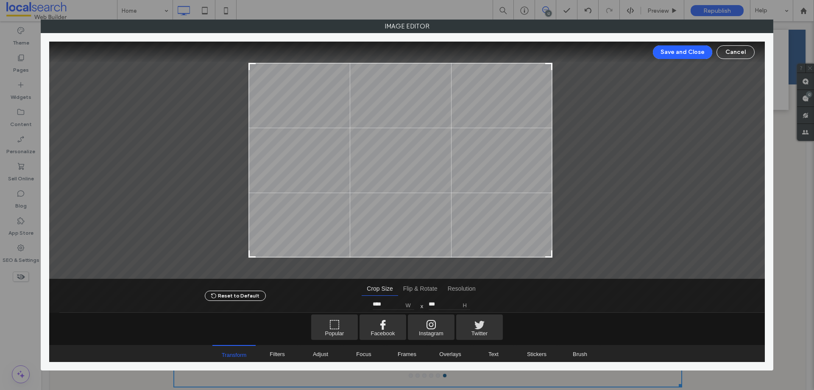
drag, startPoint x: 554, startPoint y: 254, endPoint x: 552, endPoint y: 260, distance: 6.9
click at [552, 260] on div at bounding box center [407, 160] width 716 height 237
type input "****"
drag, startPoint x: 250, startPoint y: 254, endPoint x: 263, endPoint y: 260, distance: 14.6
click at [263, 260] on div at bounding box center [407, 160] width 716 height 237
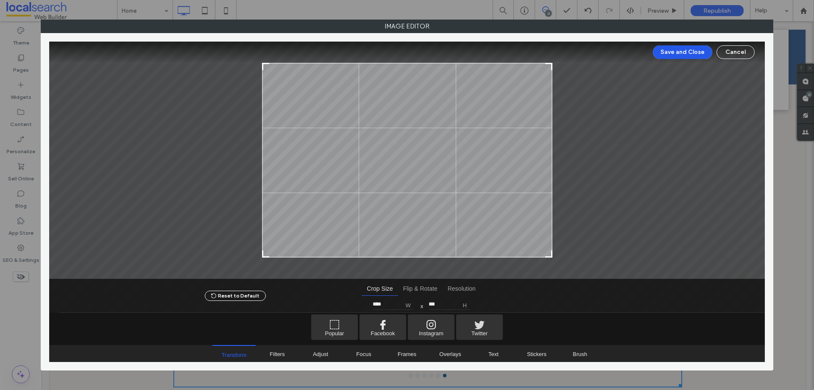
click at [704, 52] on button "Save and Close" at bounding box center [682, 52] width 59 height 14
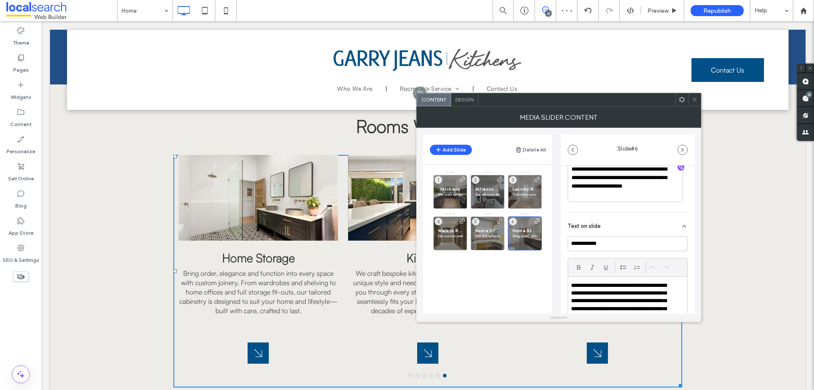
scroll to position [127, 0]
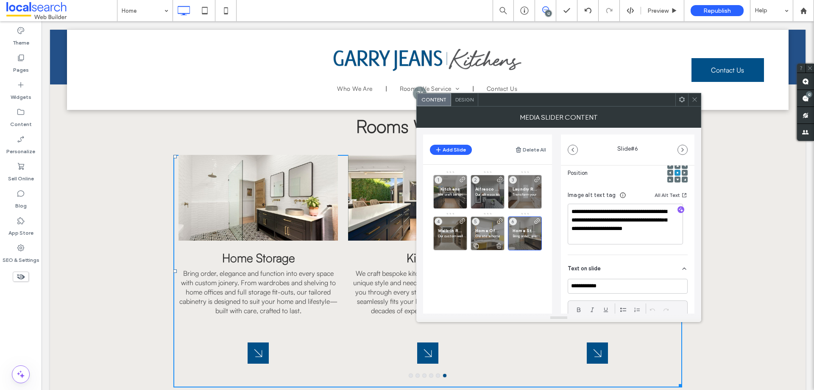
click at [481, 224] on div "Home Office Create a home office that works as hard as you do. Our custom desig…" at bounding box center [488, 233] width 34 height 34
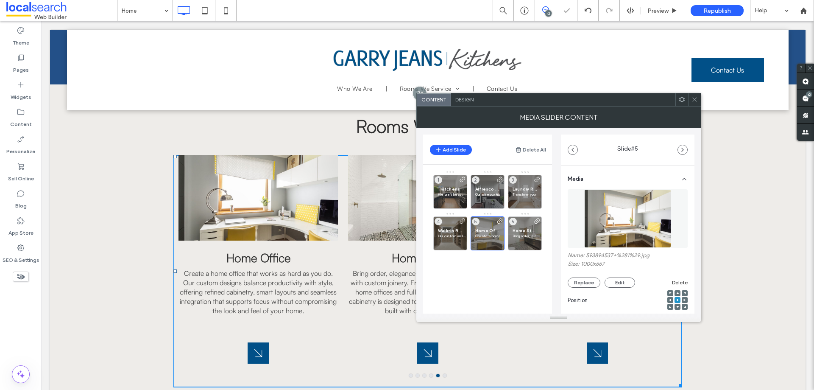
scroll to position [85, 0]
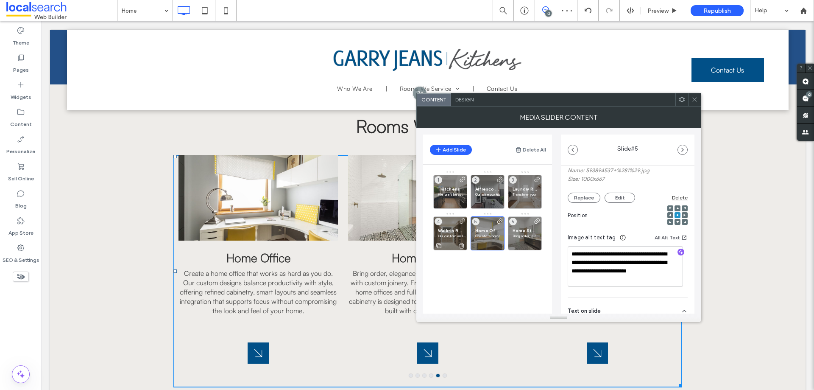
click at [450, 225] on div "Walk-In Robes Our custom walk-in robes maximise storage and organisation while …" at bounding box center [450, 233] width 34 height 34
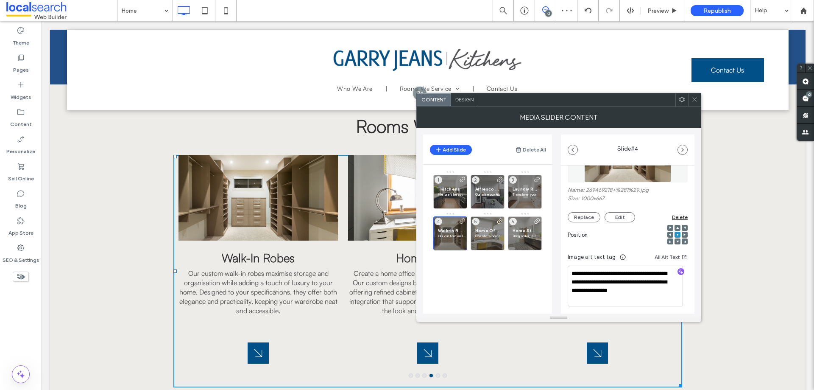
scroll to position [127, 0]
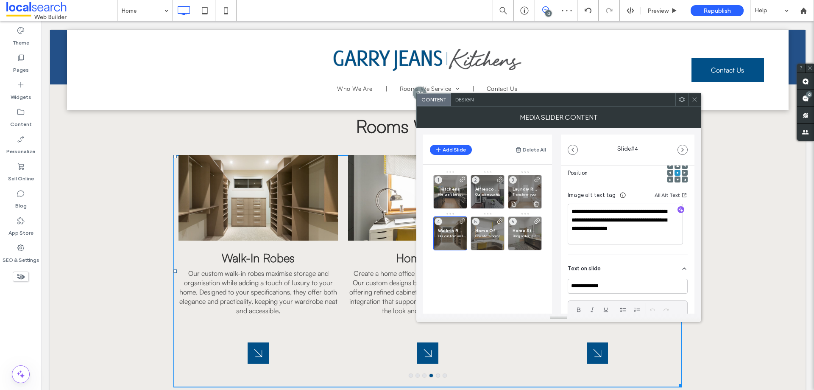
click at [521, 180] on div "Laundry Renovations Transform your laundry into a refined, highly functional sp…" at bounding box center [525, 192] width 34 height 34
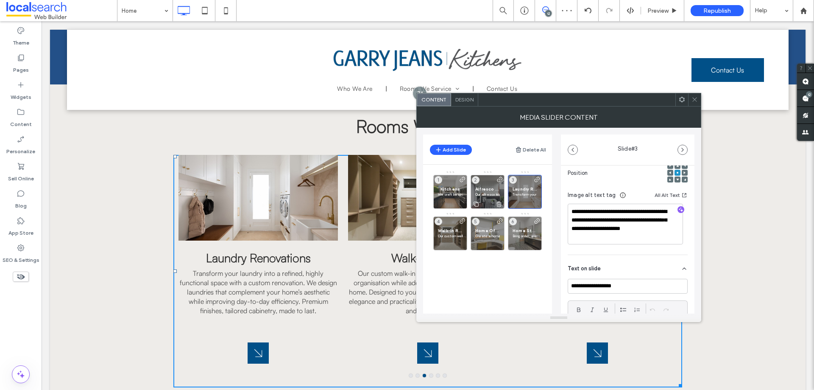
click at [485, 180] on div "Alfresco Kitchens Our alfresco kitchens extend your living space outdoors, maki…" at bounding box center [488, 192] width 34 height 34
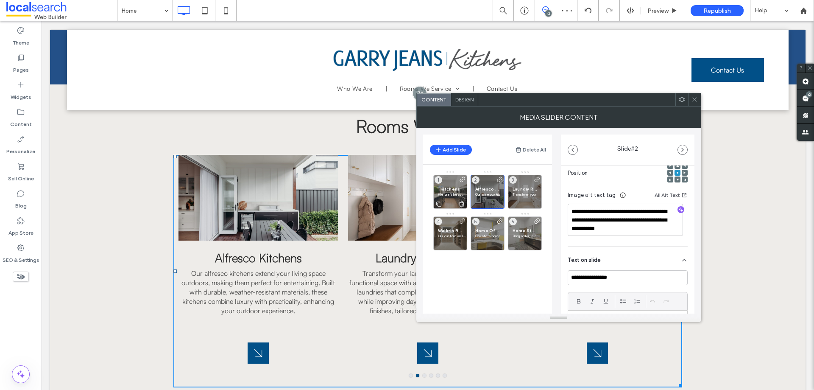
click at [453, 185] on div "Kitchens We craft bespoke kitchen designs tailored to your unique style and nee…" at bounding box center [450, 192] width 34 height 34
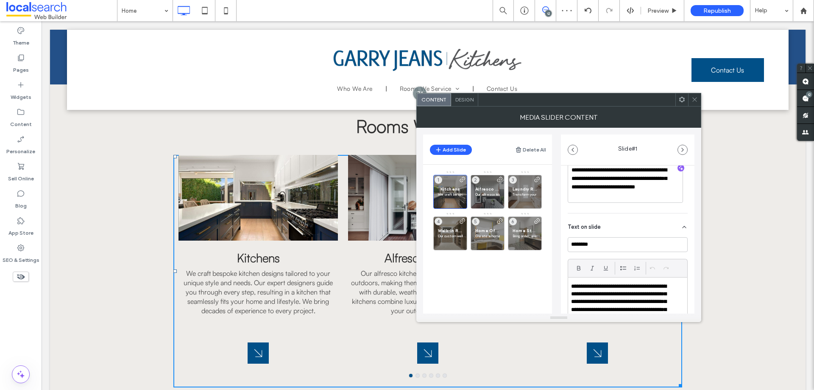
scroll to position [170, 0]
click at [694, 103] on span at bounding box center [695, 99] width 6 height 13
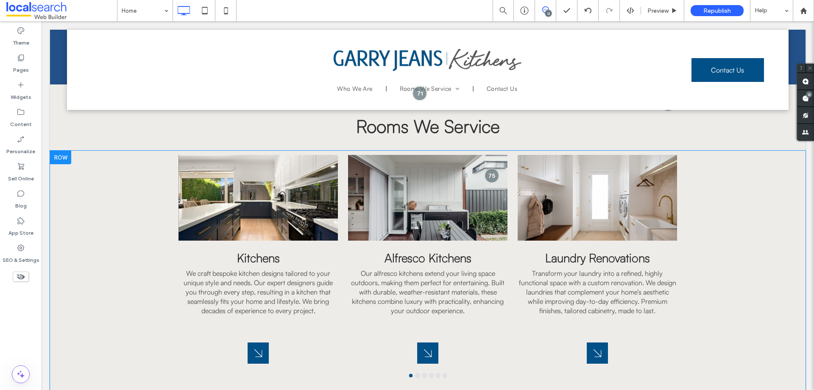
click at [745, 203] on div "Kitchens We craft bespoke kitchen designs tailored to your unique style and nee…" at bounding box center [428, 290] width 756 height 279
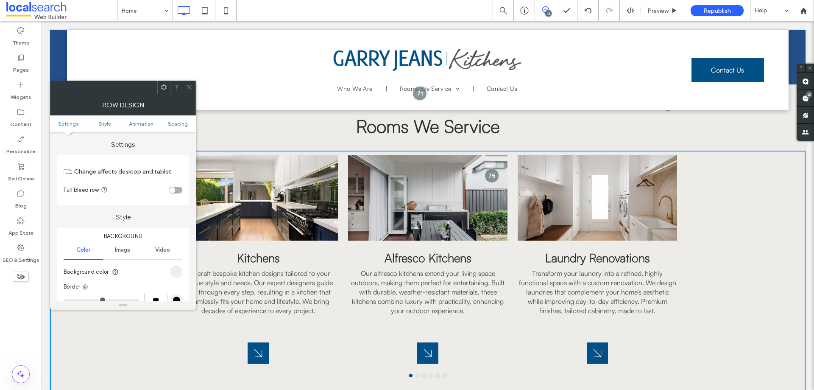
click at [187, 87] on icon at bounding box center [189, 87] width 6 height 6
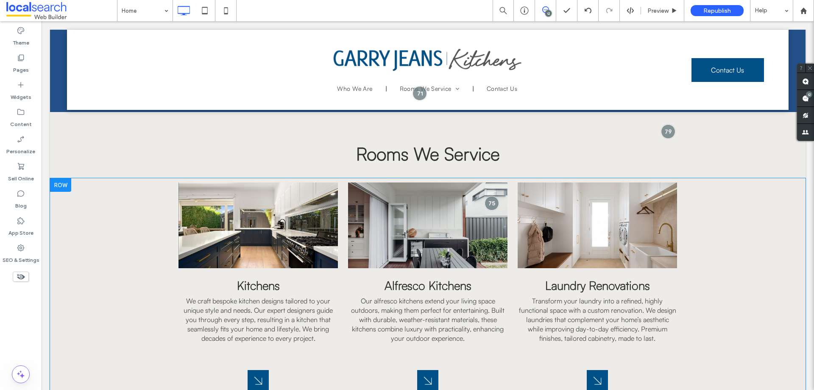
scroll to position [891, 0]
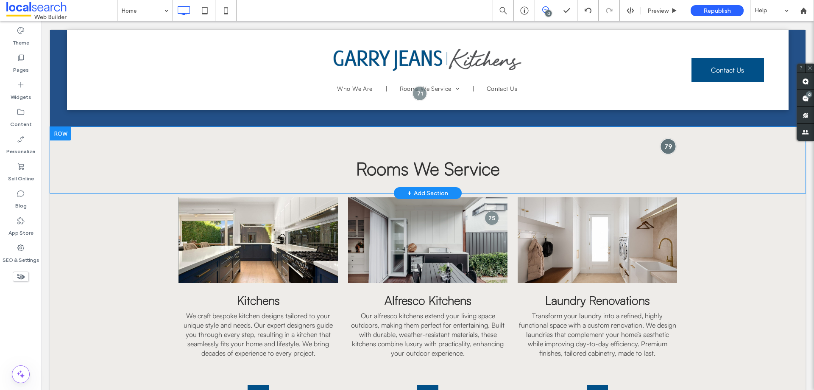
click at [665, 143] on div at bounding box center [669, 146] width 16 height 16
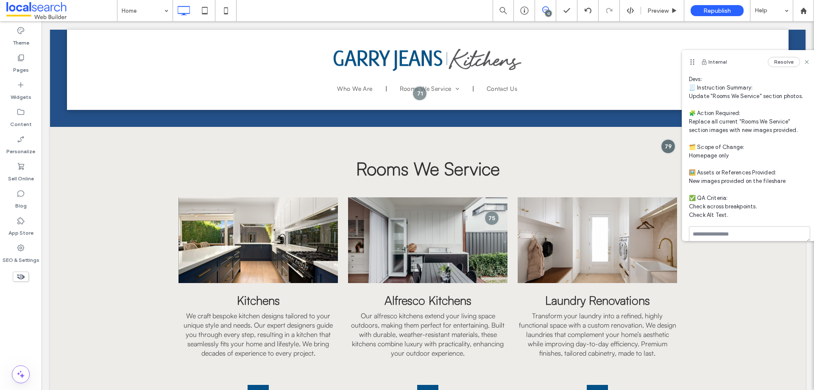
scroll to position [30, 0]
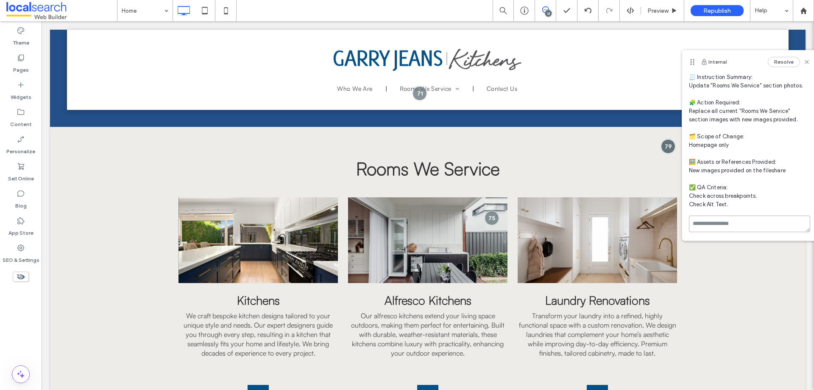
click at [738, 223] on textarea at bounding box center [749, 223] width 121 height 17
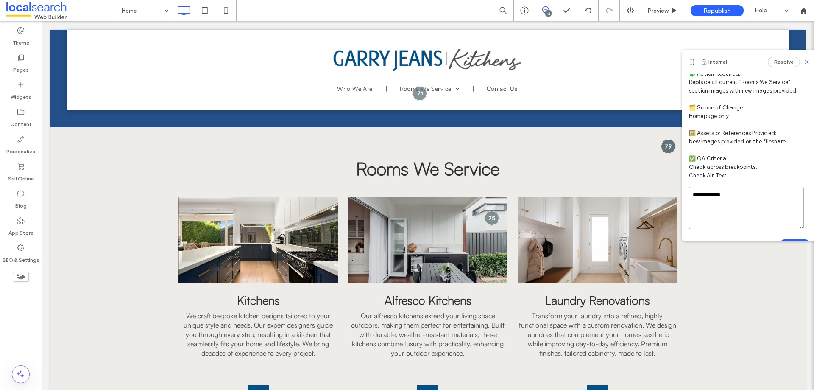
scroll to position [73, 0]
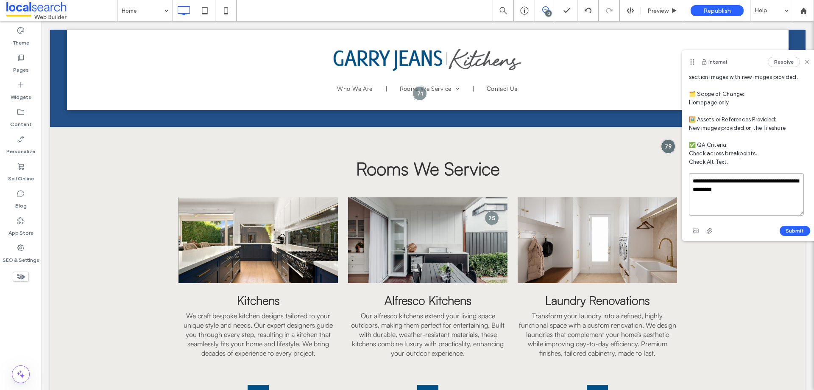
click at [726, 189] on textarea "**********" at bounding box center [746, 194] width 115 height 42
click at [727, 189] on textarea "**********" at bounding box center [746, 194] width 115 height 42
click at [768, 190] on textarea "**********" at bounding box center [746, 194] width 115 height 42
click at [735, 180] on textarea "**********" at bounding box center [746, 194] width 115 height 42
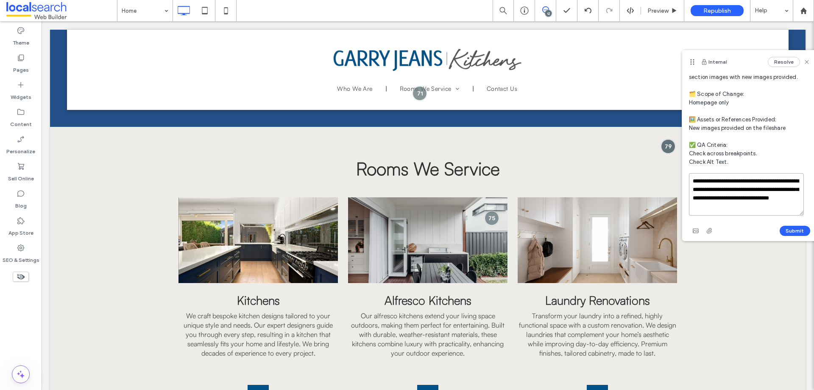
drag, startPoint x: 772, startPoint y: 204, endPoint x: 737, endPoint y: 179, distance: 42.4
click at [737, 179] on textarea "**********" at bounding box center [746, 194] width 115 height 42
paste textarea "*******"
drag, startPoint x: 783, startPoint y: 208, endPoint x: 736, endPoint y: 181, distance: 53.6
click at [736, 181] on textarea "**********" at bounding box center [746, 194] width 115 height 42
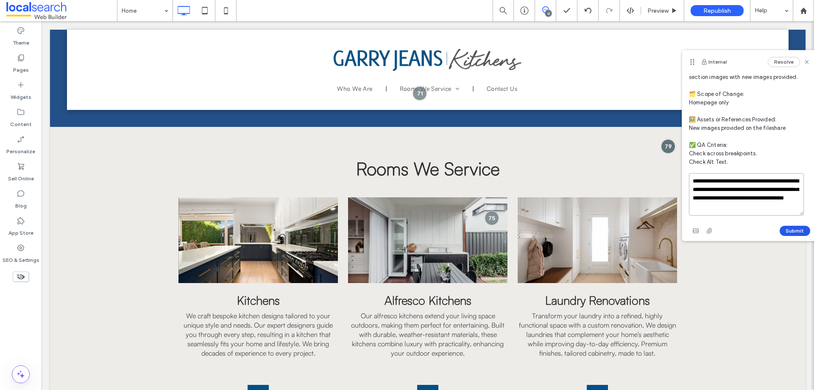
type textarea "**********"
click at [792, 229] on button "Submit" at bounding box center [795, 231] width 31 height 10
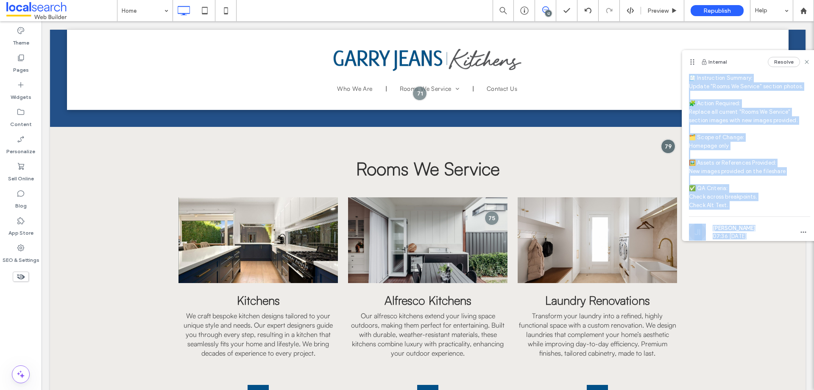
scroll to position [0, 0]
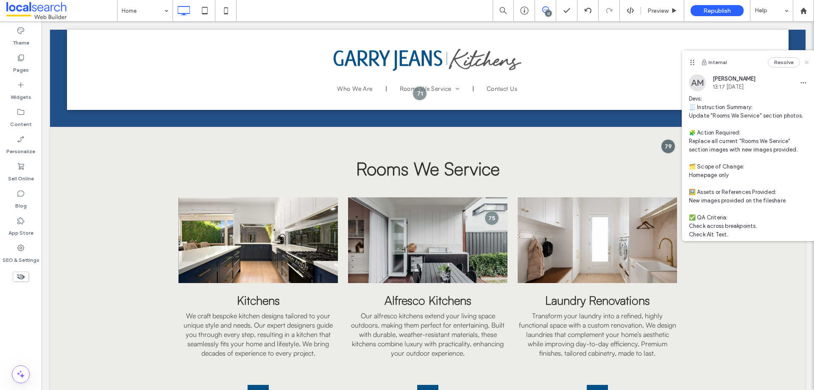
drag, startPoint x: 802, startPoint y: 62, endPoint x: 741, endPoint y: 57, distance: 62.1
click at [804, 62] on icon at bounding box center [807, 62] width 7 height 7
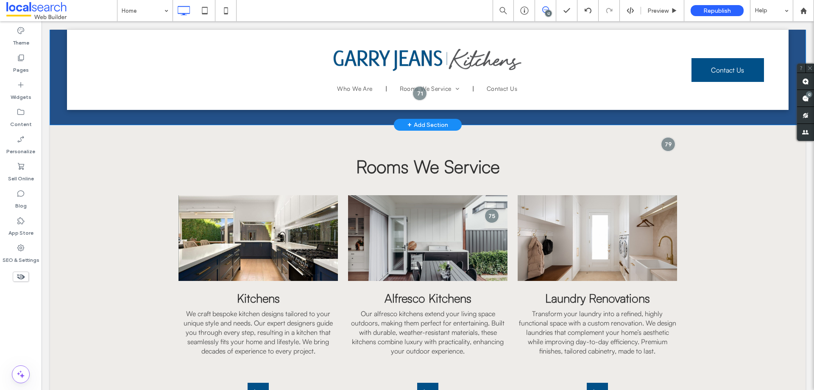
scroll to position [848, 0]
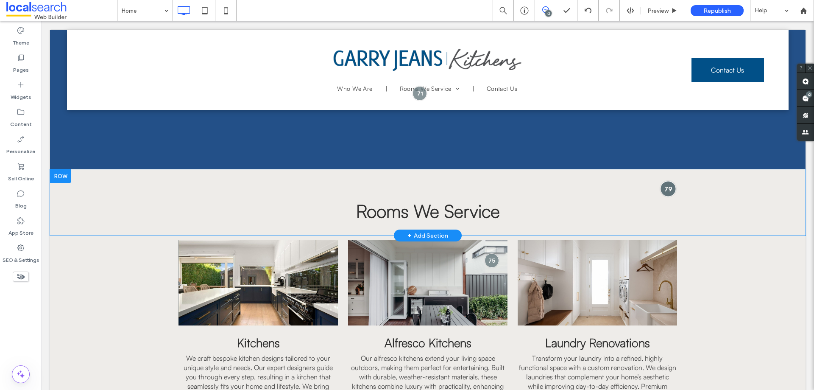
click at [668, 190] on div at bounding box center [669, 189] width 16 height 16
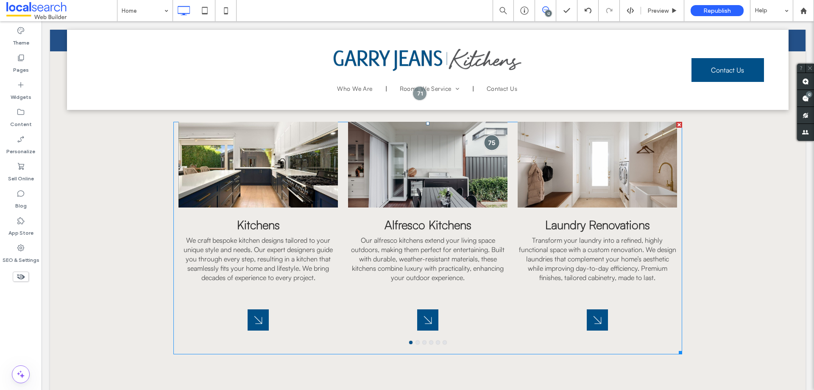
scroll to position [976, 0]
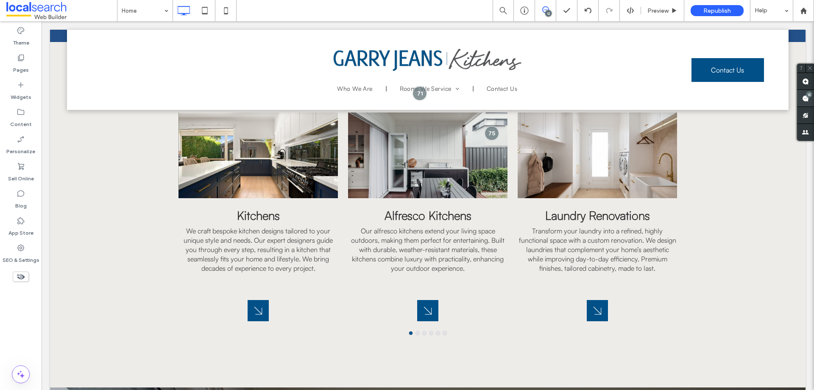
click at [806, 97] on use at bounding box center [805, 98] width 7 height 7
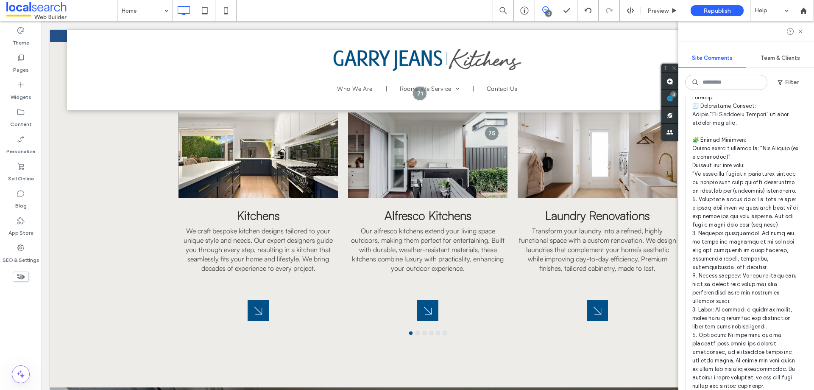
scroll to position [3396, 0]
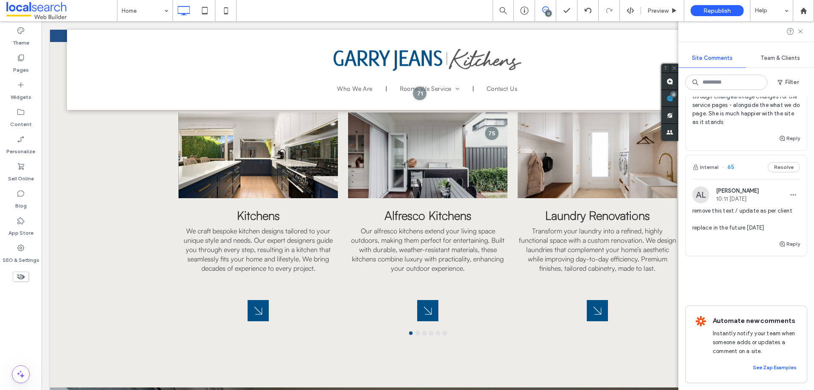
click at [744, 220] on span "remove this text / update as per client replace in the future [DATE]" at bounding box center [747, 219] width 108 height 25
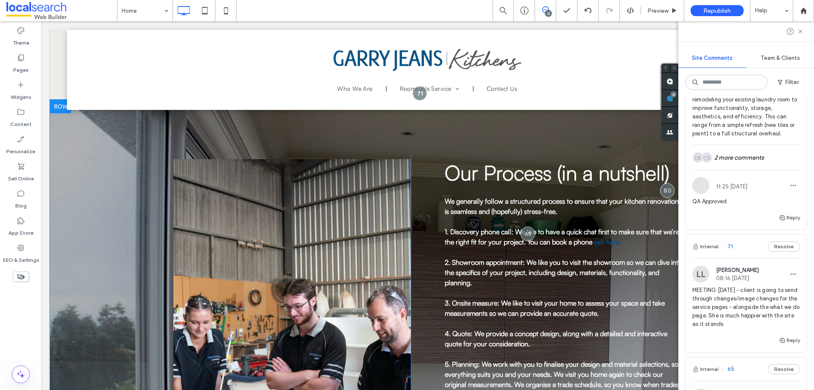
scroll to position [3056, 0]
